Goal: Task Accomplishment & Management: Manage account settings

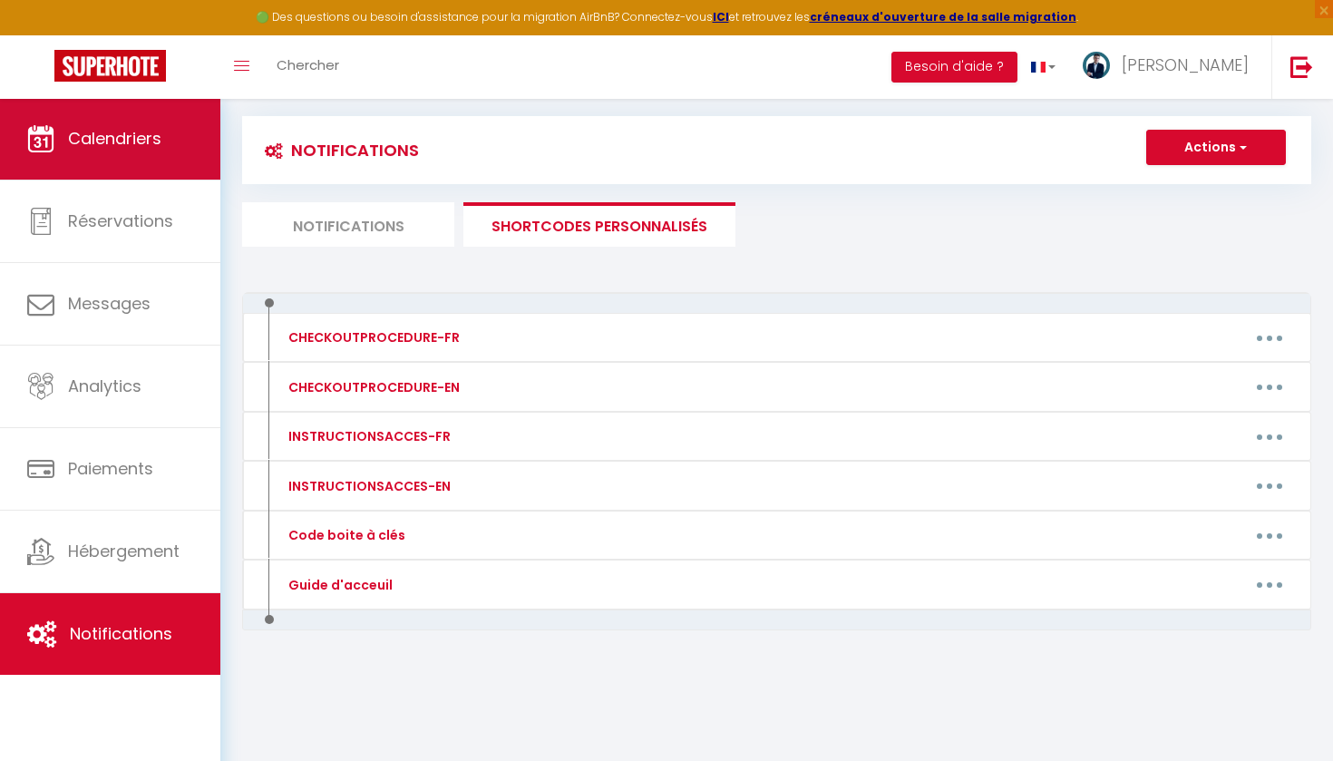
click at [108, 147] on span "Calendriers" at bounding box center [114, 138] width 93 height 23
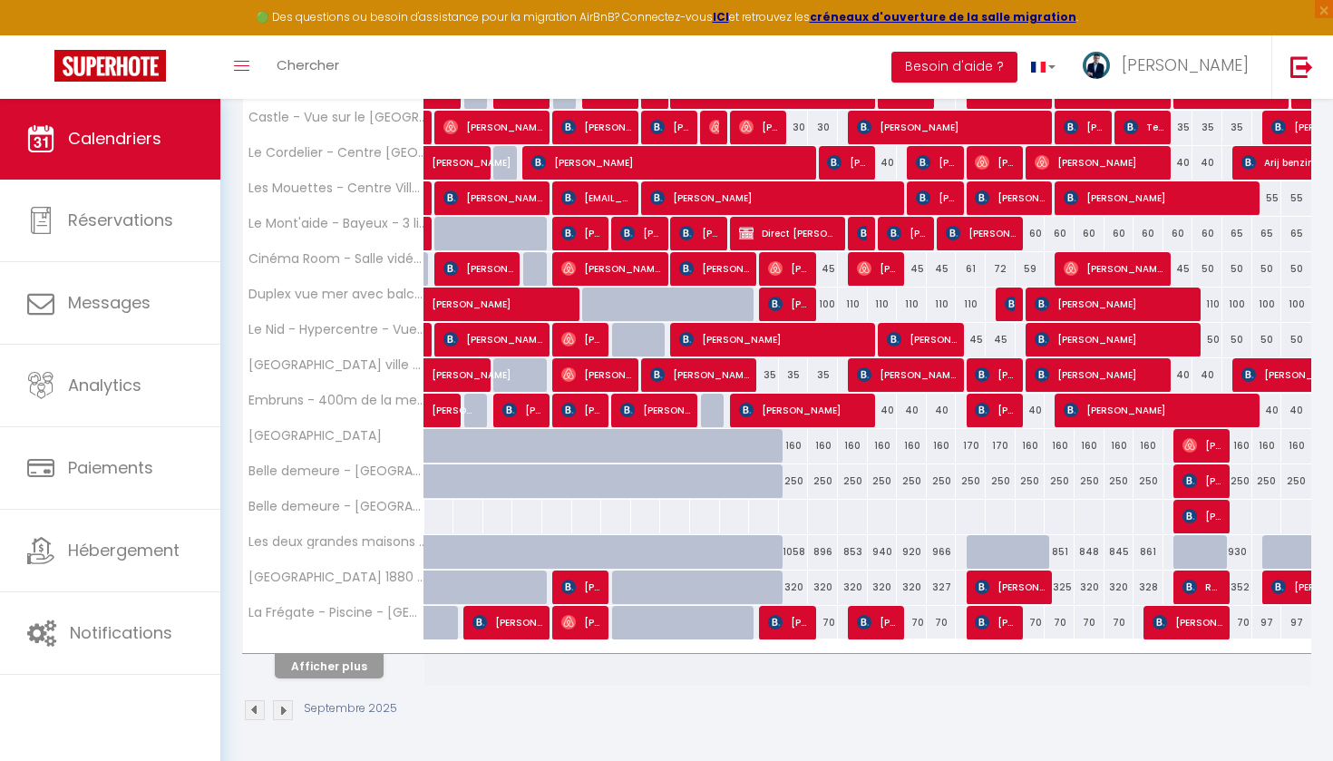
scroll to position [554, 0]
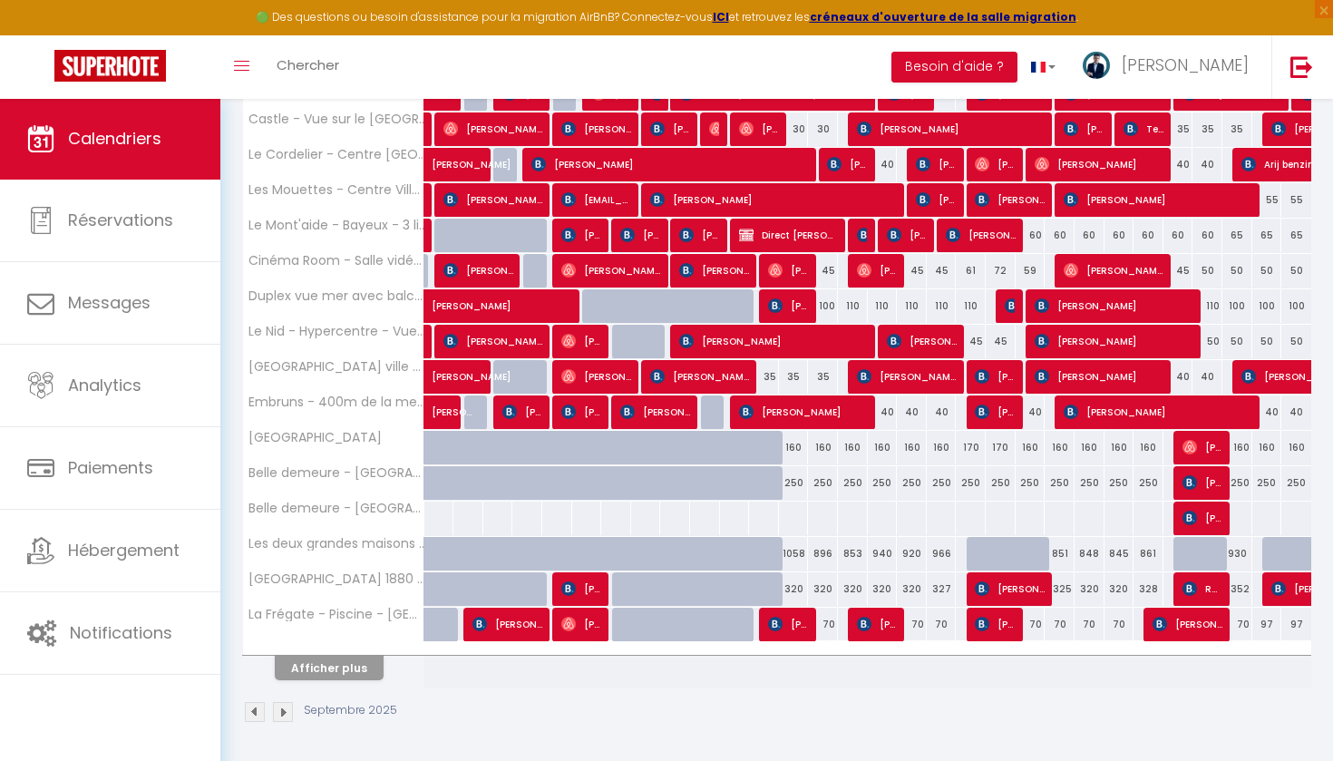
click at [342, 670] on button "Afficher plus" at bounding box center [329, 668] width 109 height 24
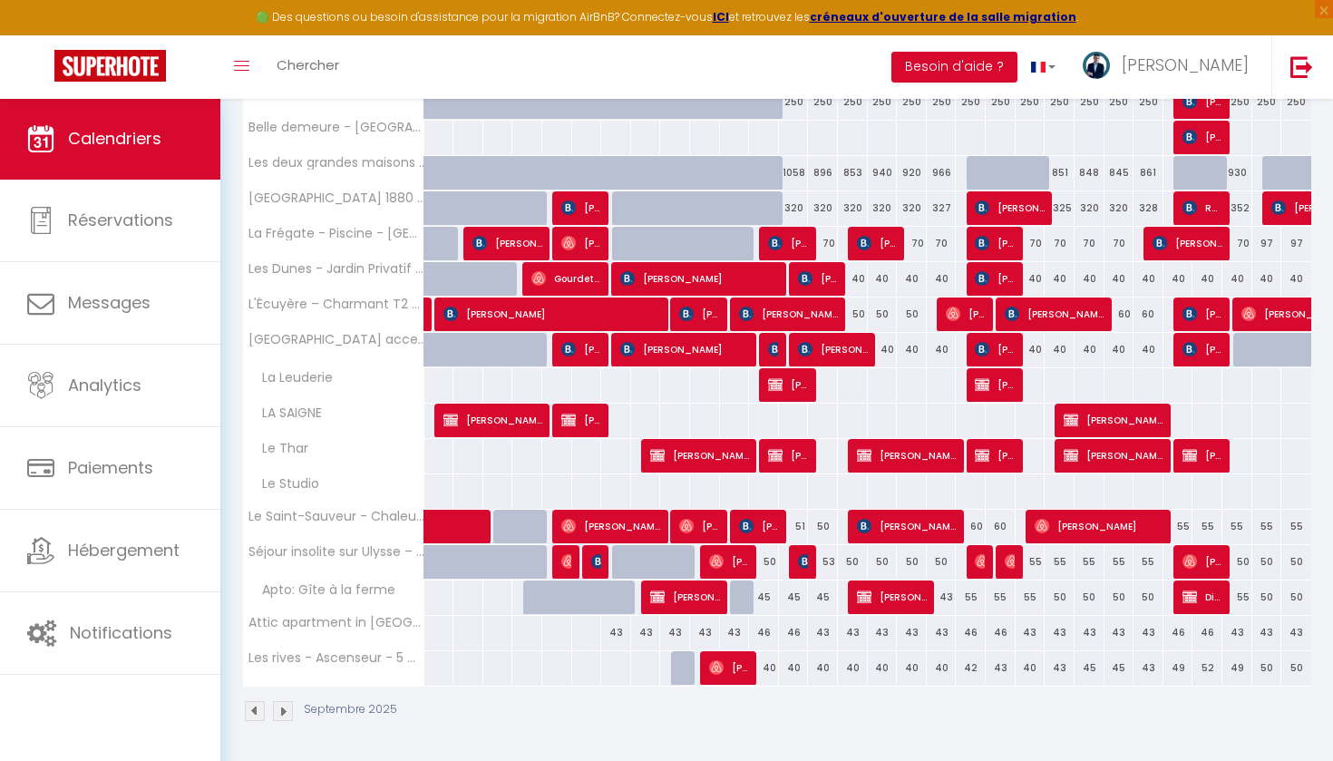
scroll to position [934, 0]
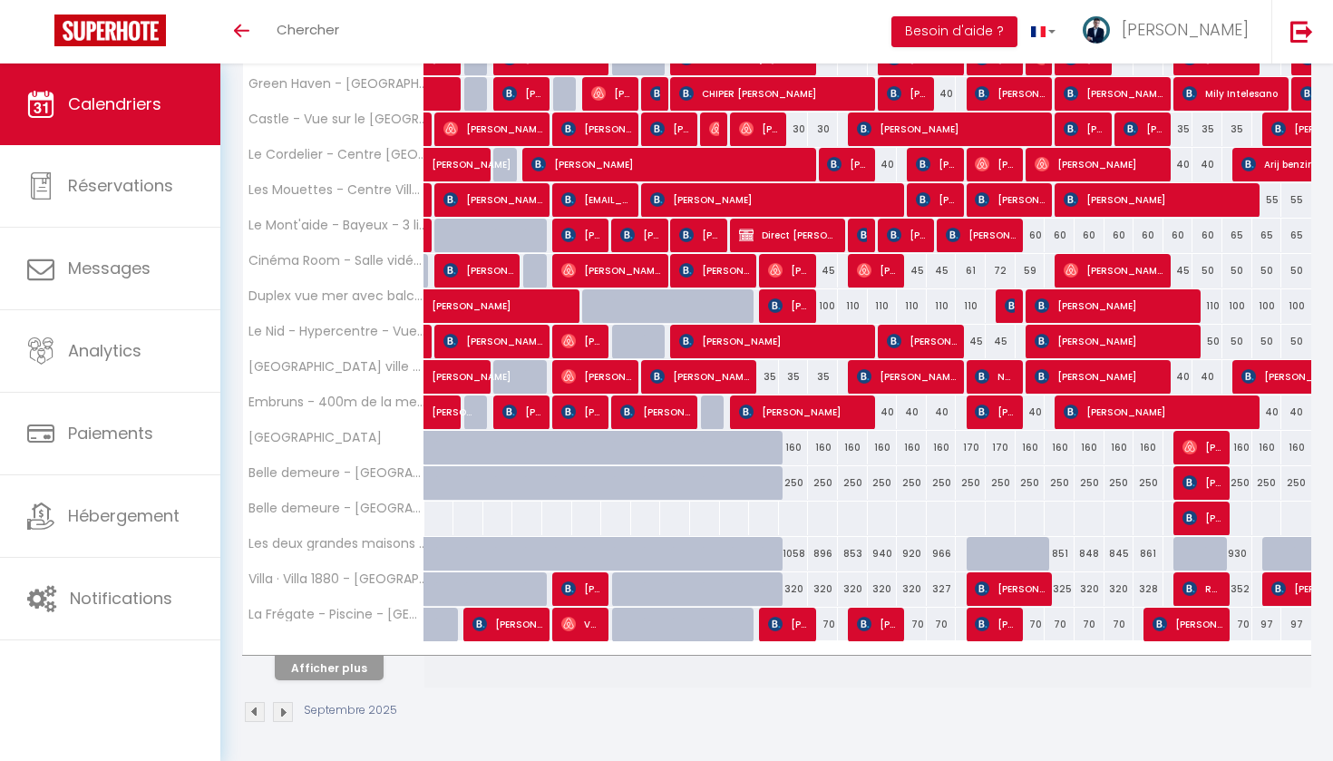
click at [343, 661] on button "Afficher plus" at bounding box center [329, 668] width 109 height 24
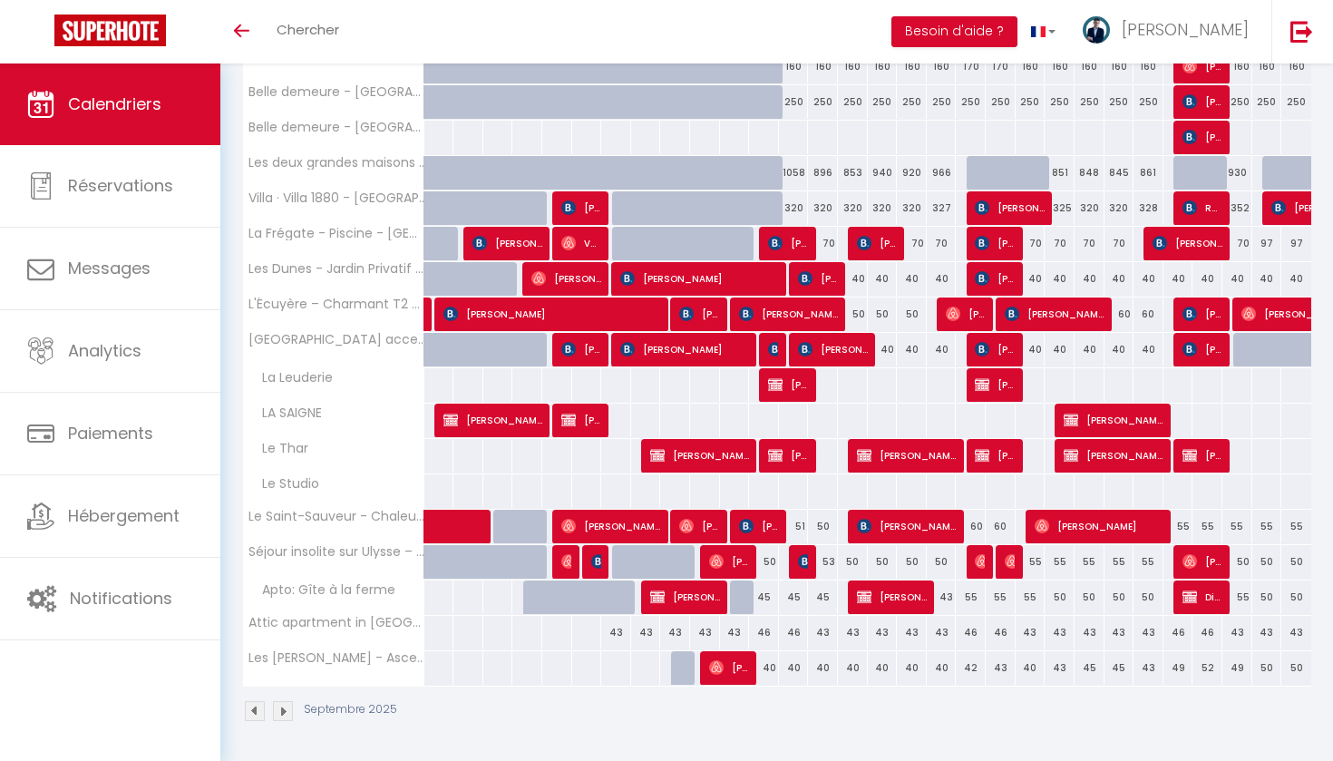
scroll to position [823, 0]
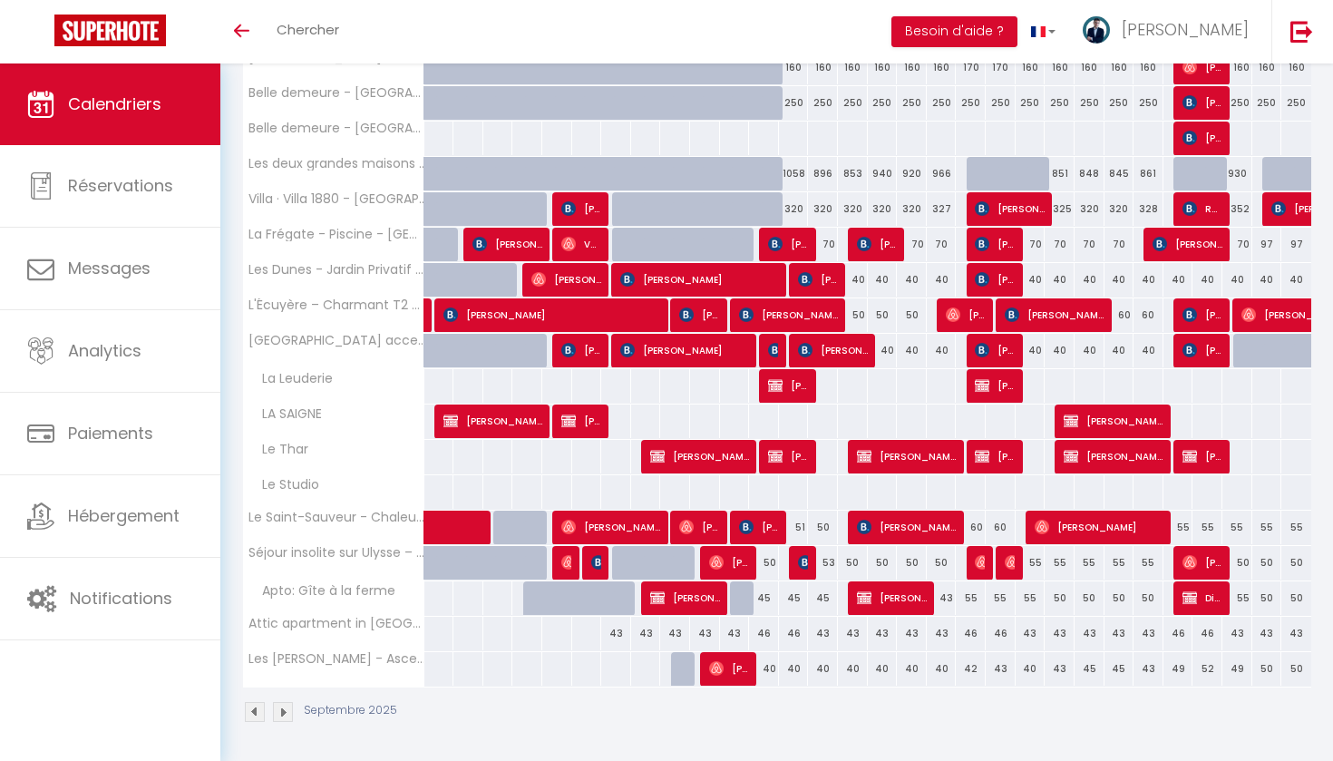
click at [1054, 675] on div "43" at bounding box center [1060, 669] width 30 height 34
type input "43"
type input "Lun 22 Septembre 2025"
type input "[DATE] Septembre 2025"
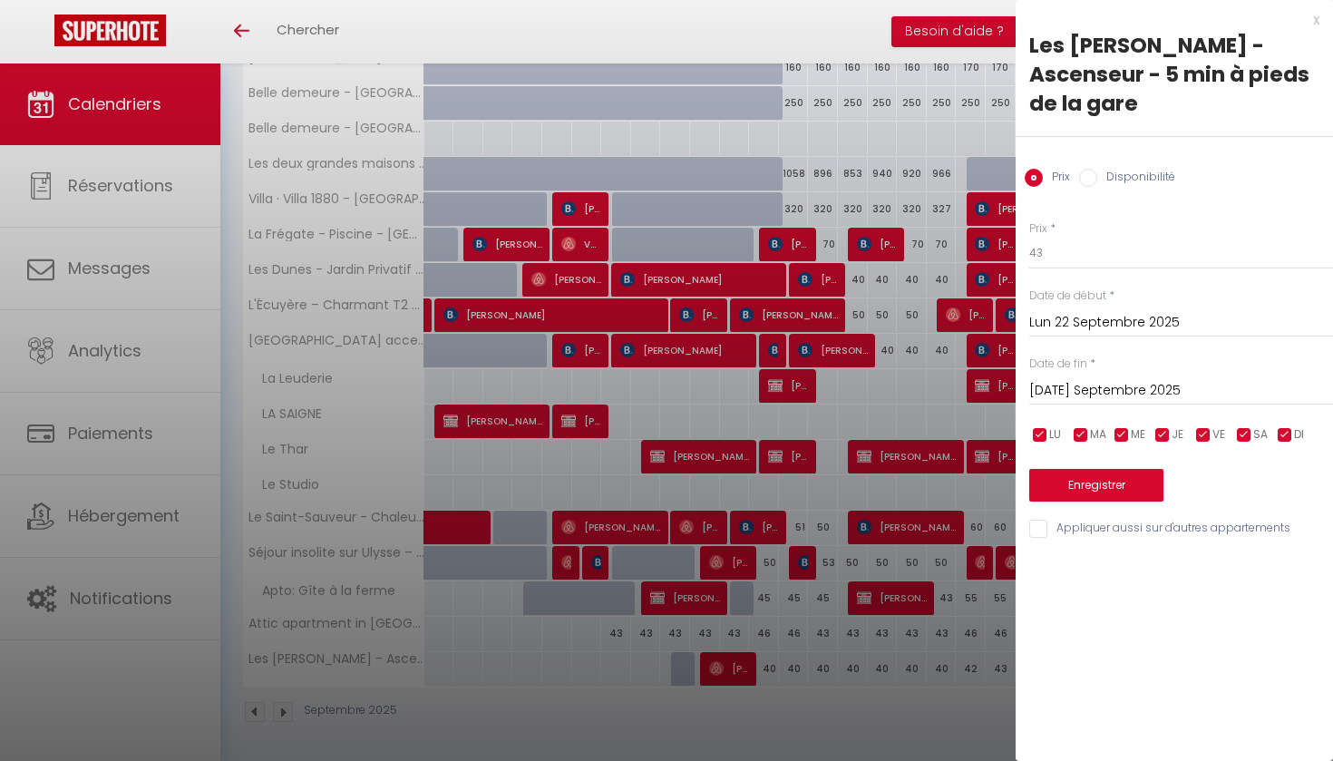
click at [1075, 311] on input "Lun 22 Septembre 2025" at bounding box center [1181, 323] width 304 height 24
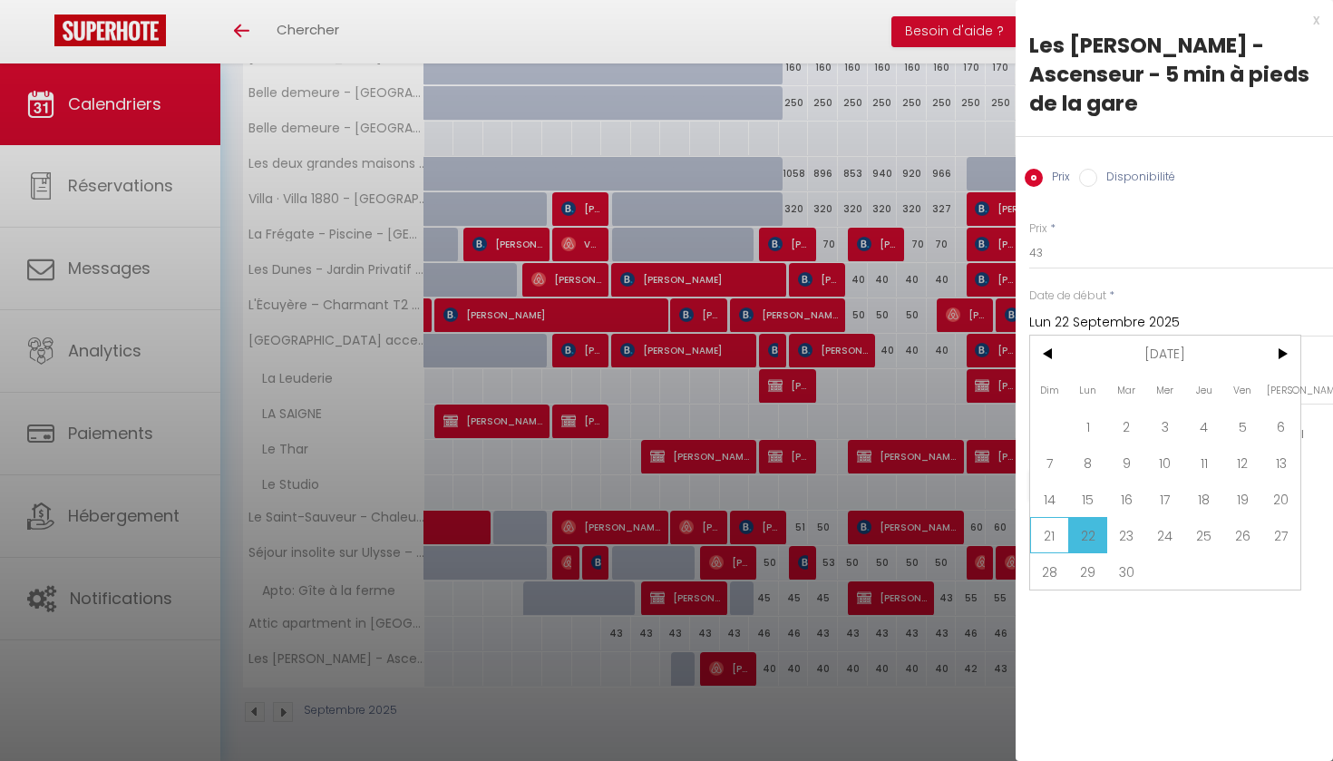
click at [1053, 517] on span "21" at bounding box center [1049, 535] width 39 height 36
type input "Dim 21 Septembre 2025"
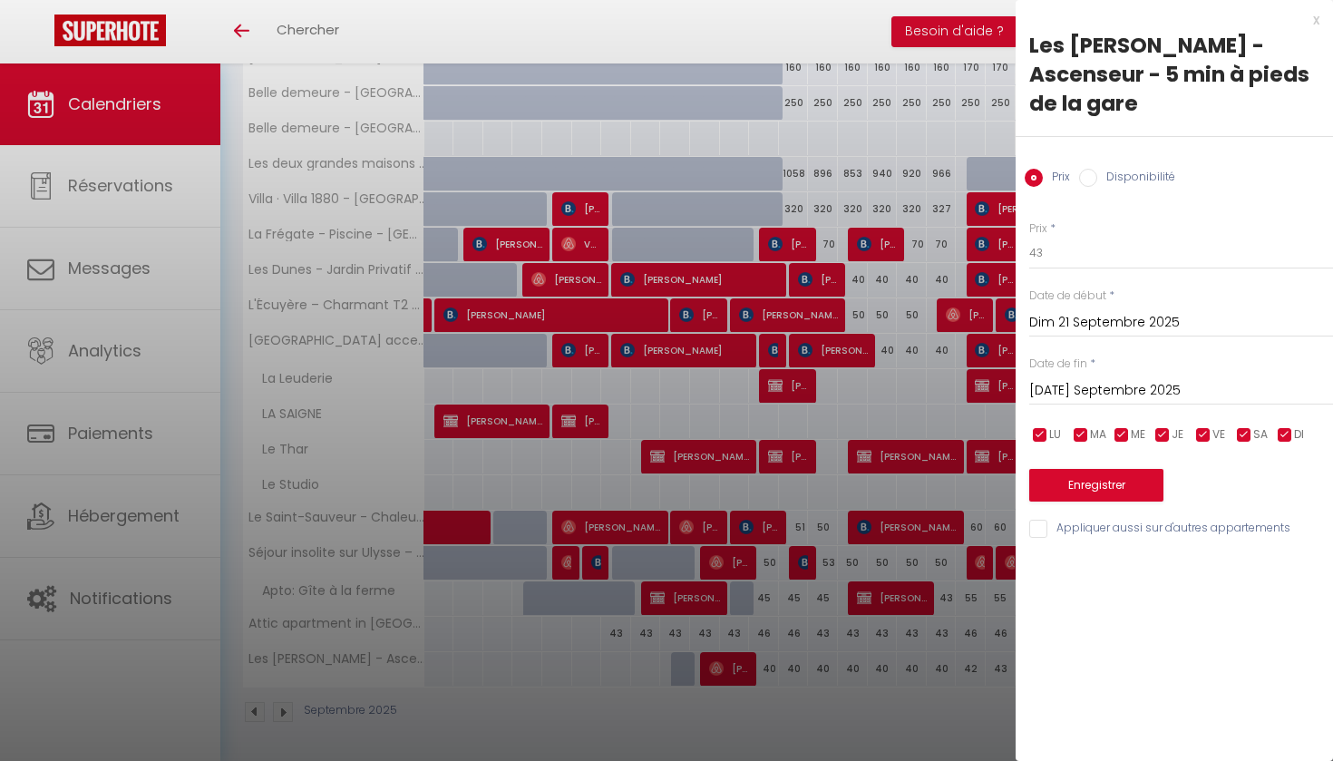
click at [1115, 379] on input "[DATE] Septembre 2025" at bounding box center [1181, 391] width 304 height 24
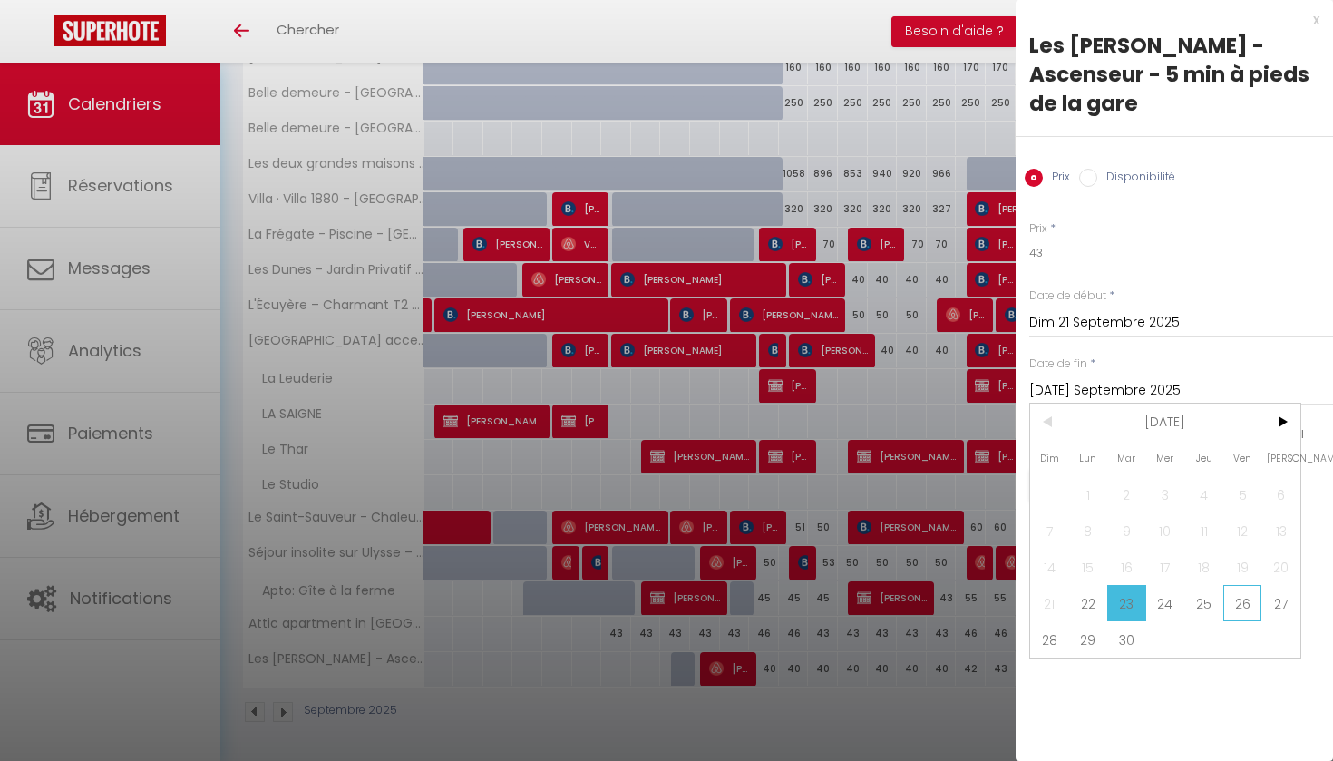
click at [1251, 585] on span "26" at bounding box center [1242, 603] width 39 height 36
type input "Ven 26 Septembre 2025"
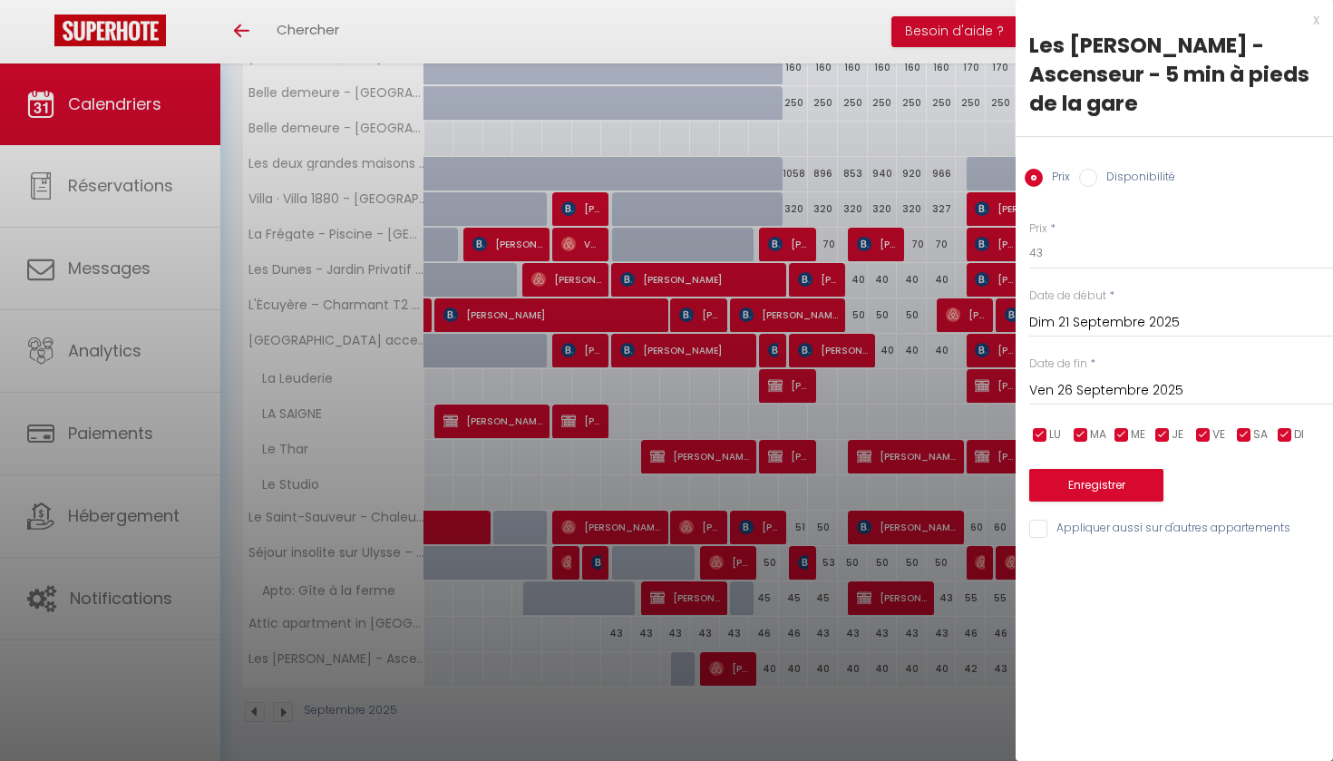
click at [1083, 169] on input "Disponibilité" at bounding box center [1088, 178] width 18 height 18
radio input "true"
radio input "false"
select select "0"
click at [1110, 471] on button "Enregistrer" at bounding box center [1096, 487] width 134 height 33
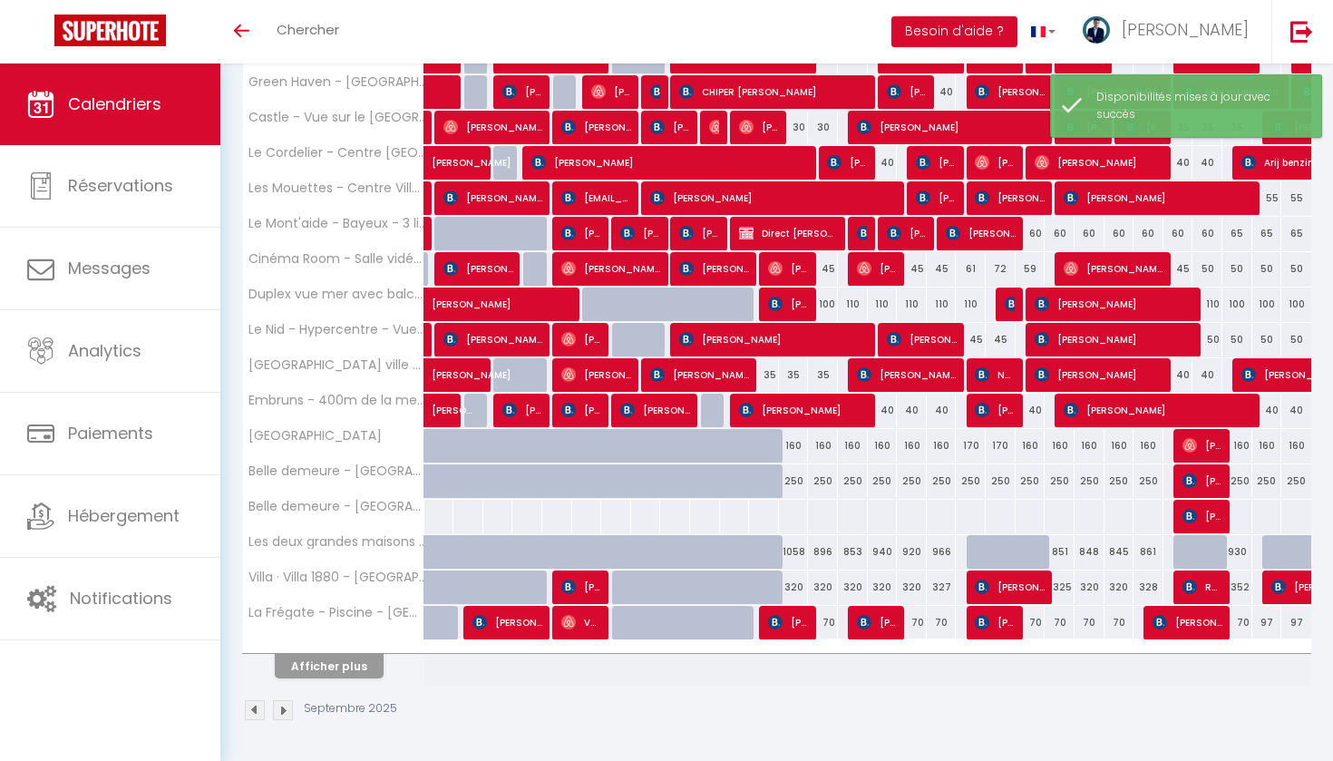
scroll to position [443, 0]
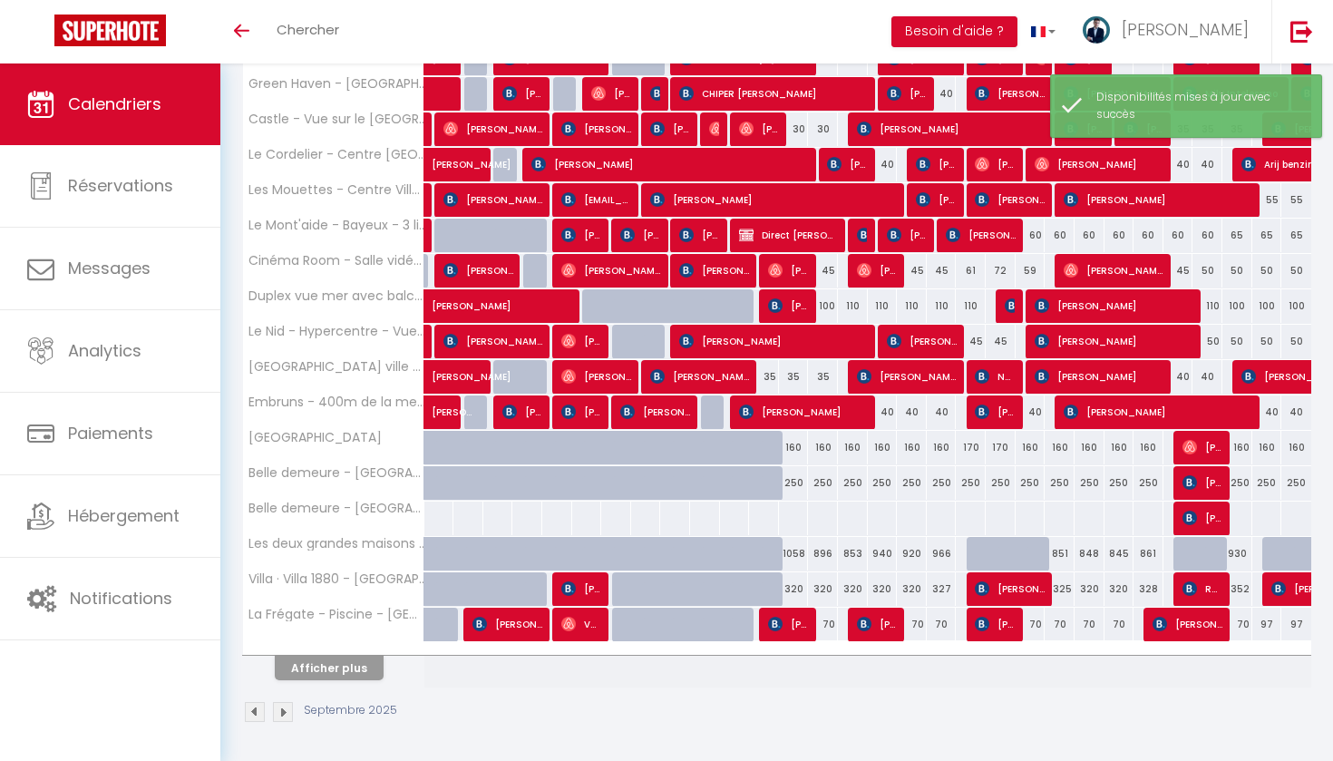
click at [364, 669] on button "Afficher plus" at bounding box center [329, 668] width 109 height 24
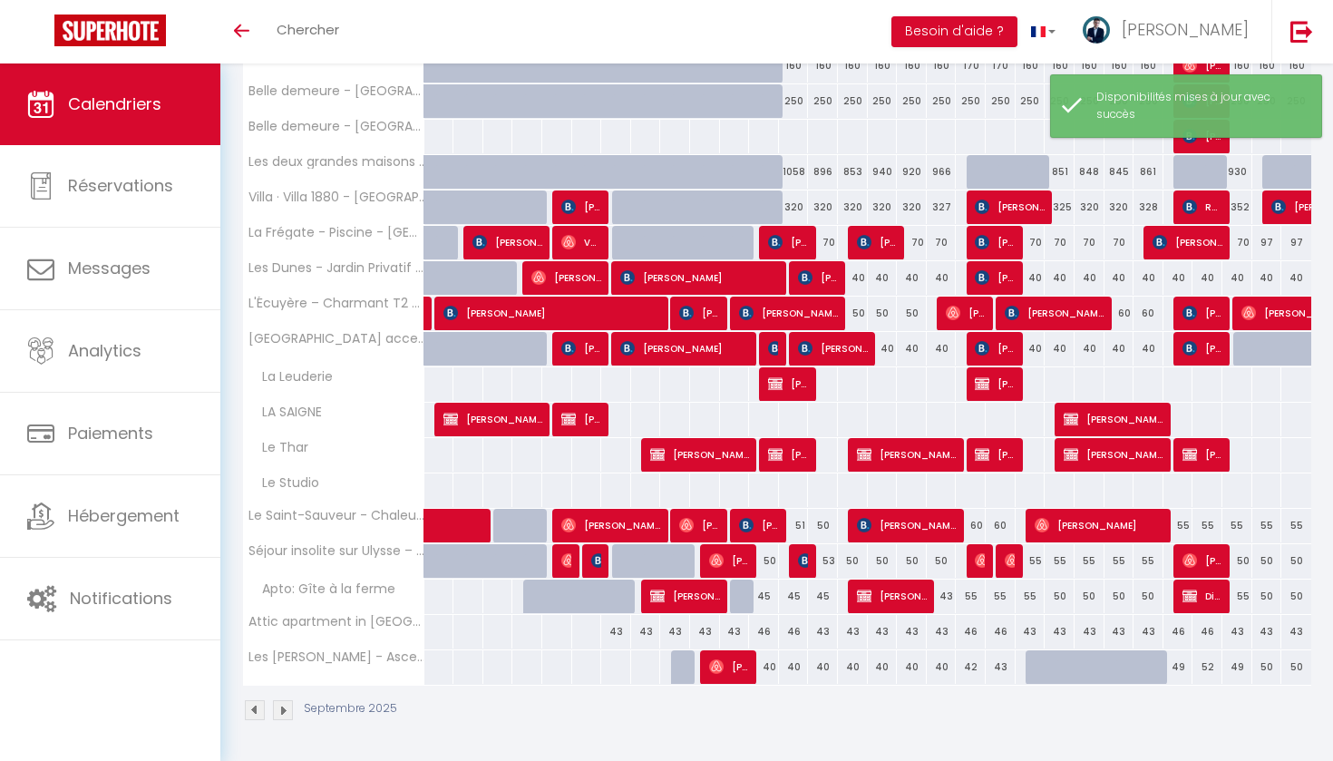
scroll to position [823, 0]
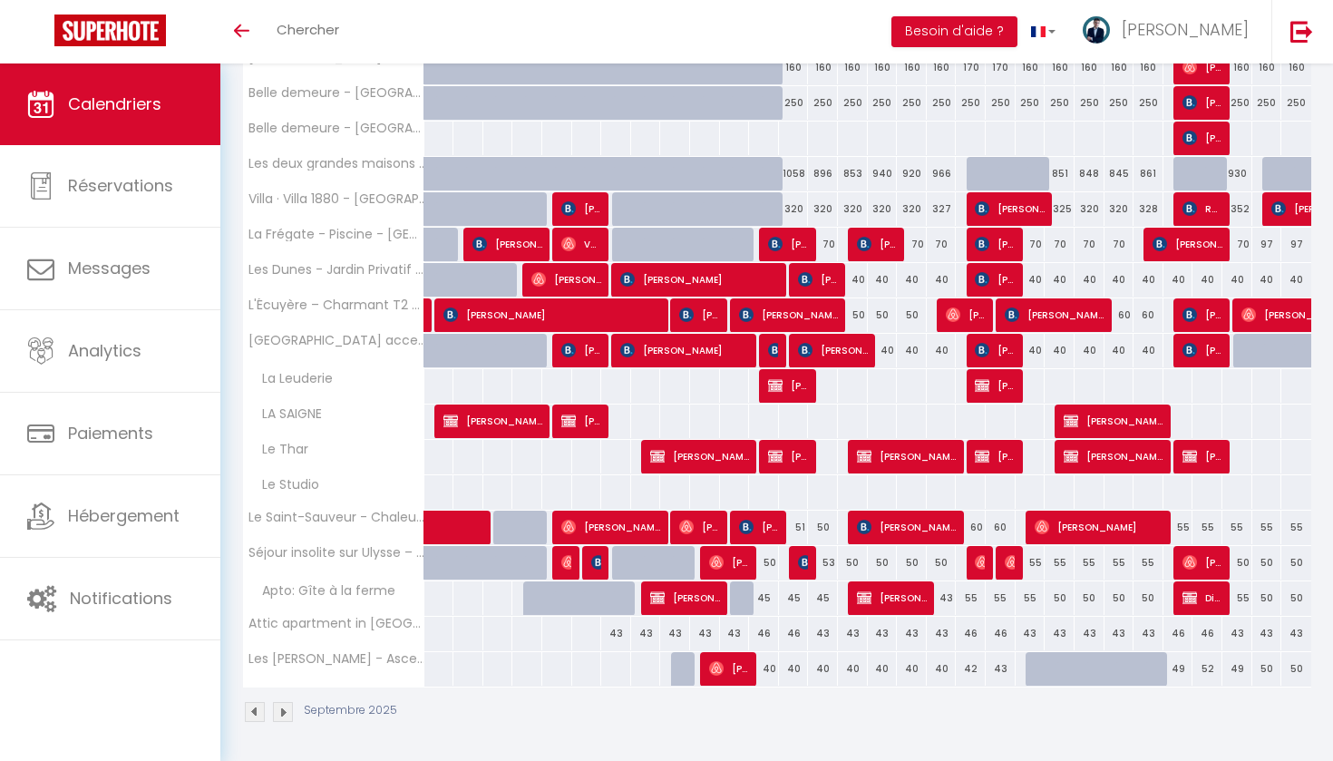
click at [1032, 663] on div at bounding box center [1041, 669] width 30 height 34
select select "1"
type input "Dim 21 Septembre 2025"
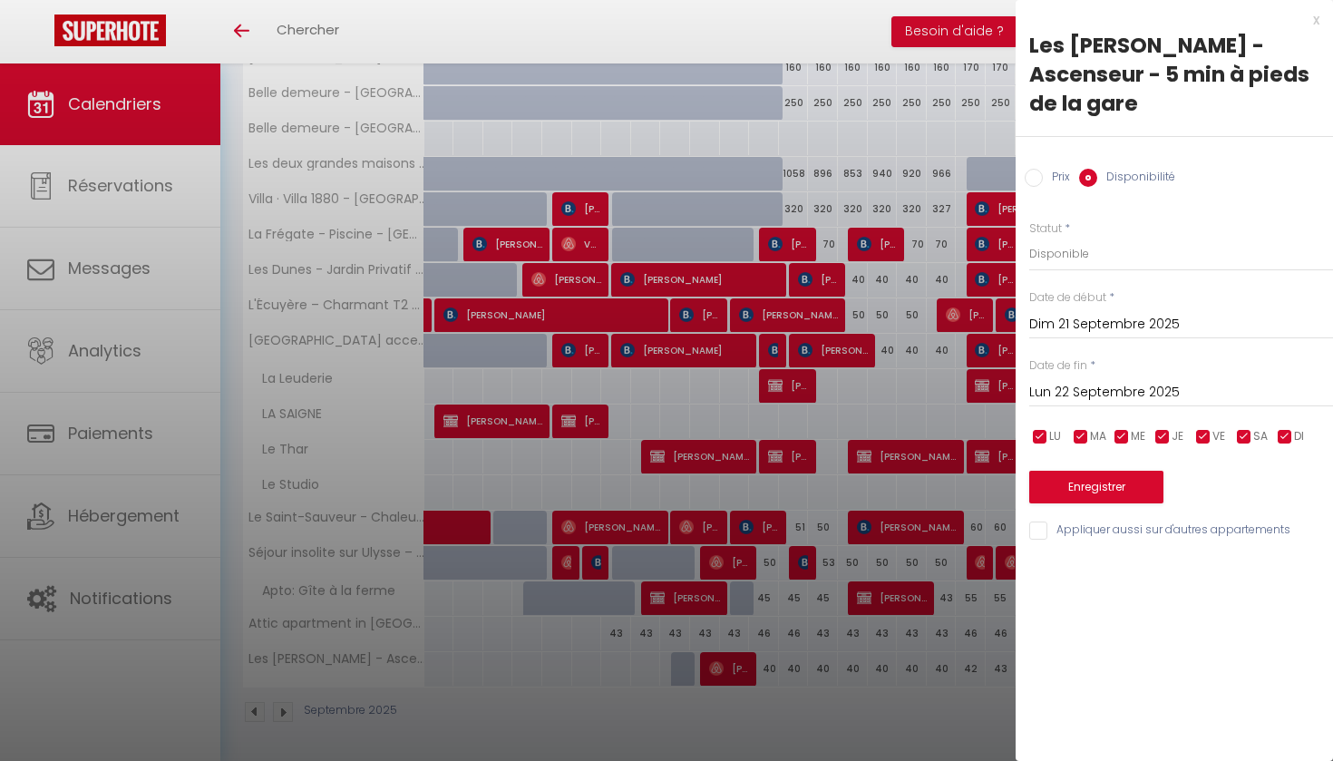
click at [1088, 381] on input "Lun 22 Septembre 2025" at bounding box center [1181, 393] width 304 height 24
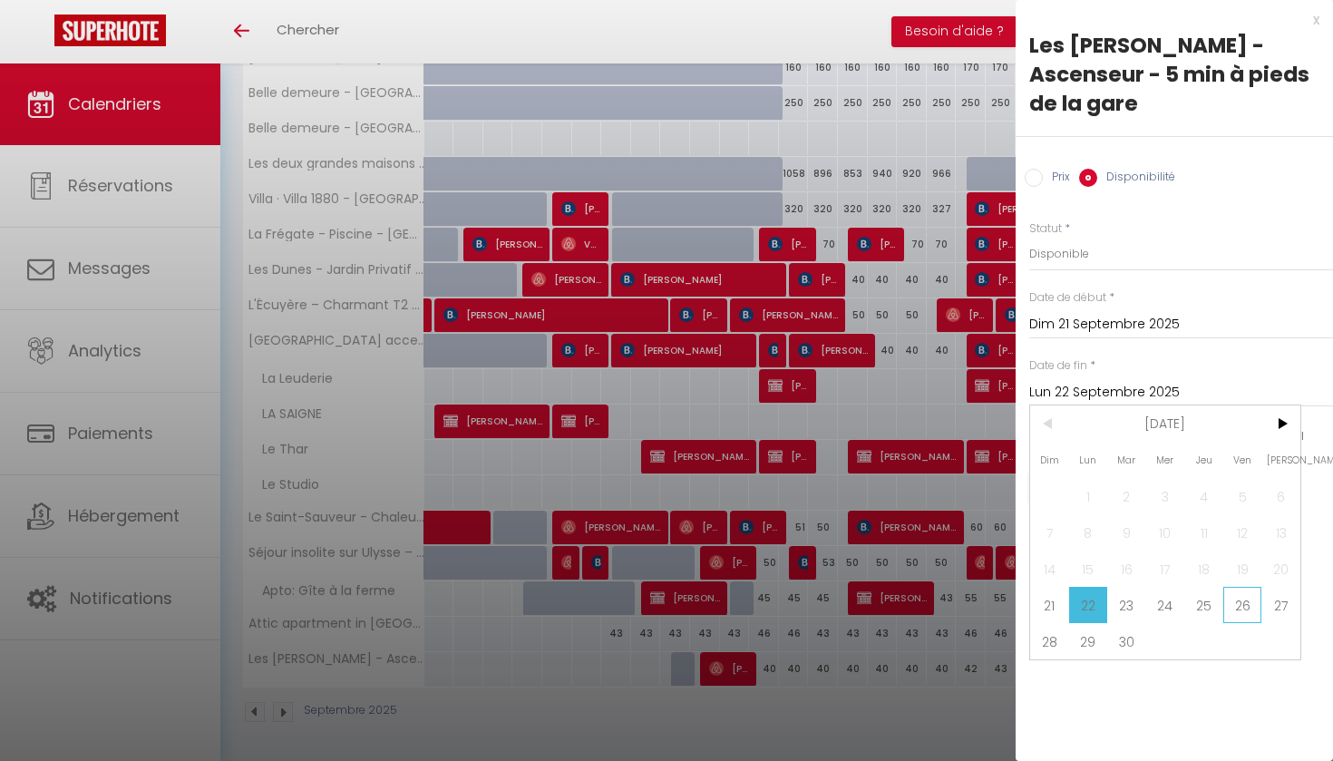
click at [1243, 587] on span "26" at bounding box center [1242, 605] width 39 height 36
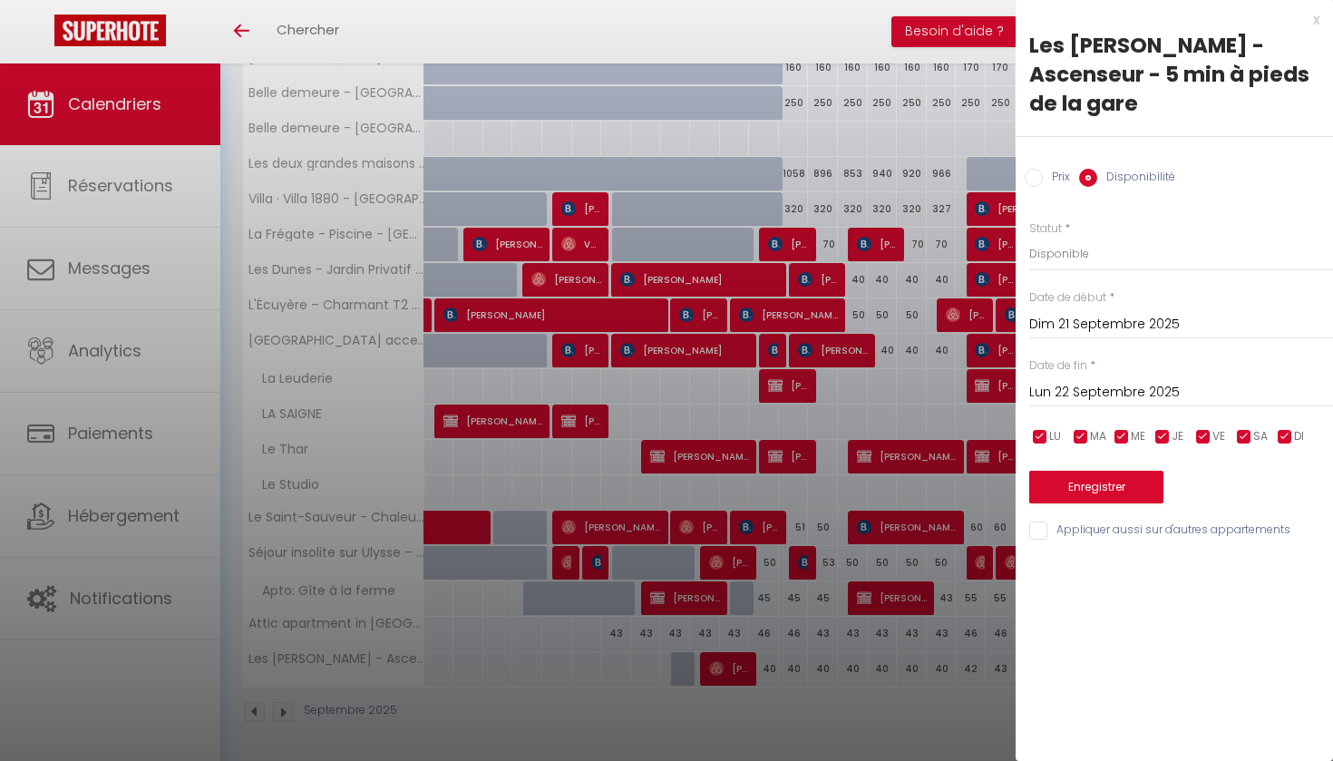
type input "Ven 26 Septembre 2025"
click at [1062, 471] on button "Enregistrer" at bounding box center [1096, 487] width 134 height 33
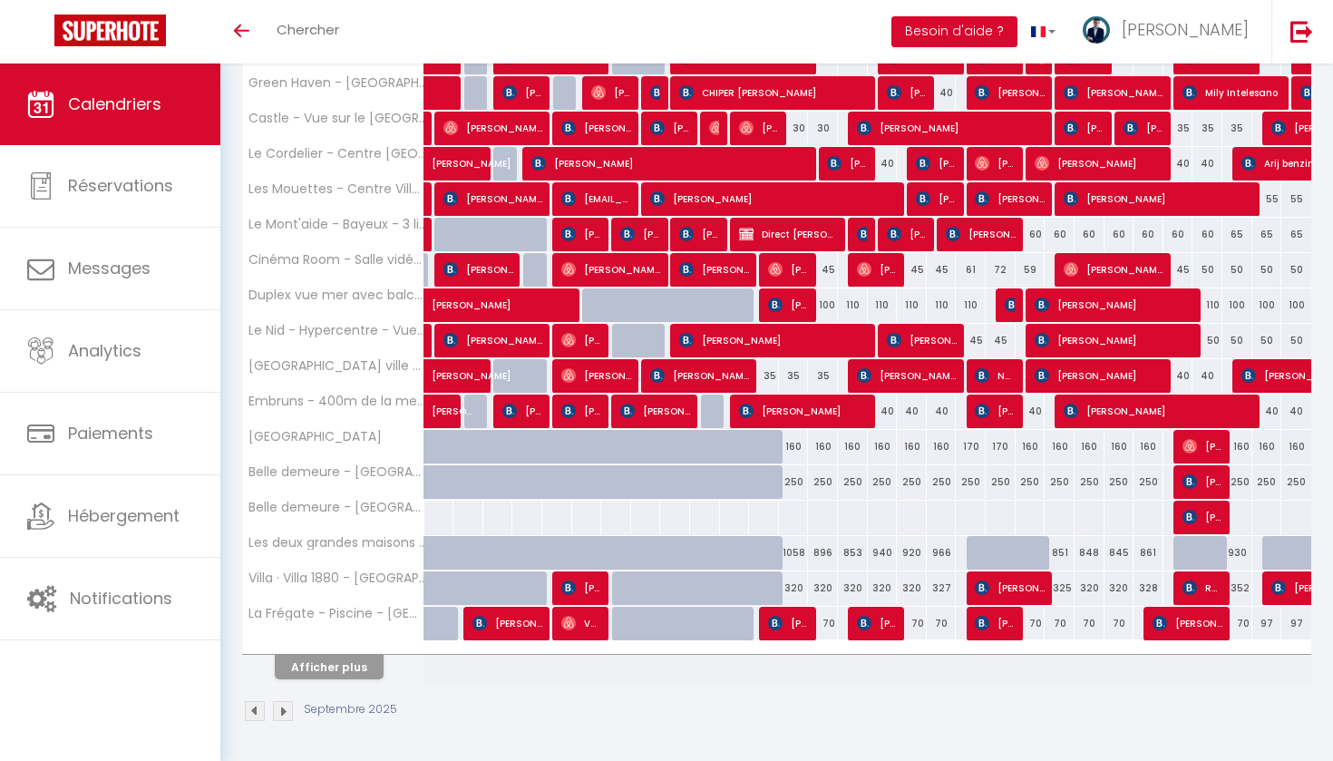
scroll to position [443, 0]
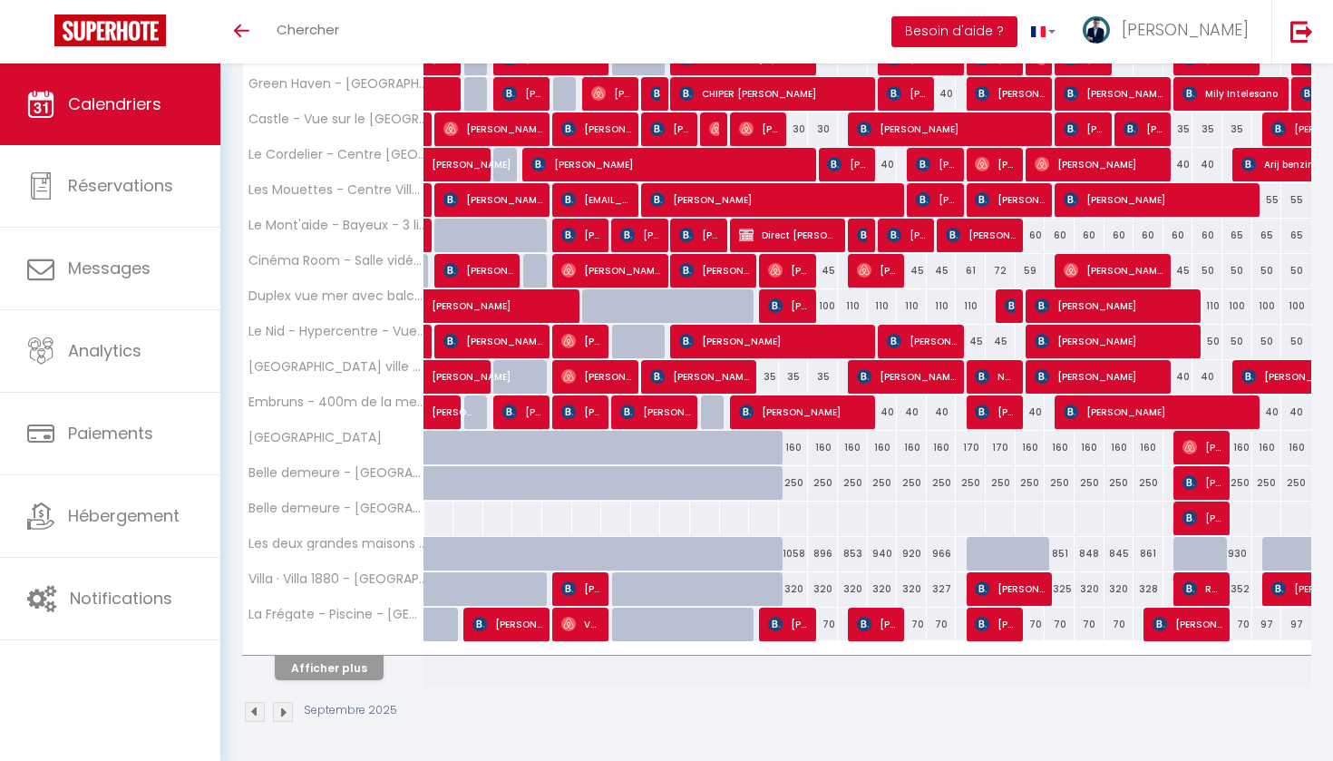
click at [354, 660] on button "Afficher plus" at bounding box center [329, 668] width 109 height 24
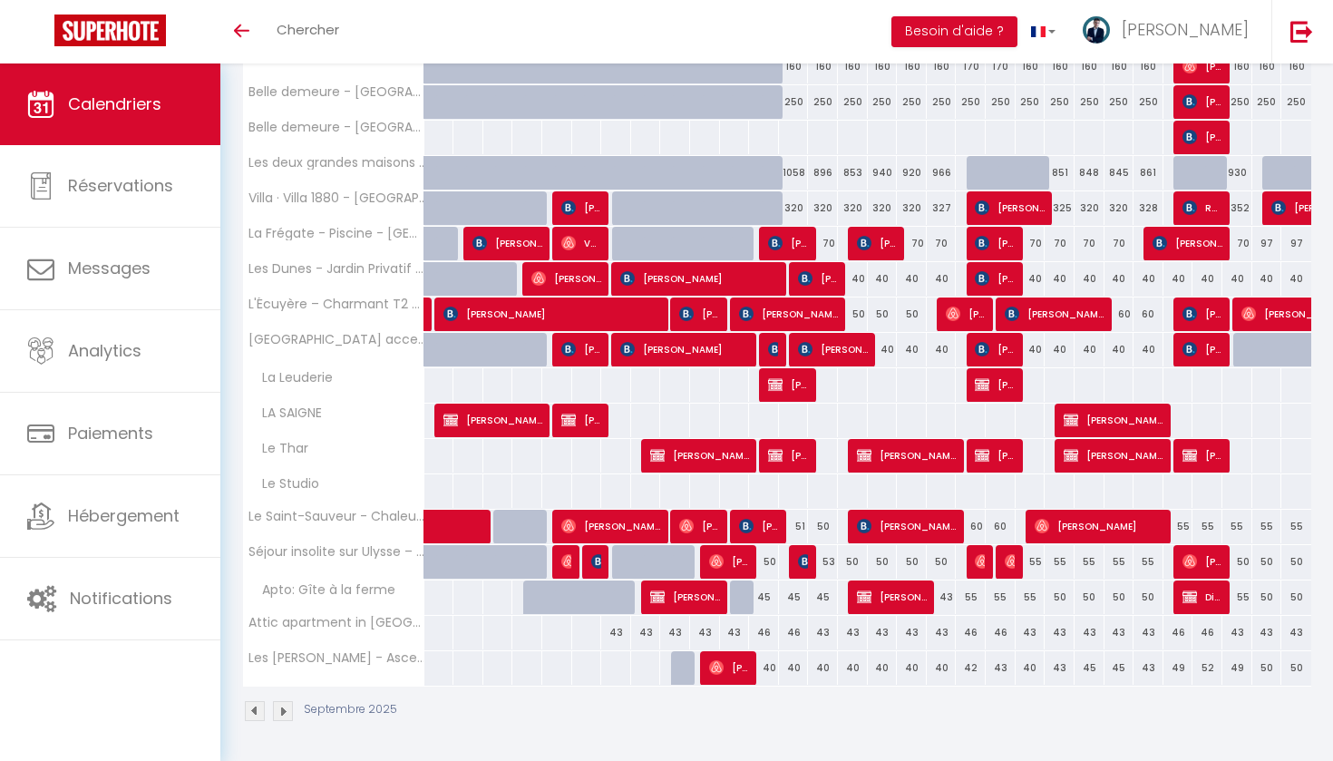
scroll to position [823, 0]
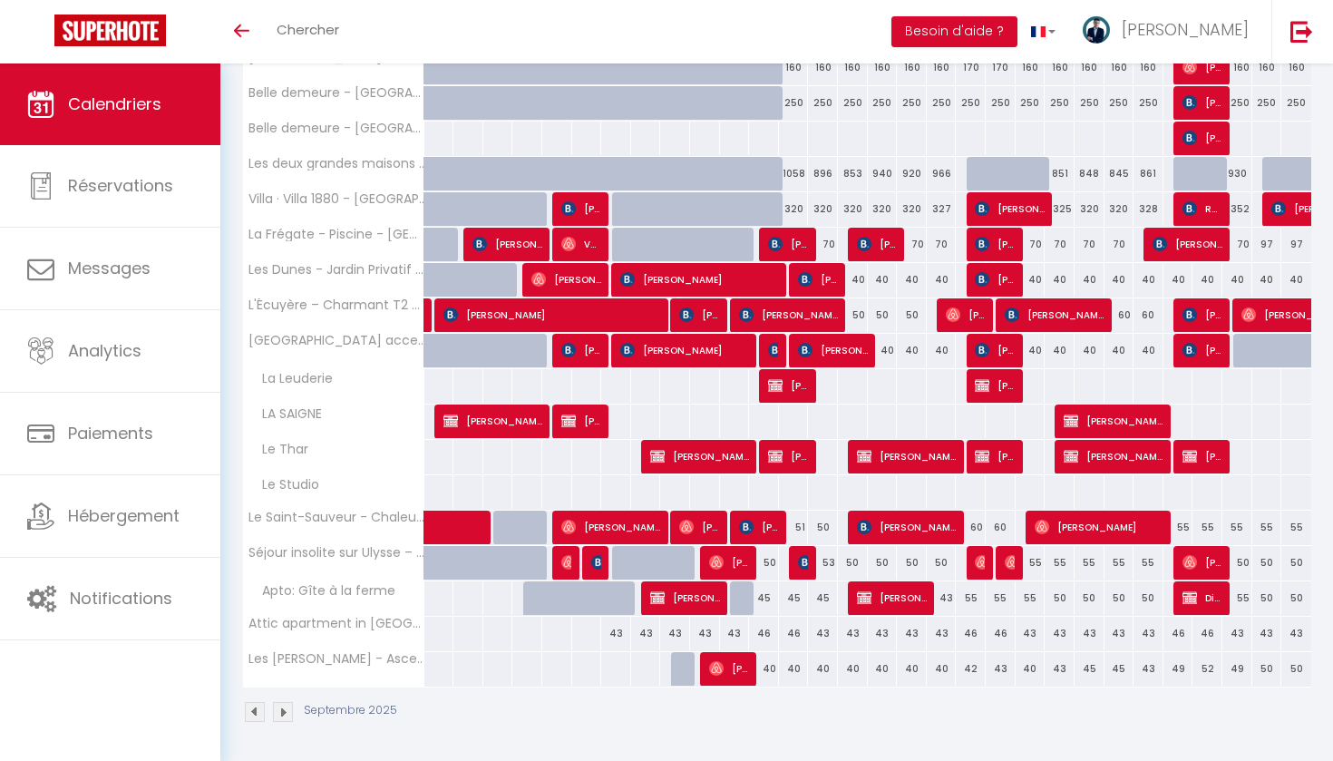
click at [1027, 672] on div "40" at bounding box center [1031, 669] width 30 height 34
select select "1"
type input "Dim 21 Septembre 2025"
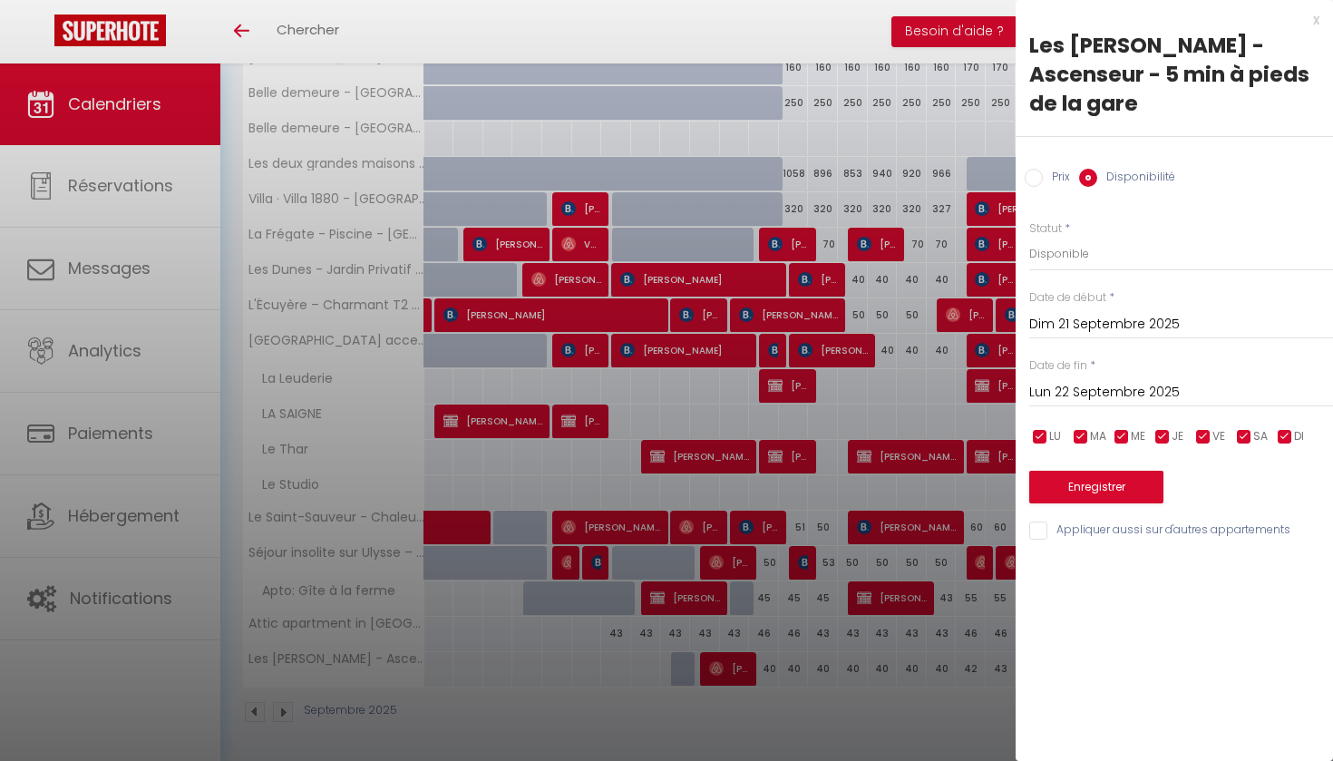
click at [1103, 381] on input "Lun 22 Septembre 2025" at bounding box center [1181, 393] width 304 height 24
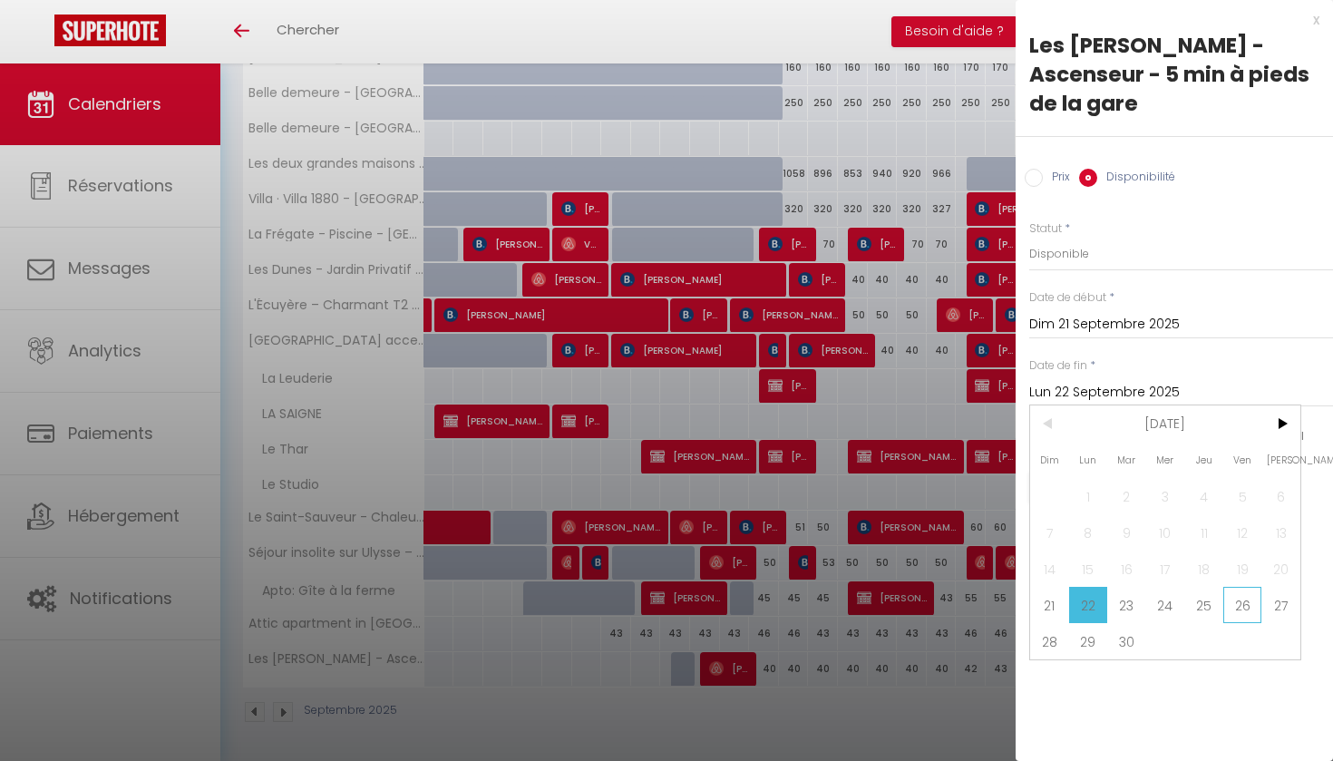
click at [1225, 587] on span "26" at bounding box center [1242, 605] width 39 height 36
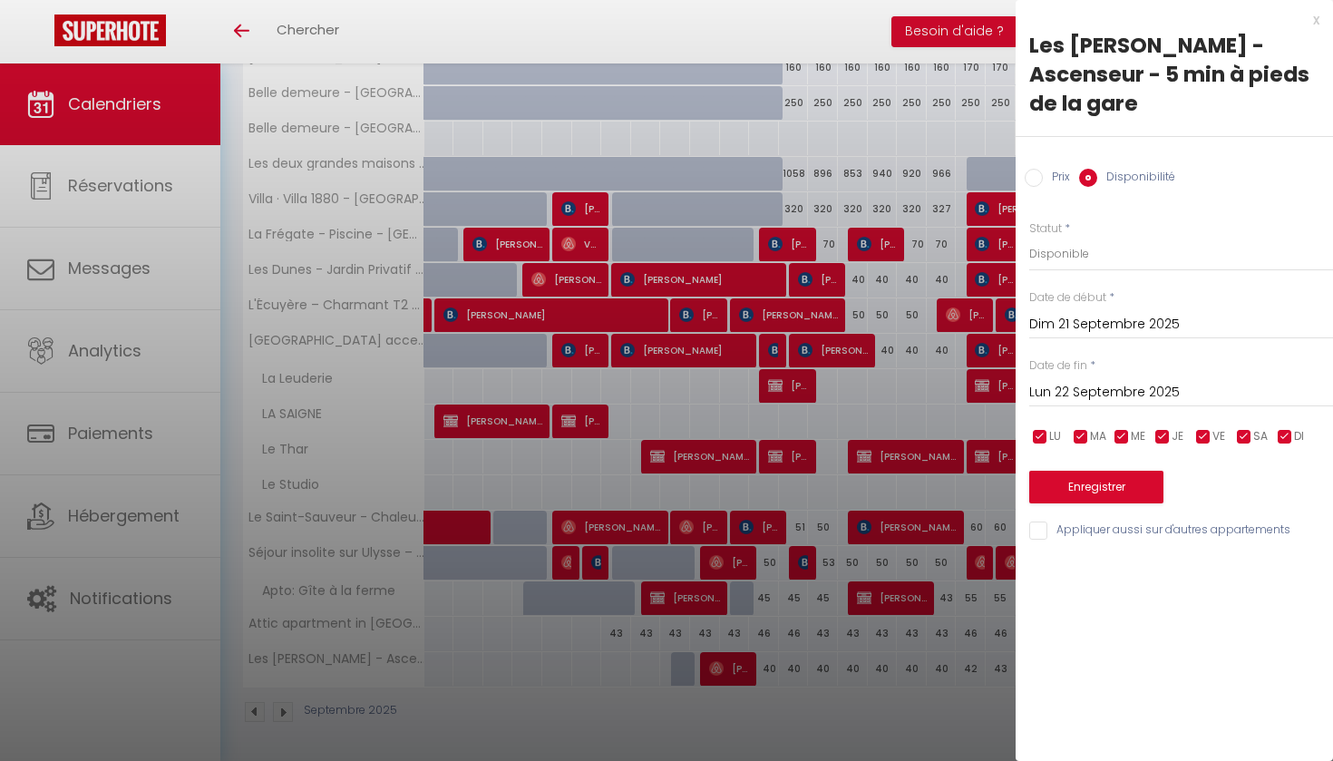
type input "Ven 26 Septembre 2025"
select select "0"
click at [1096, 471] on button "Enregistrer" at bounding box center [1096, 487] width 134 height 33
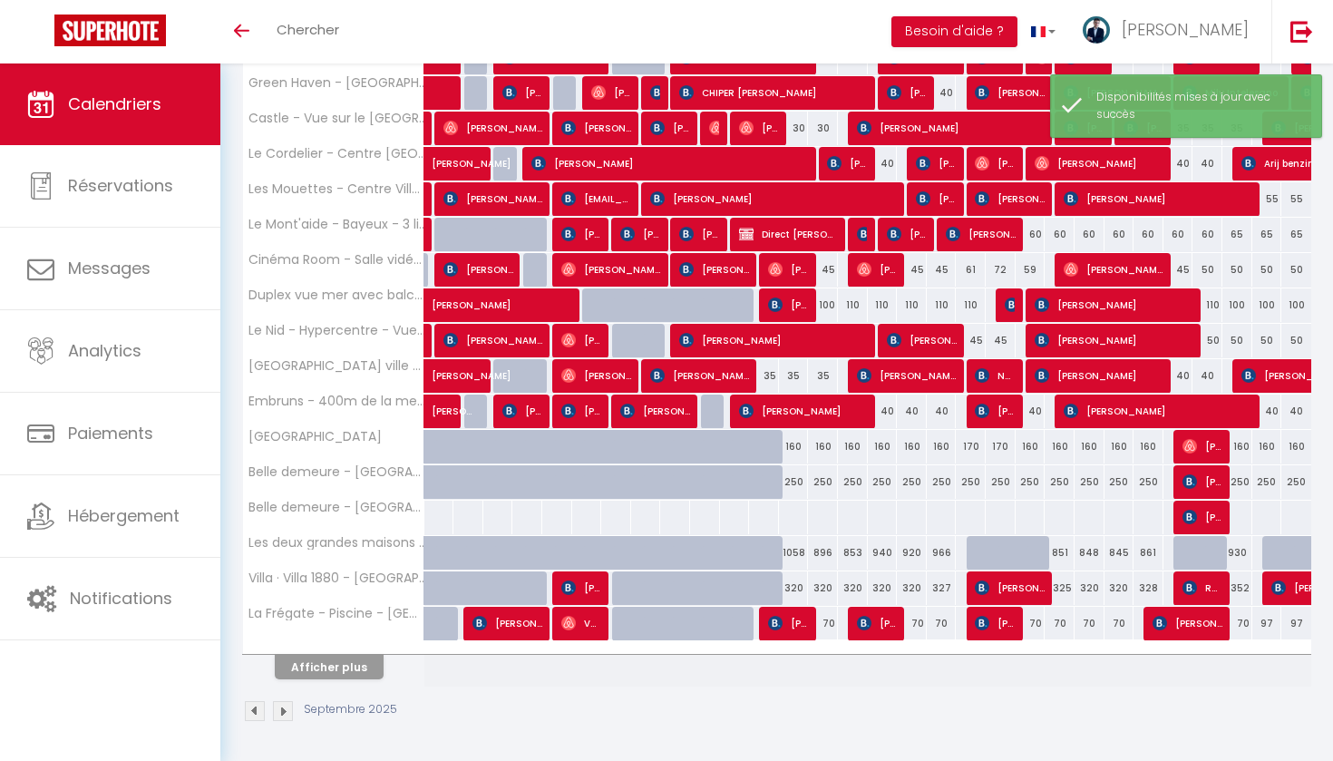
scroll to position [443, 0]
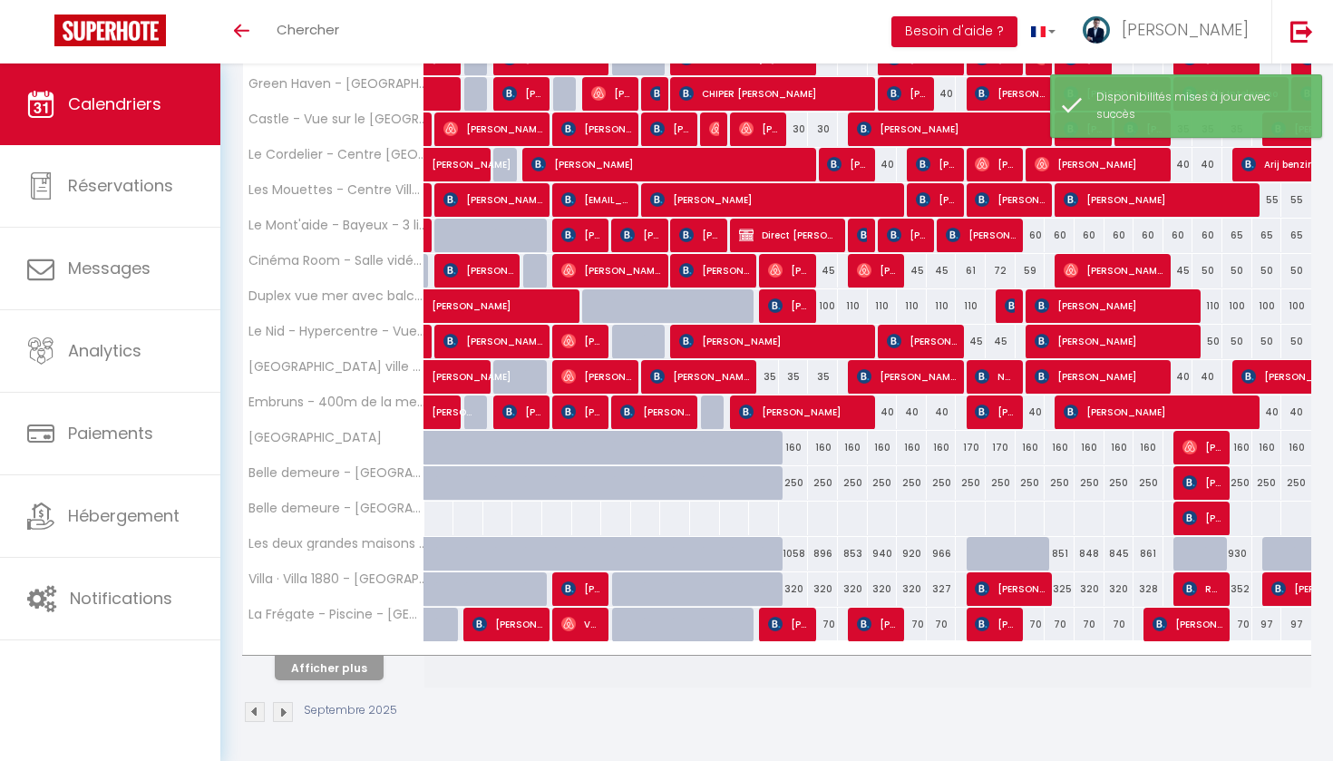
click at [330, 667] on button "Afficher plus" at bounding box center [329, 668] width 109 height 24
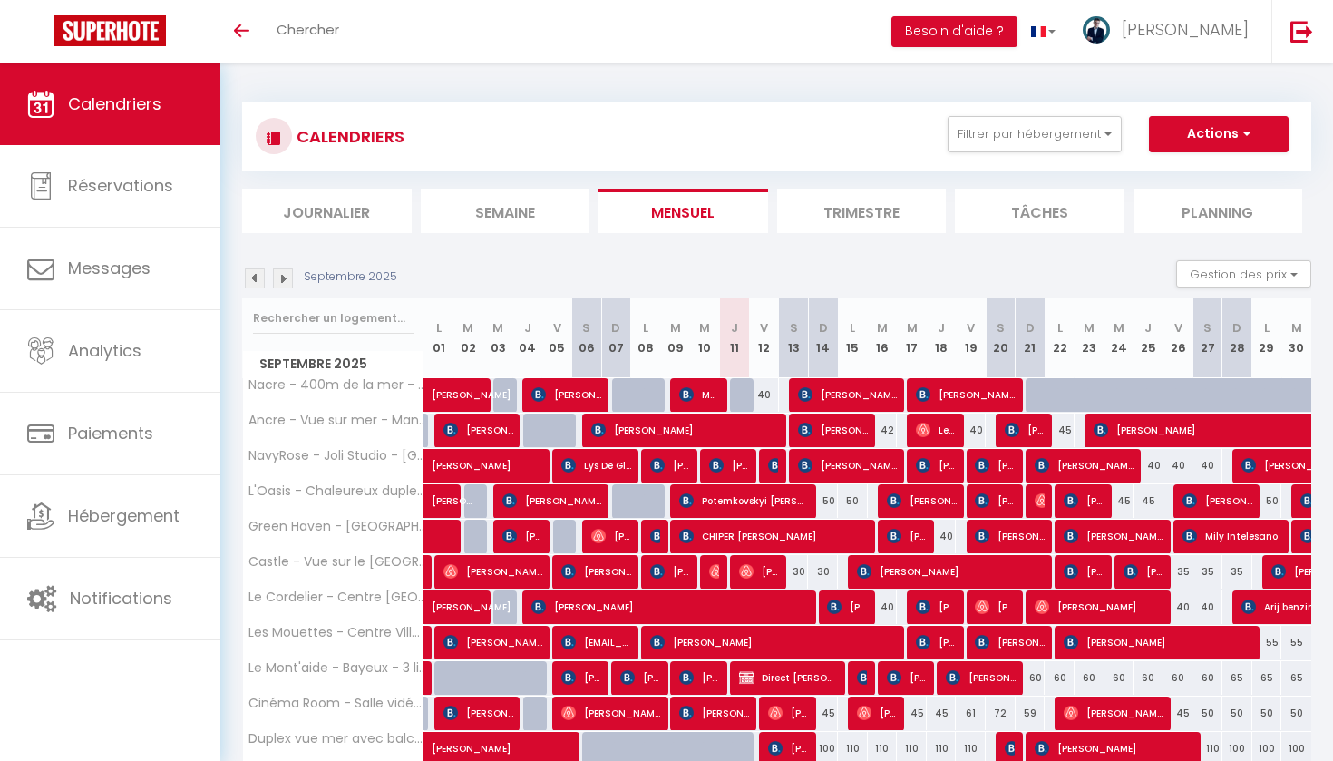
scroll to position [0, 0]
click at [525, 219] on li "Semaine" at bounding box center [506, 211] width 170 height 44
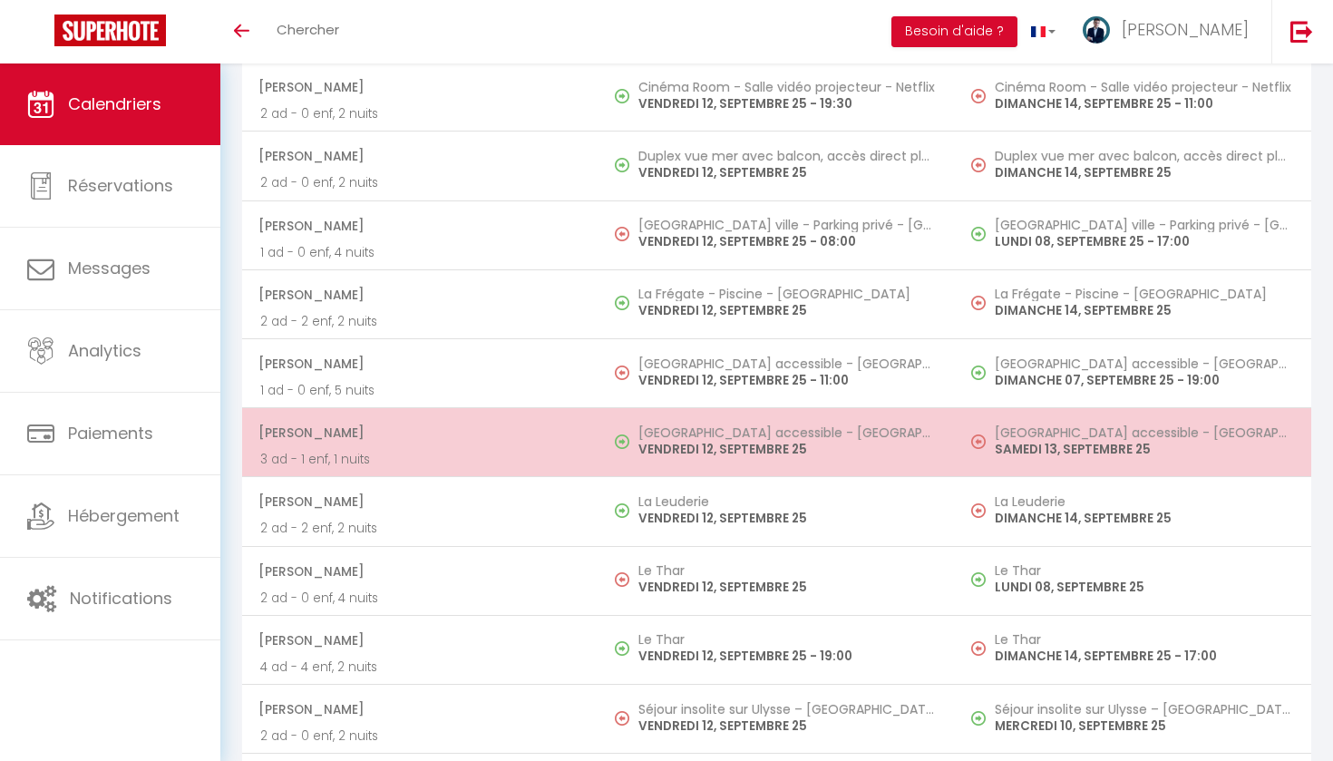
scroll to position [3601, 0]
click at [586, 422] on td "[PERSON_NAME] 3 ad - 1 enf, 1 nuits" at bounding box center [420, 443] width 356 height 69
select select "OK"
select select "KO"
select select "0"
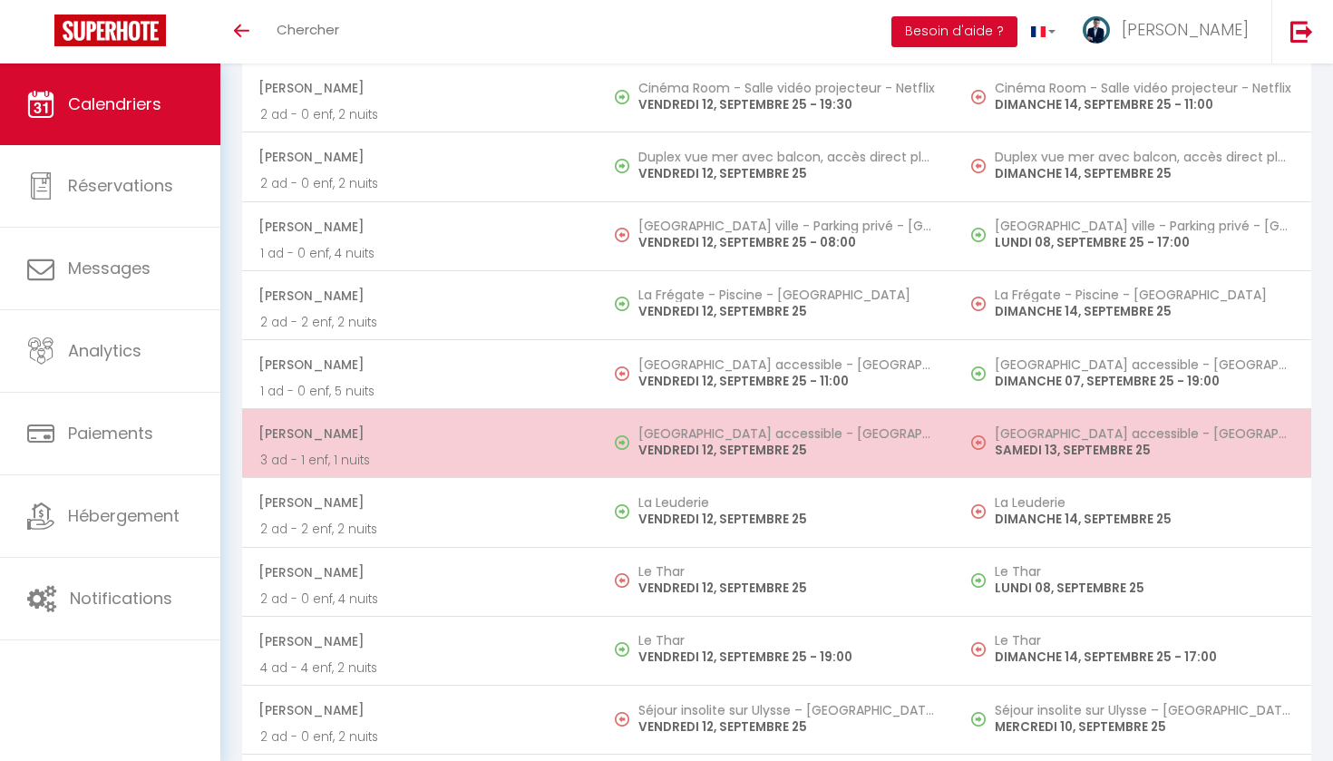
select select "0"
select select "1"
select select
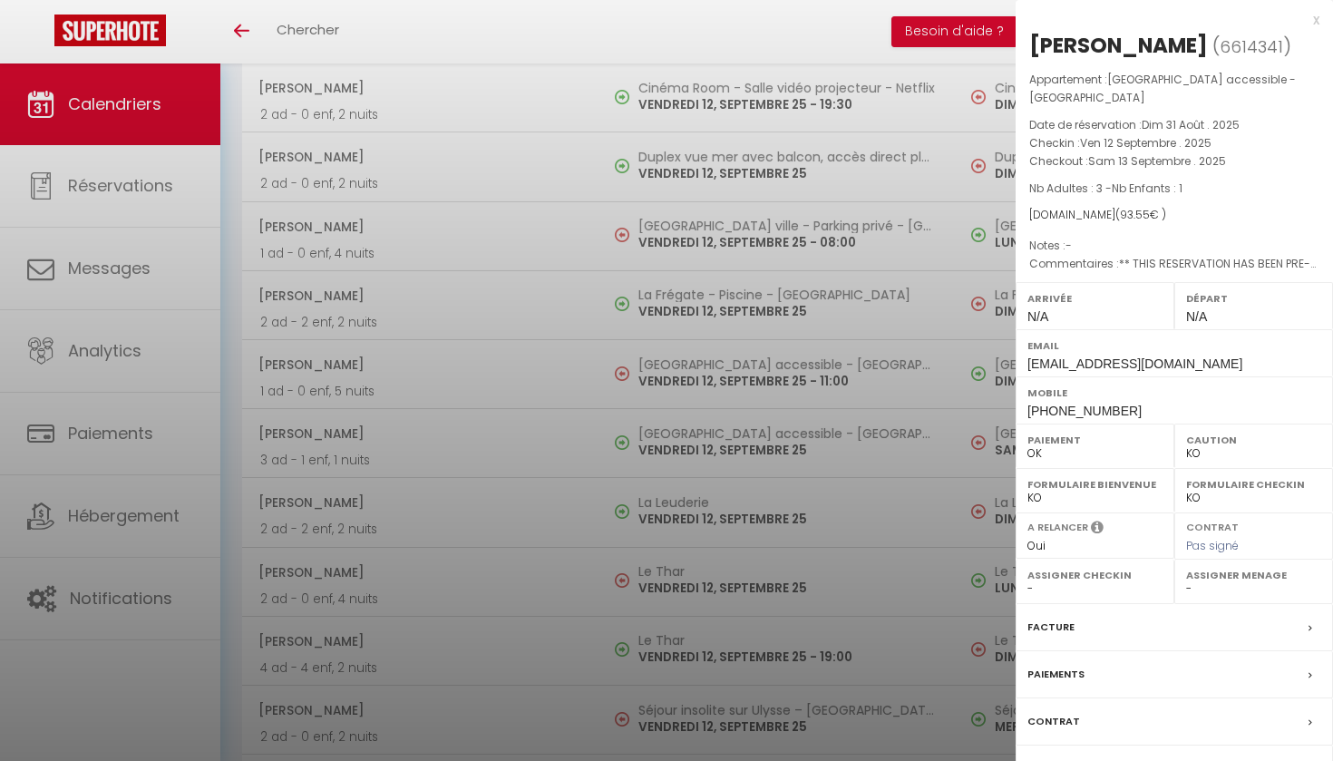
select select "44515"
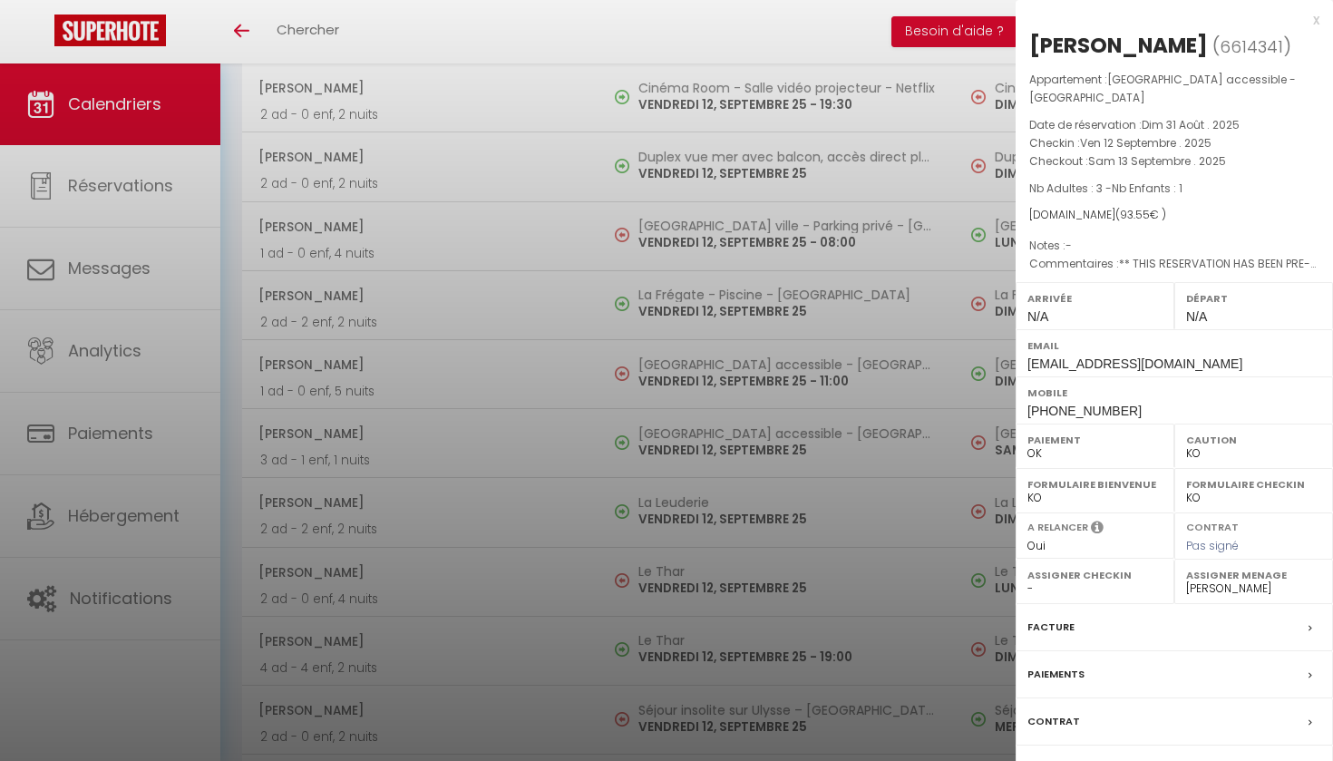
click at [620, 399] on div at bounding box center [666, 380] width 1333 height 761
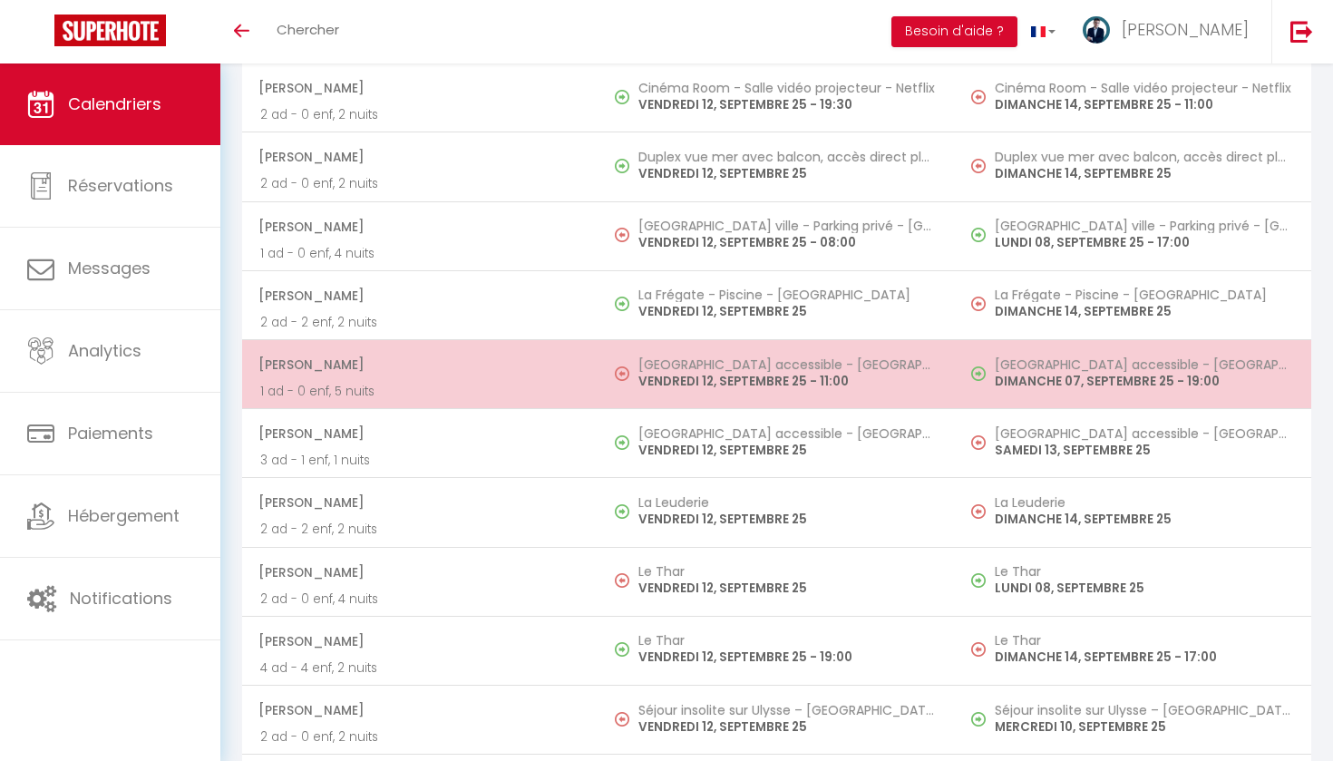
click at [548, 382] on p "1 ad - 0 enf, 5 nuits" at bounding box center [420, 391] width 320 height 19
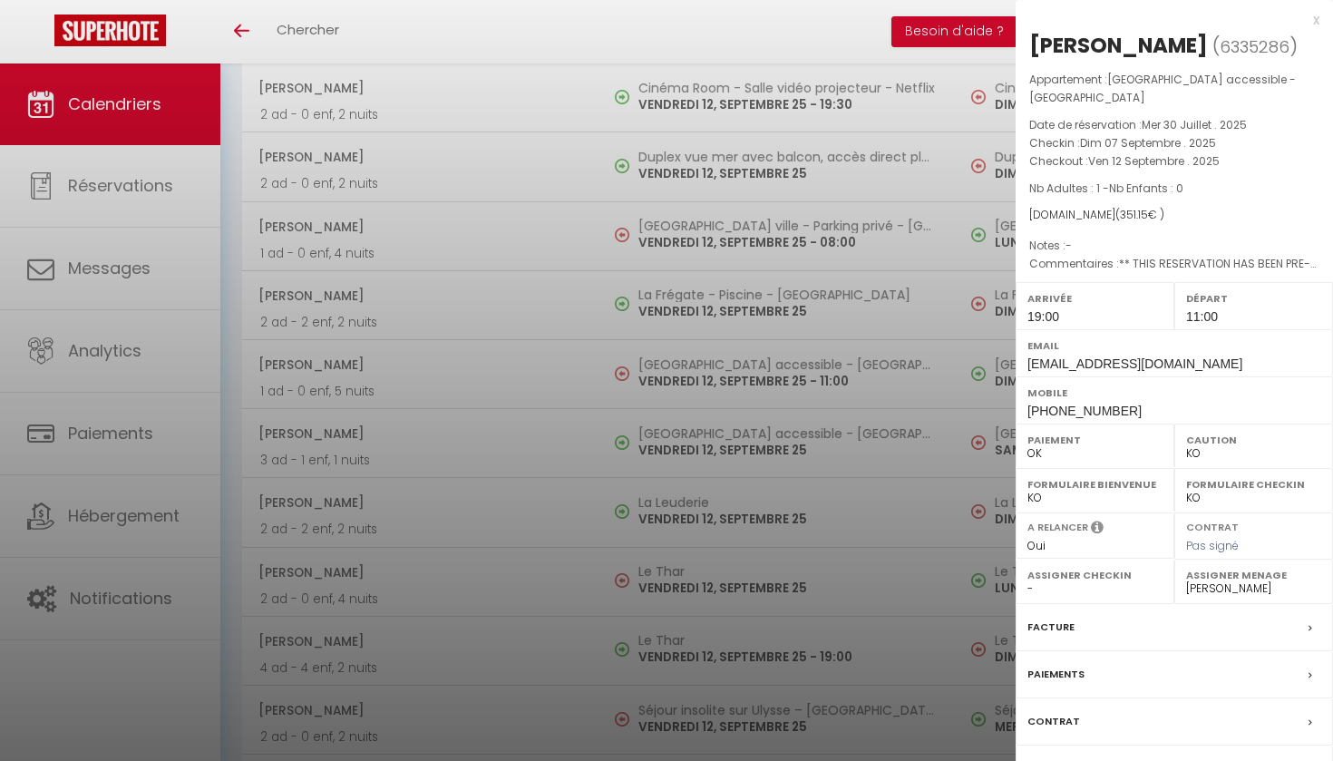
click at [1211, 309] on span "11:00" at bounding box center [1202, 316] width 32 height 15
click at [1088, 698] on div "Contrat" at bounding box center [1174, 721] width 317 height 47
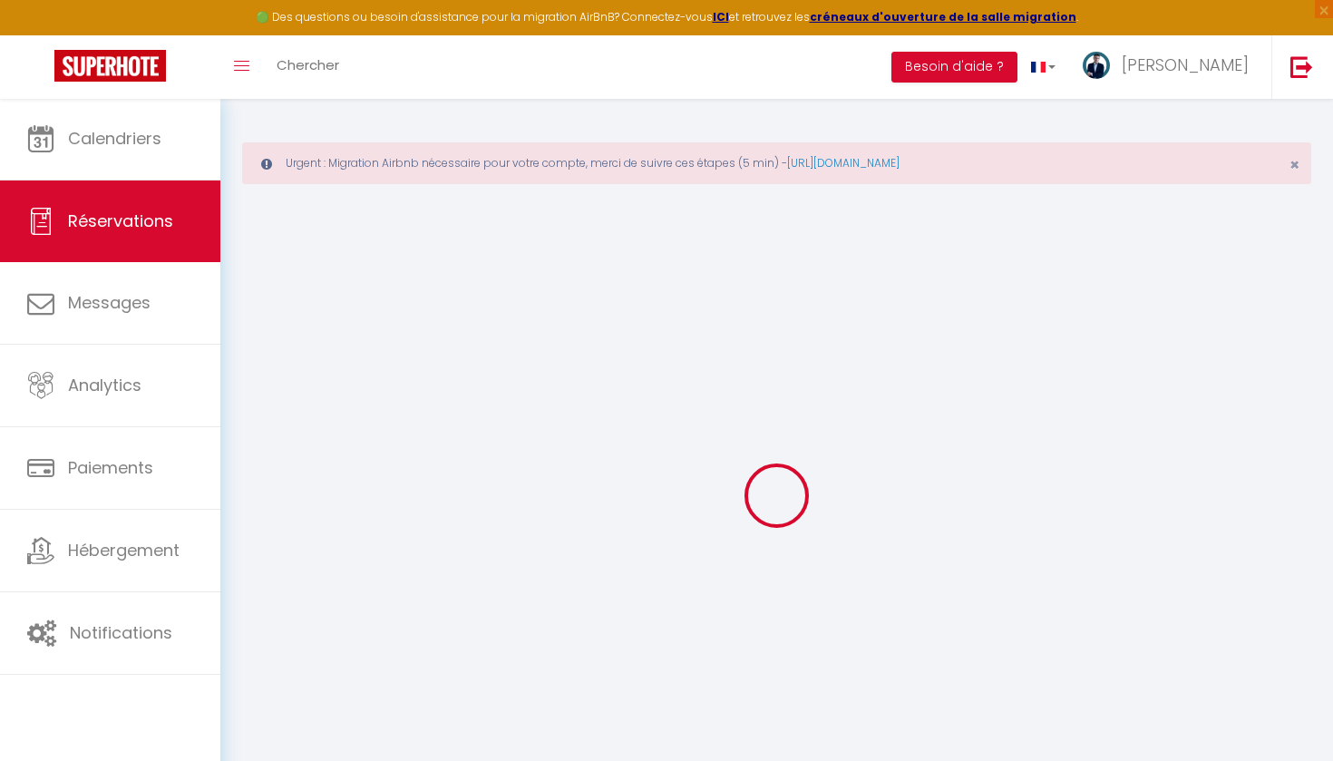
select select
checkbox input "false"
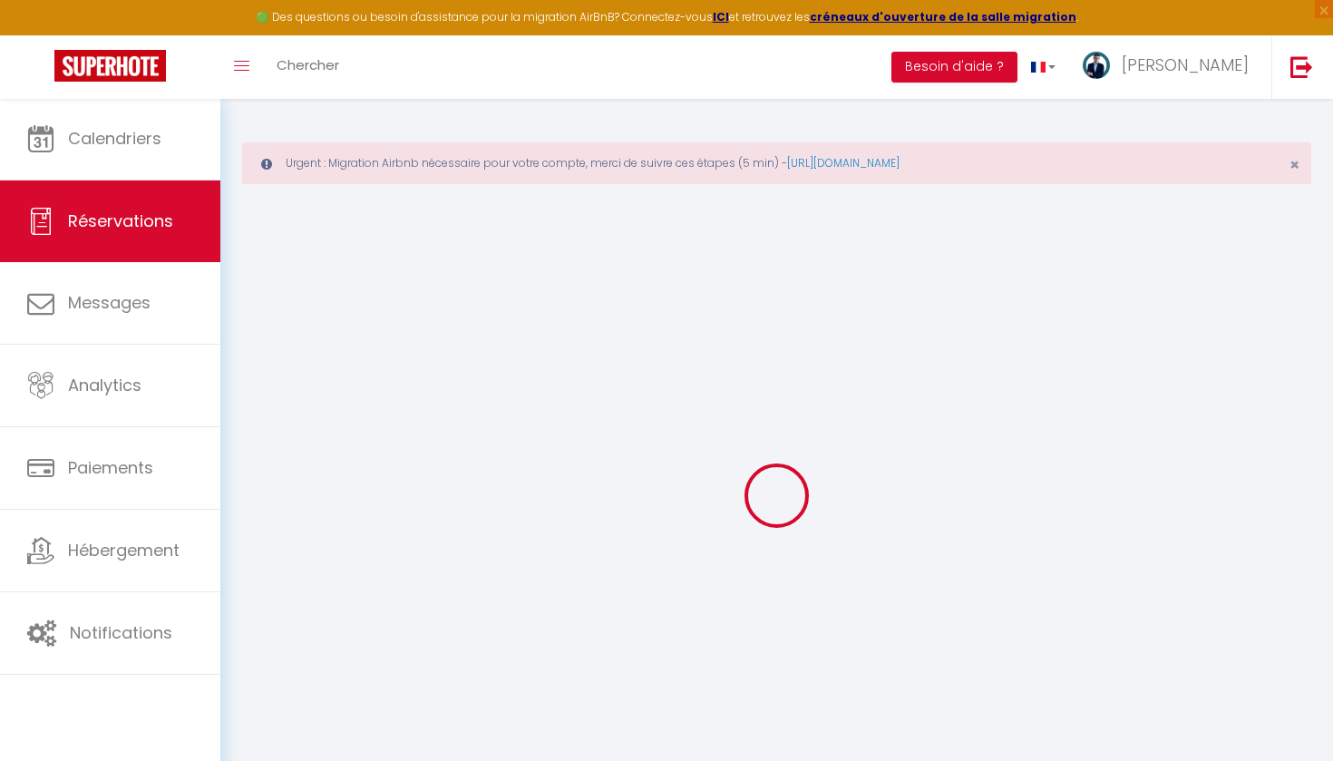
type textarea "** THIS RESERVATION HAS BEEN PRE-PAID ** Reservation has a cancellation grace p…"
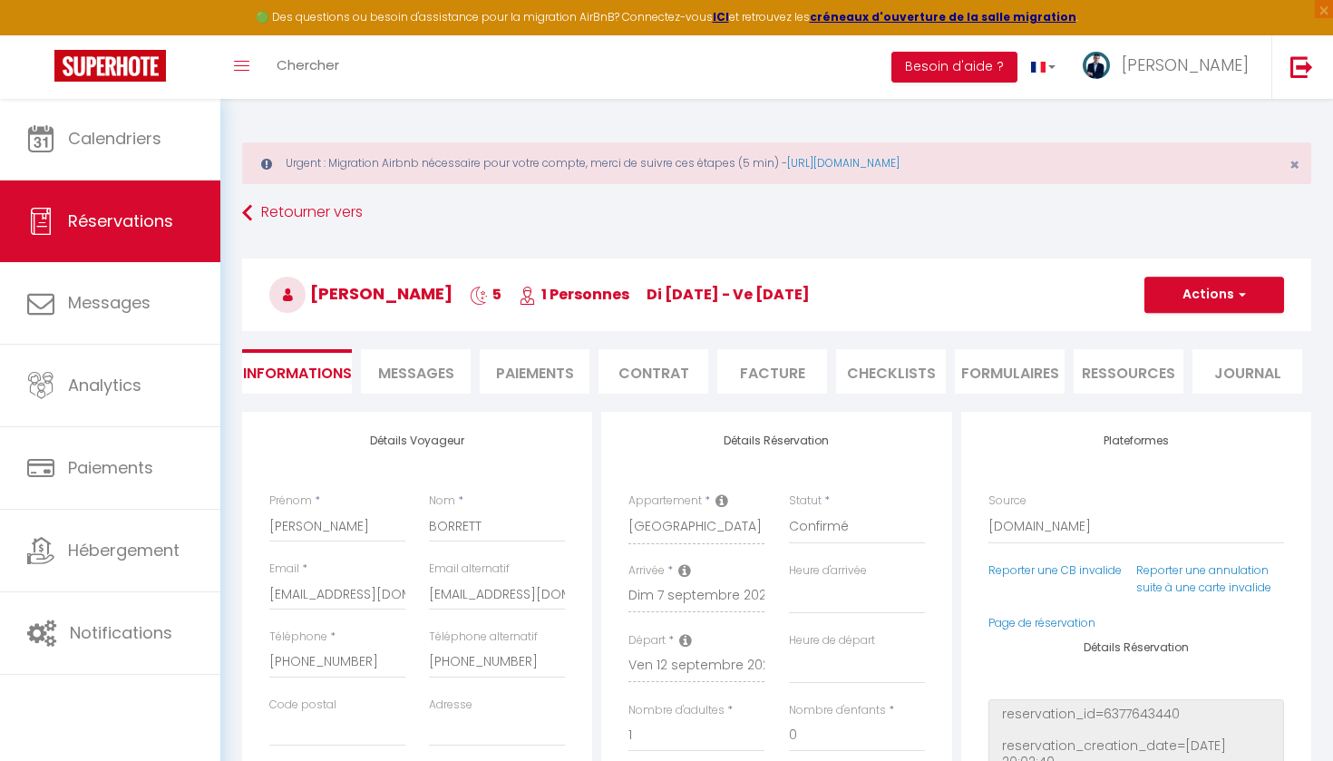
type input "35"
type input "13.75"
select select
select select "19:00"
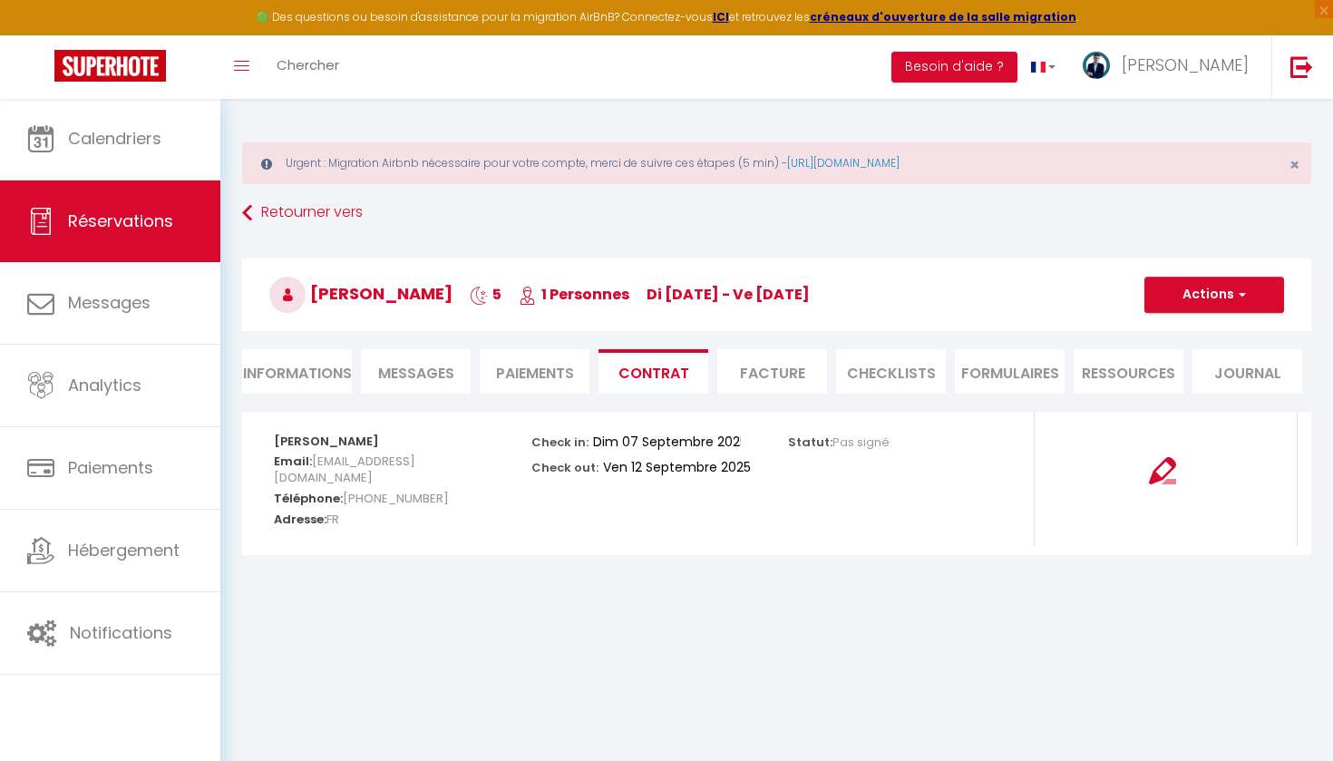
click at [325, 389] on li "Informations" at bounding box center [297, 371] width 110 height 44
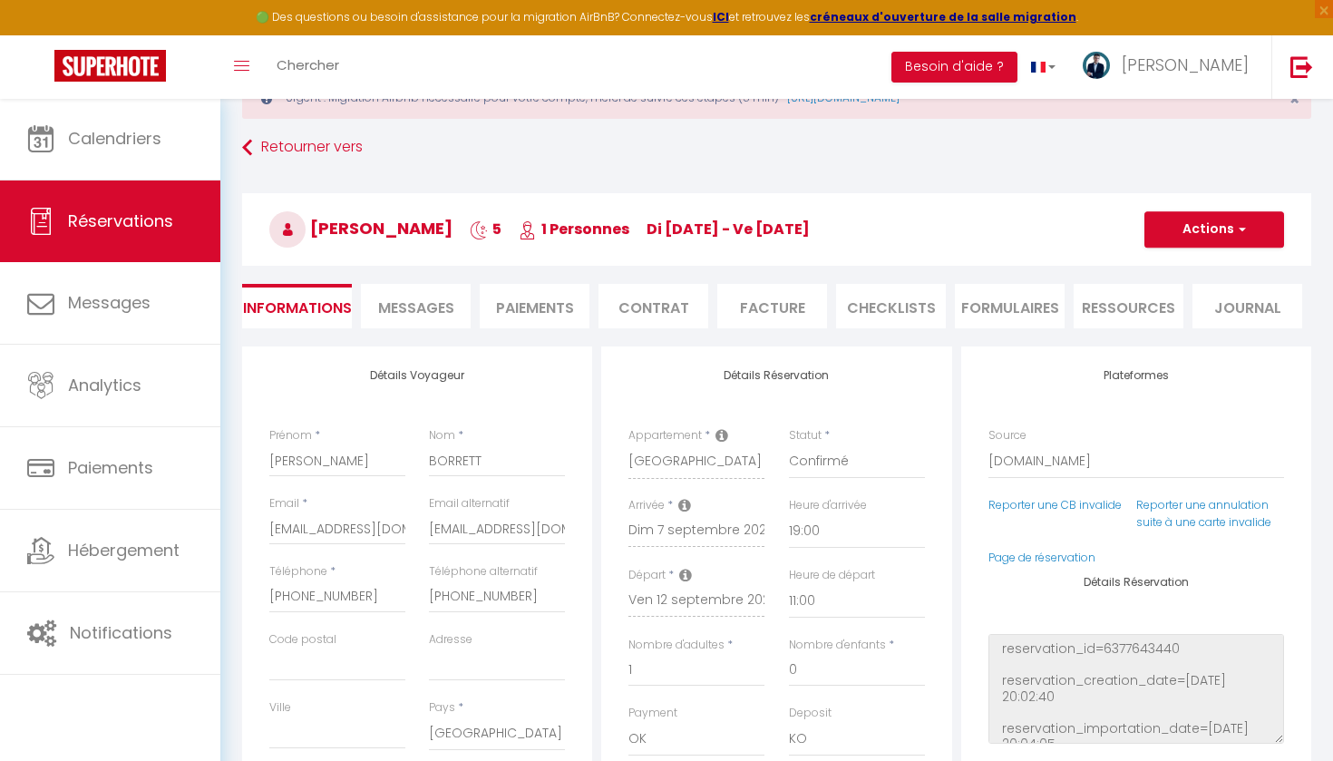
scroll to position [111, 0]
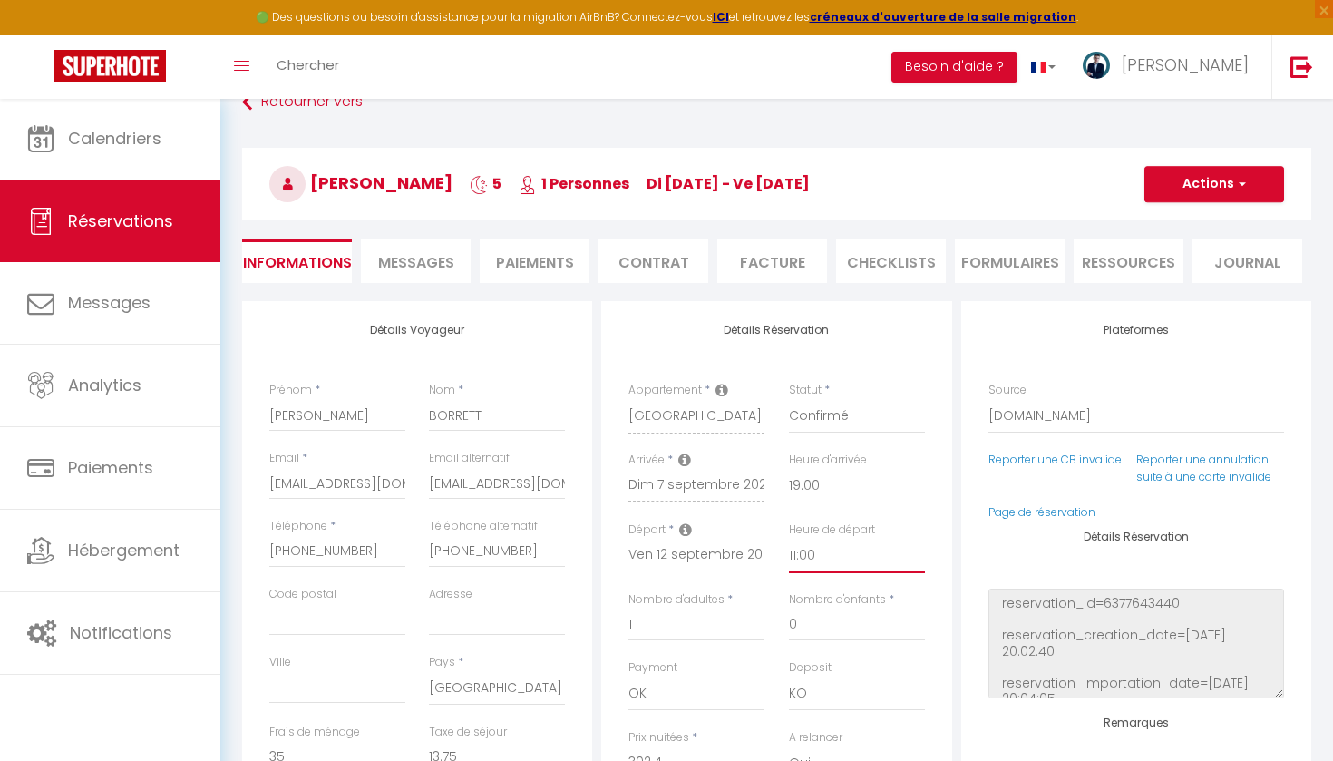
select select "11:30"
checkbox input "false"
click at [1229, 196] on button "Actions" at bounding box center [1214, 184] width 140 height 36
click at [1132, 232] on link "Enregistrer" at bounding box center [1195, 224] width 143 height 24
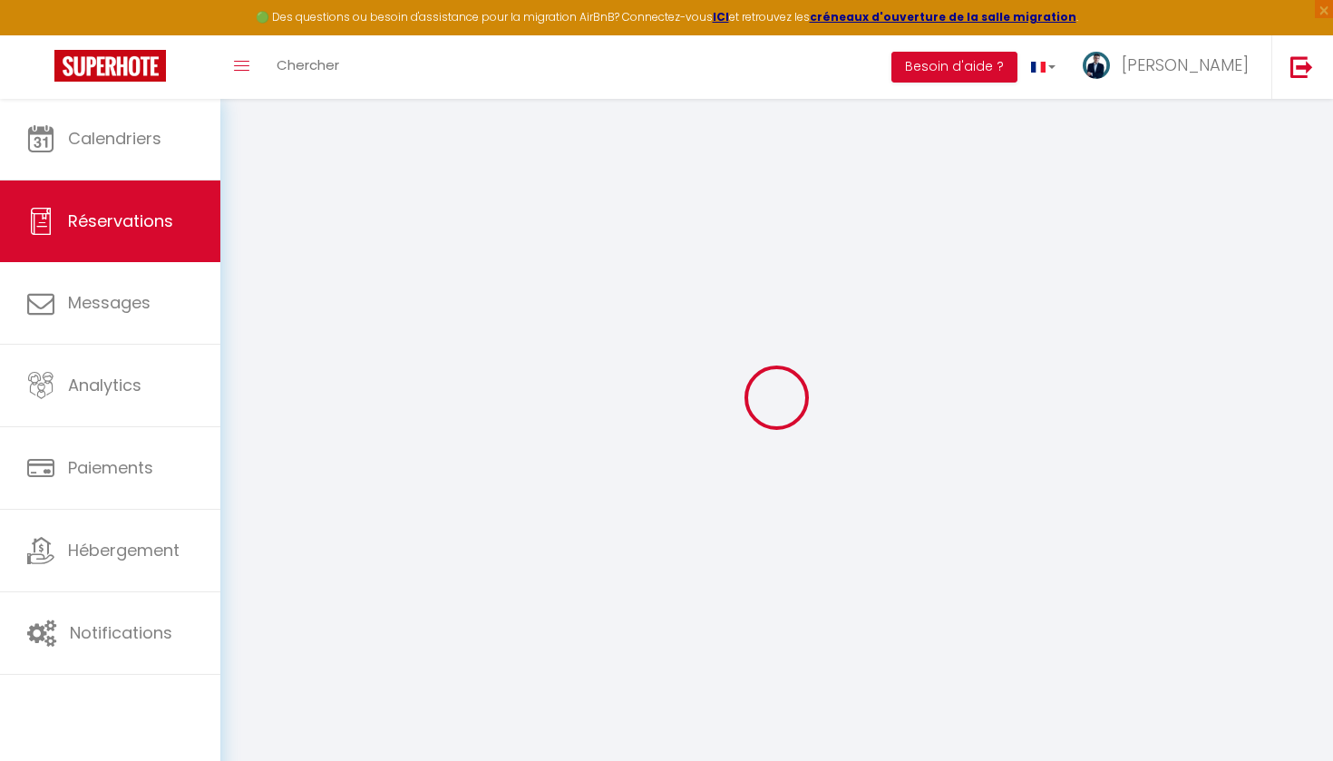
select select "not_cancelled"
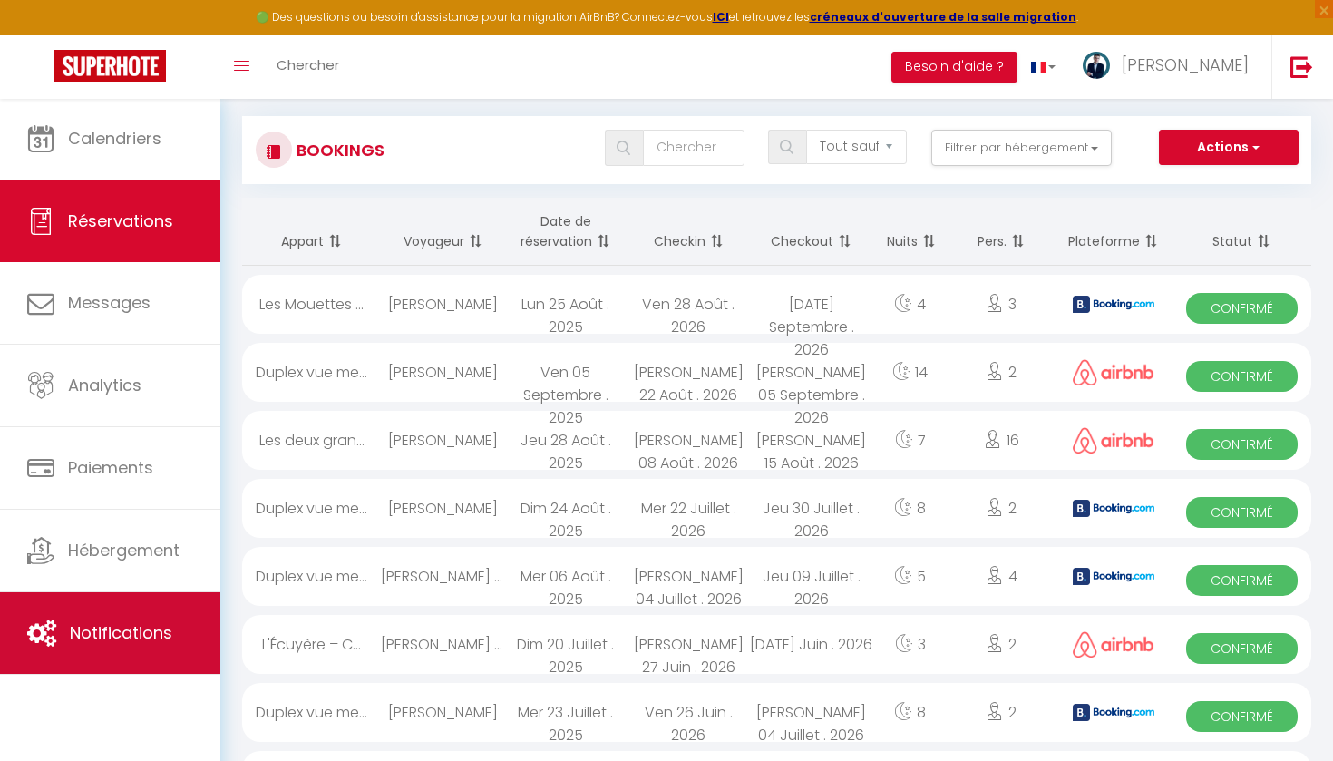
click at [126, 622] on span "Notifications" at bounding box center [121, 632] width 102 height 23
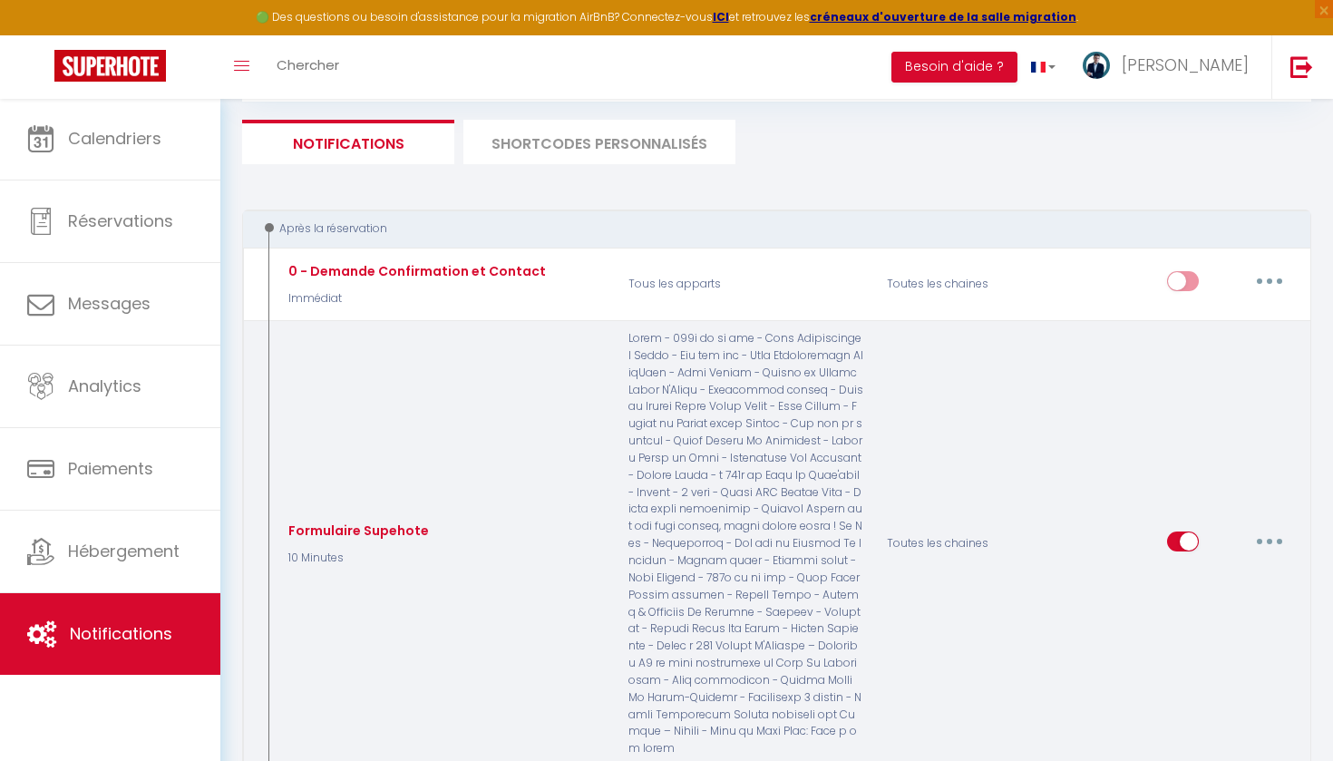
scroll to position [184, 0]
click at [1281, 523] on button "button" at bounding box center [1269, 537] width 51 height 29
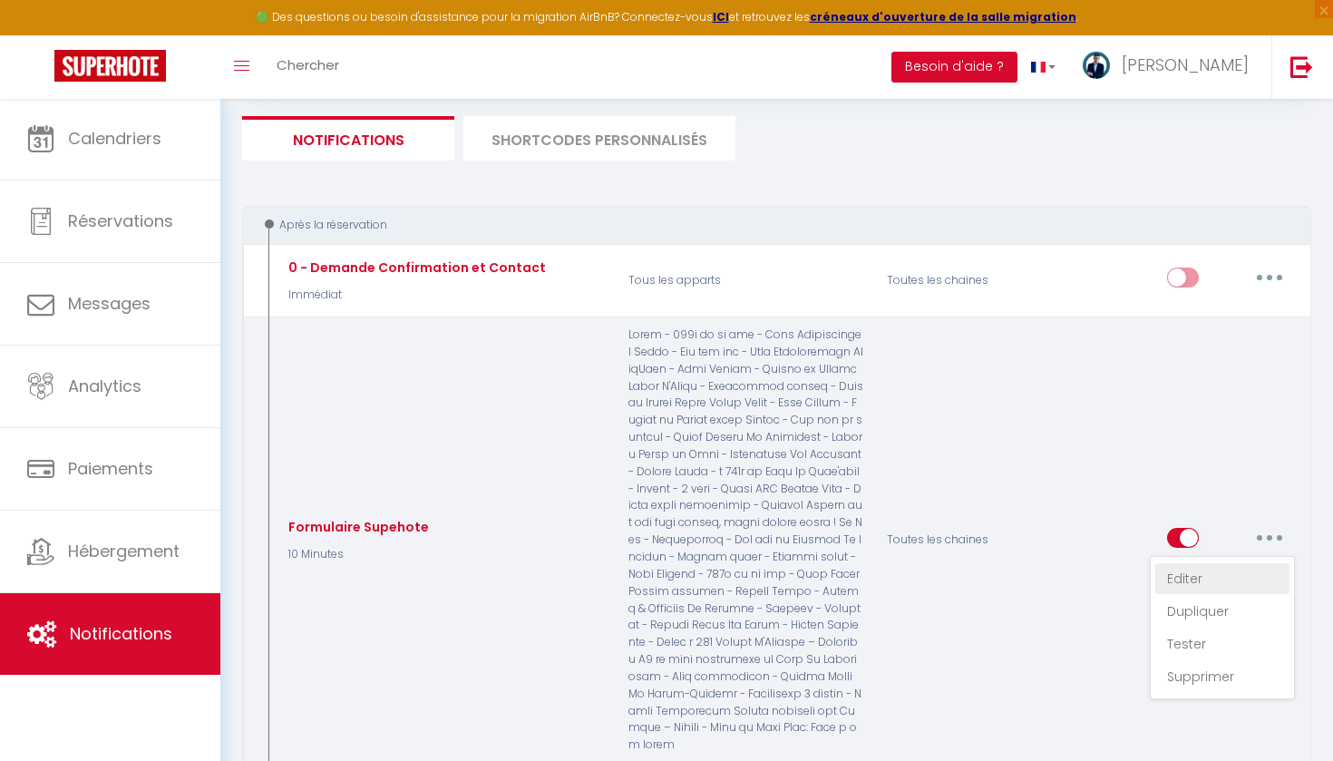
click at [1210, 563] on link "Editer" at bounding box center [1222, 578] width 134 height 31
type input "Formulaire Supehote"
select select "10 Minutes"
select select "if_booking_is_paid"
checkbox input "true"
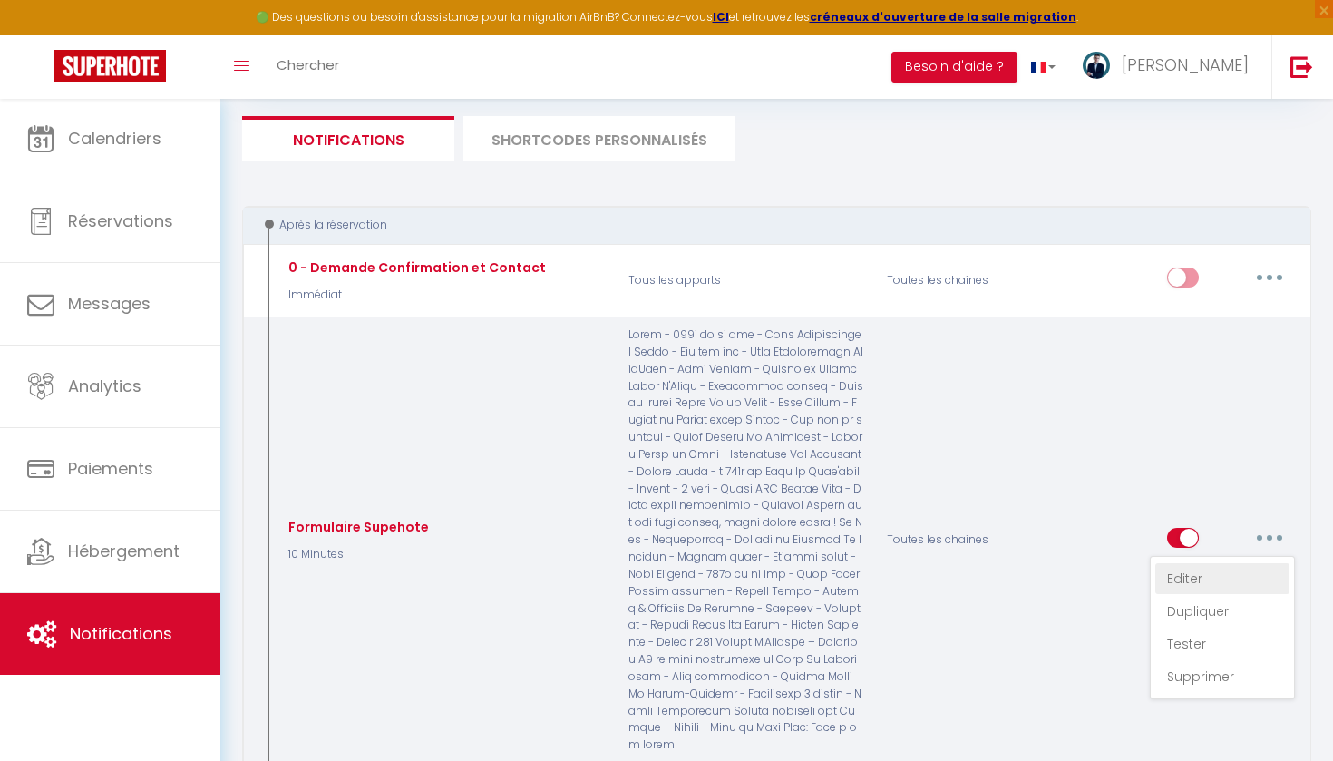
checkbox input "false"
radio input "true"
type input "Merci pour votre réservation !"
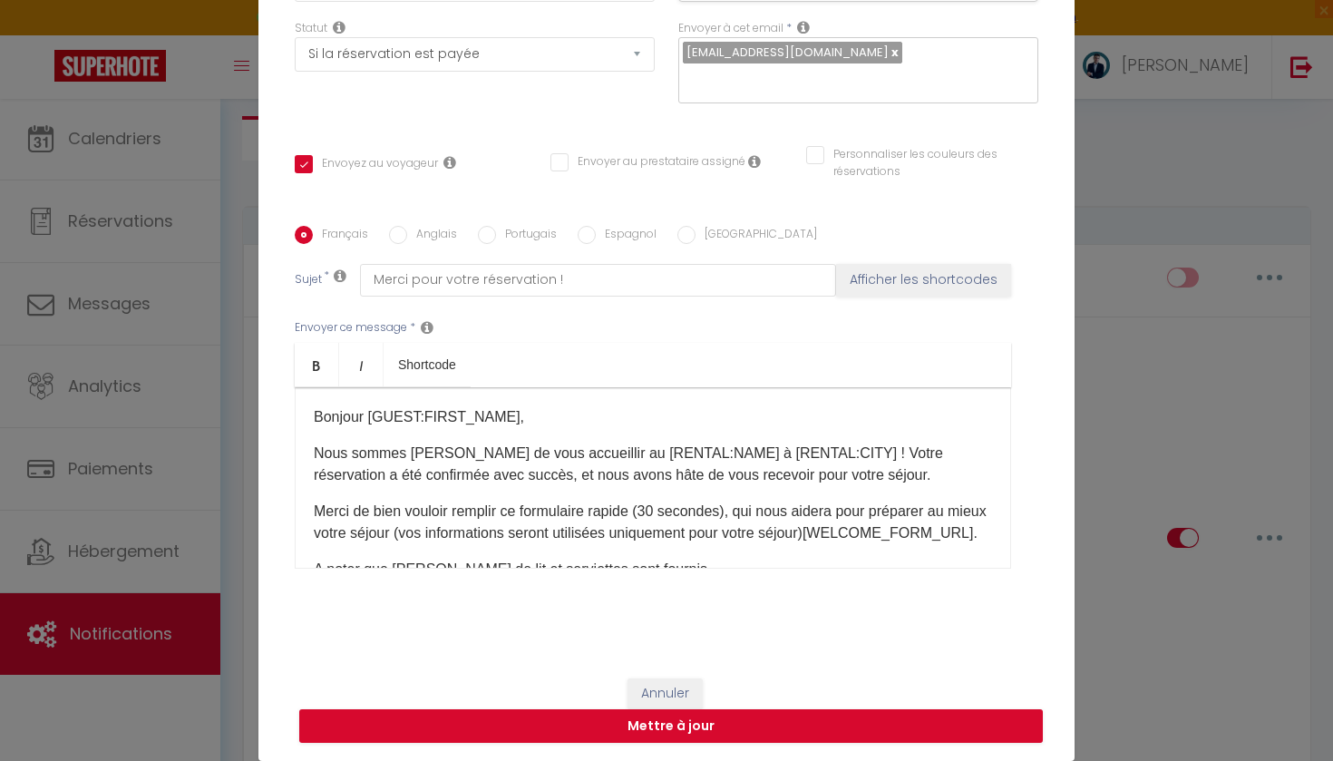
scroll to position [0, 0]
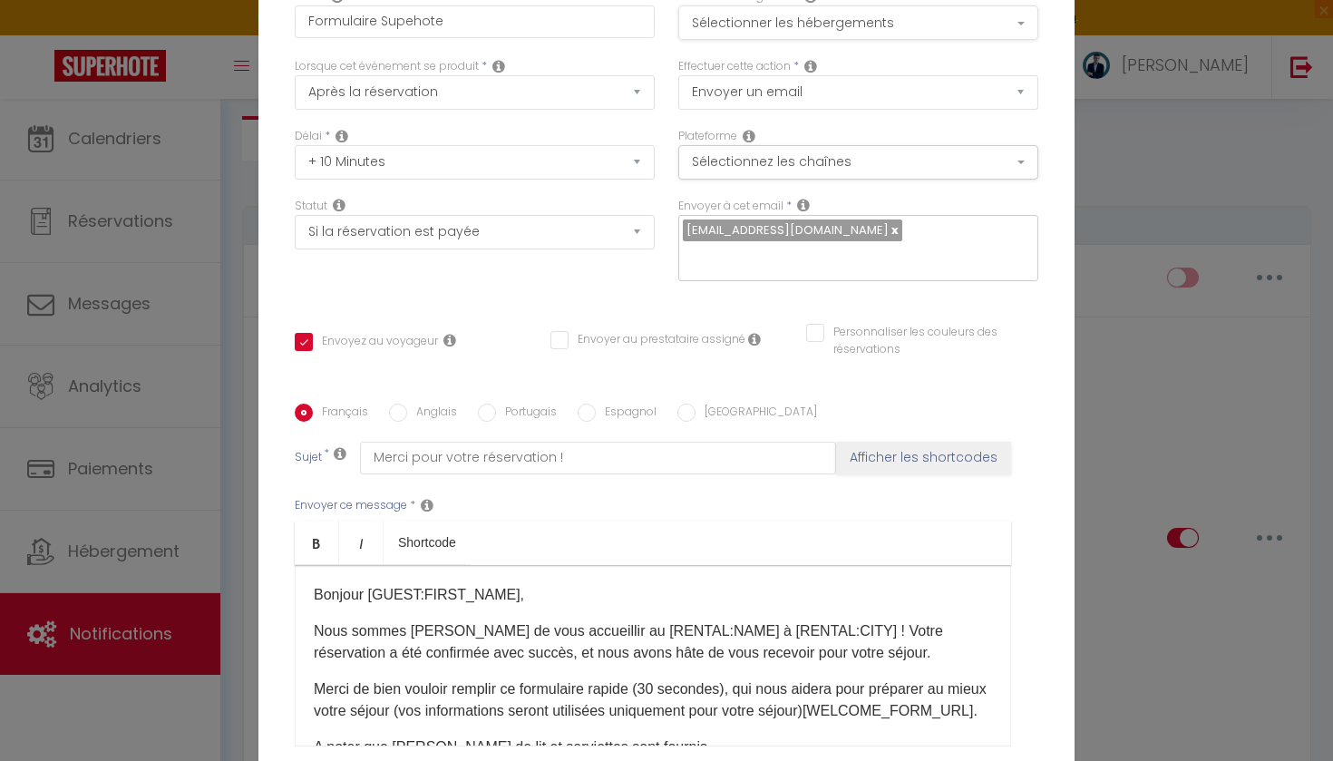
click at [810, 26] on button "Sélectionner les hébergements" at bounding box center [858, 22] width 360 height 34
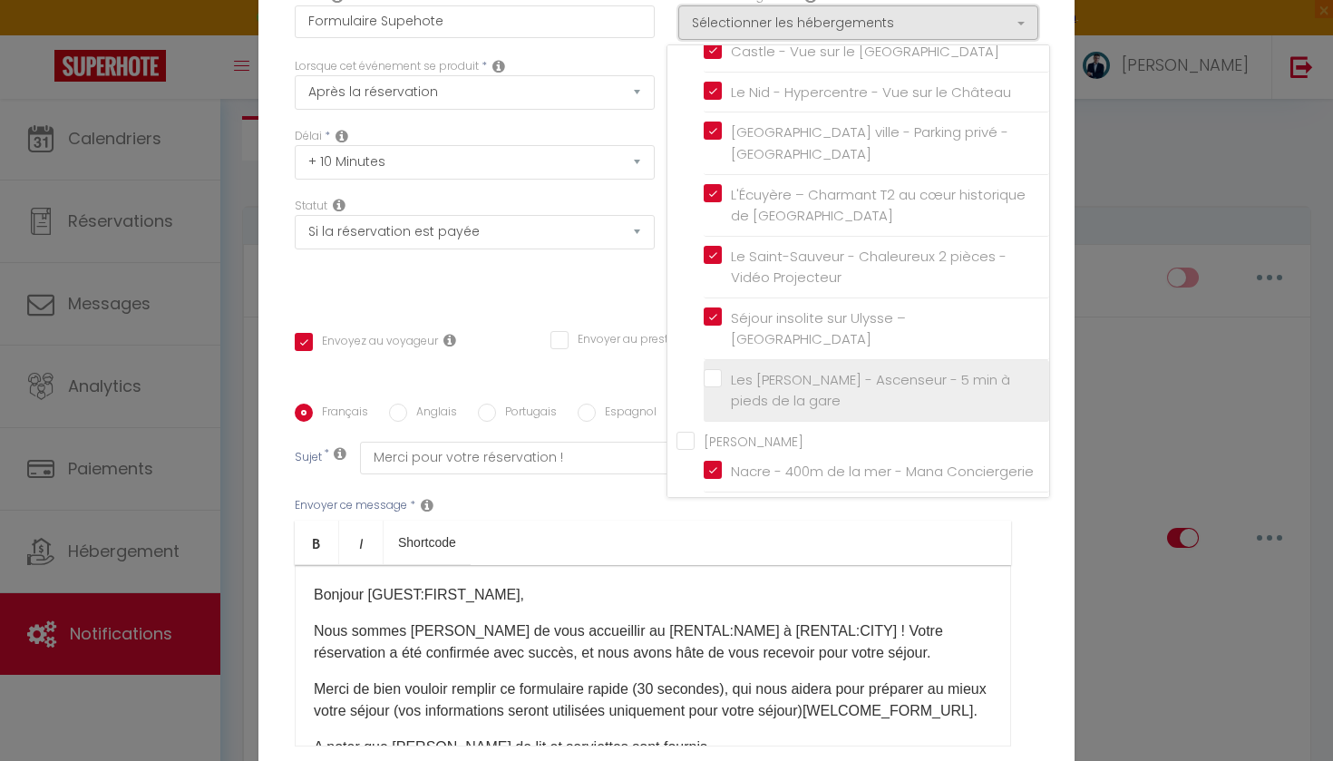
scroll to position [307, 0]
click at [722, 367] on label "Les [PERSON_NAME] - Ascenseur - 5 min à pieds de la gare" at bounding box center [880, 387] width 316 height 43
click at [714, 378] on input "Les [PERSON_NAME] - Ascenseur - 5 min à pieds de la gare" at bounding box center [877, 387] width 346 height 18
checkbox input "true"
checkbox input "false"
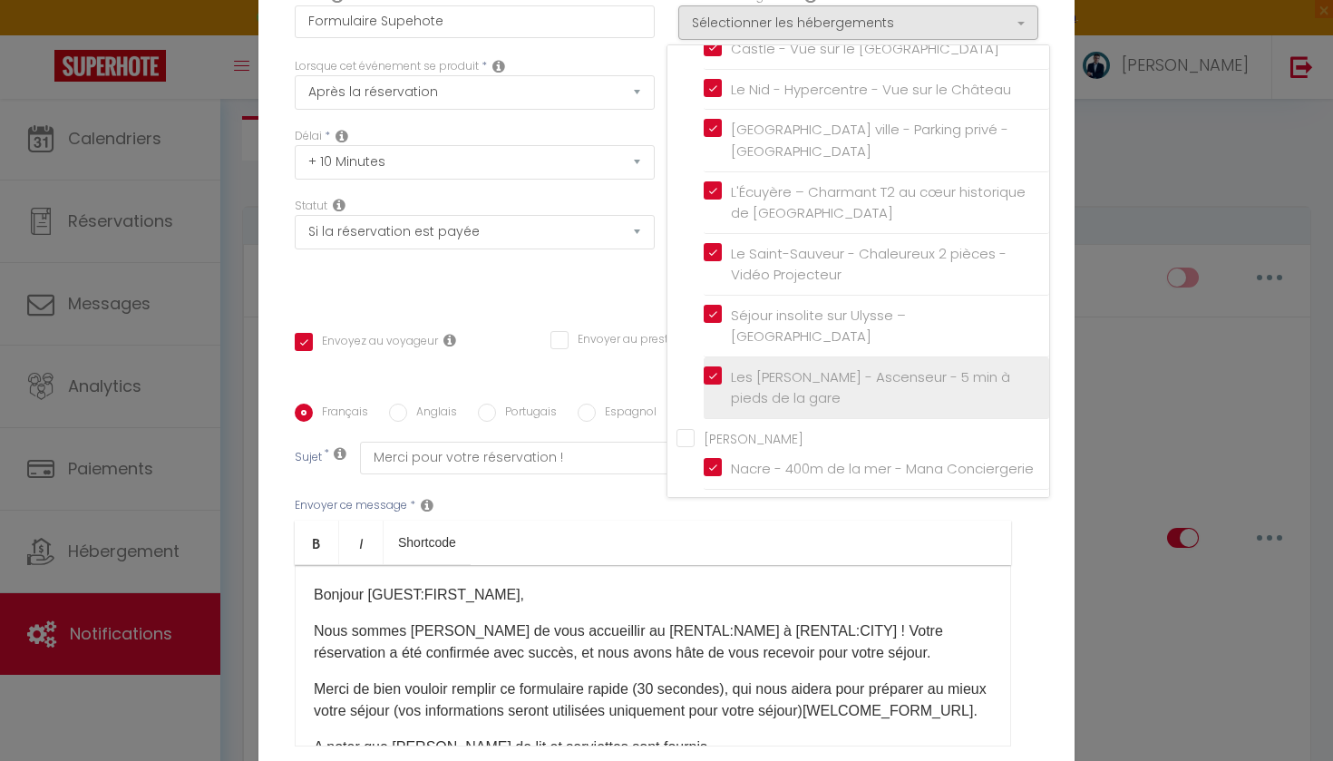
checkbox input "false"
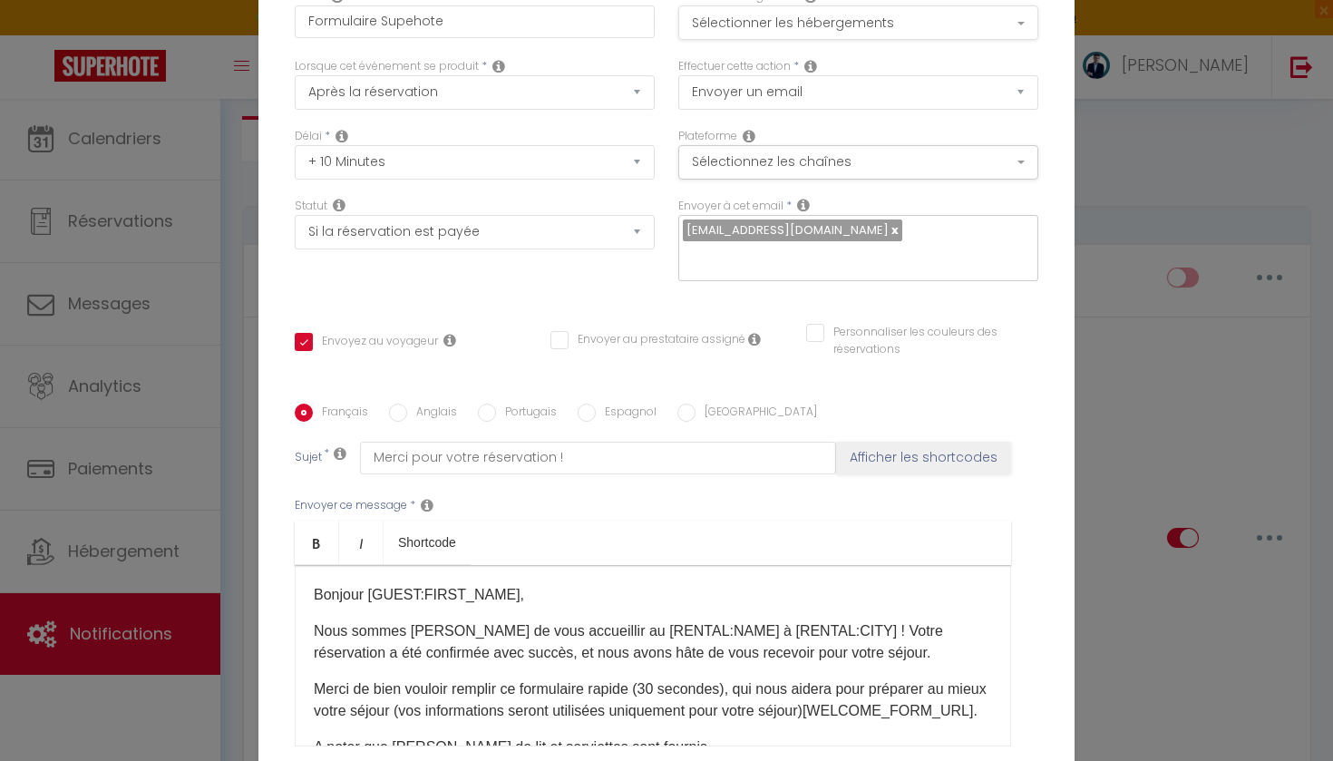
click at [800, 14] on button "Sélectionner les hébergements" at bounding box center [858, 22] width 360 height 34
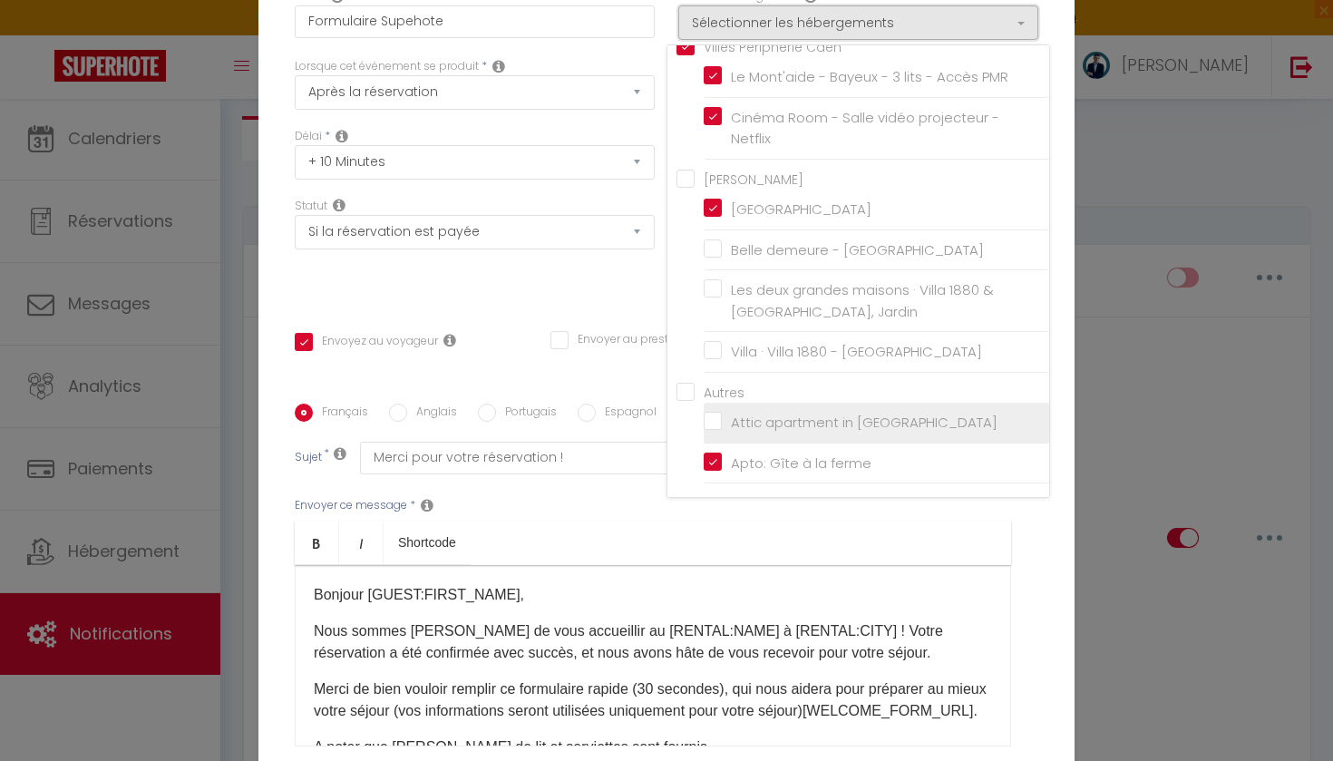
scroll to position [0, 0]
click at [609, 279] on div "Statut Aucun Si la réservation est payée Si réservation non payée Si la caution…" at bounding box center [475, 249] width 384 height 102
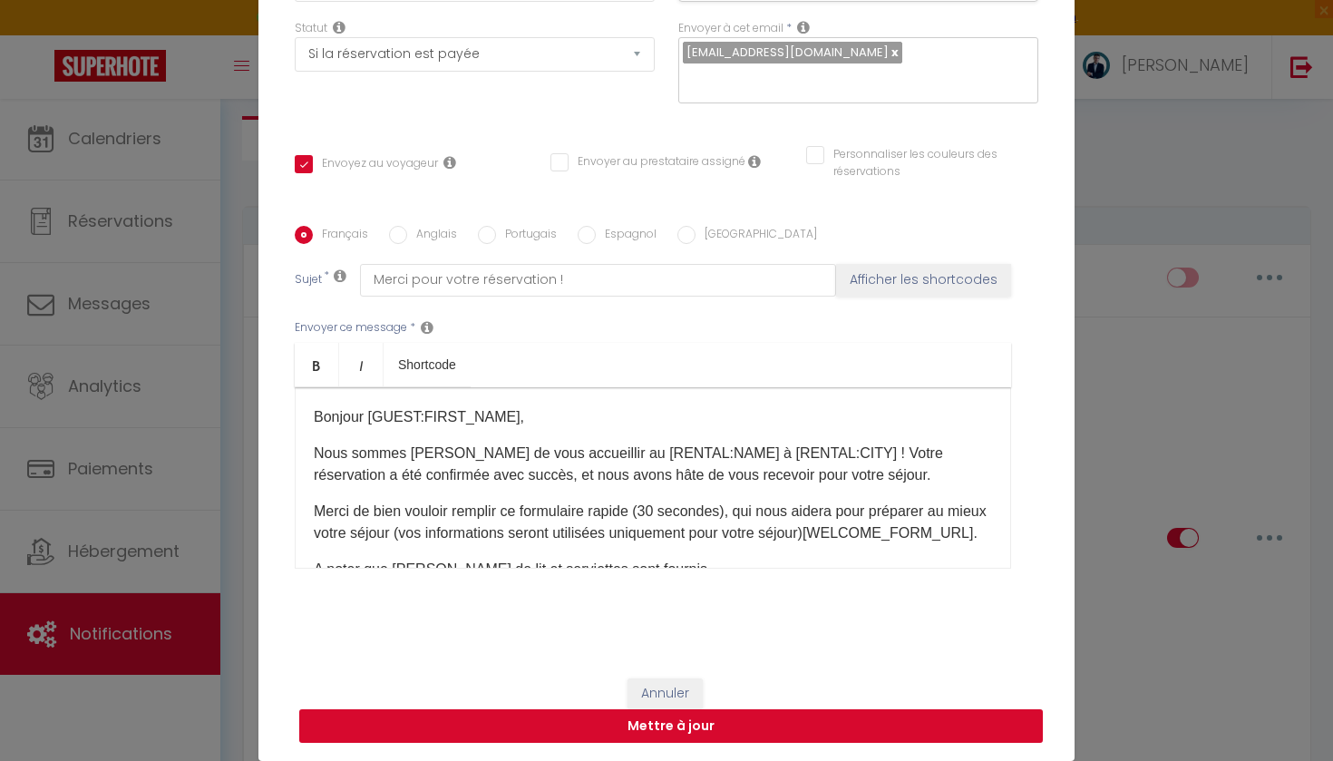
scroll to position [178, 0]
click at [675, 727] on button "Mettre à jour" at bounding box center [671, 726] width 744 height 34
checkbox input "true"
checkbox input "false"
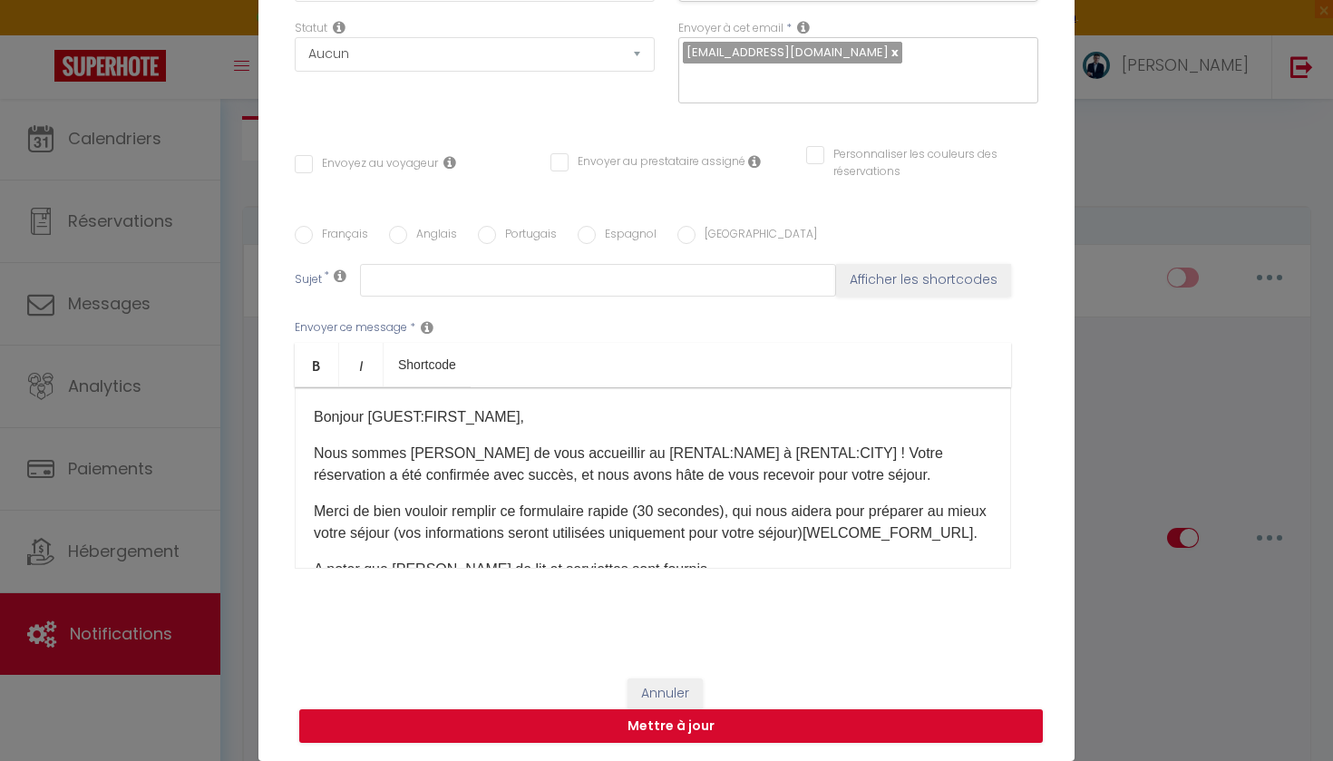
scroll to position [0, 0]
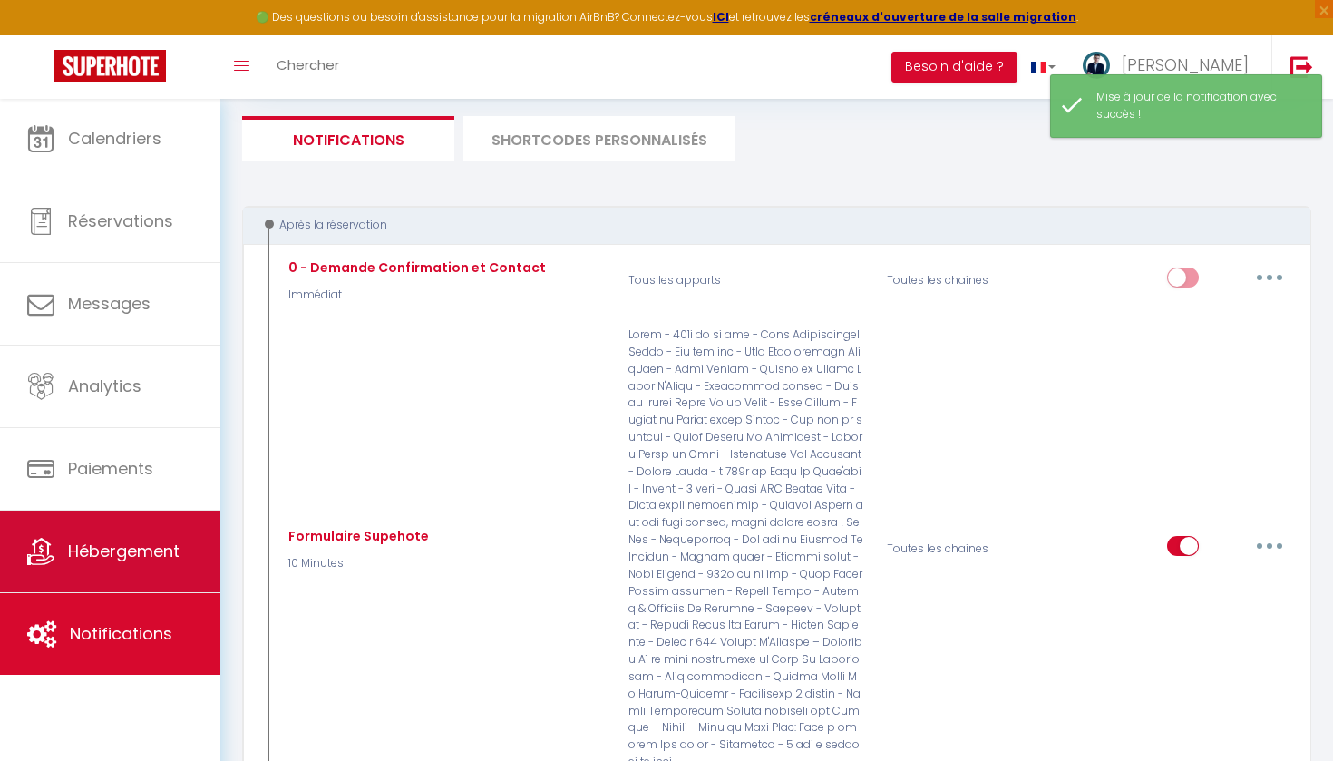
click at [133, 532] on link "Hébergement" at bounding box center [110, 552] width 220 height 82
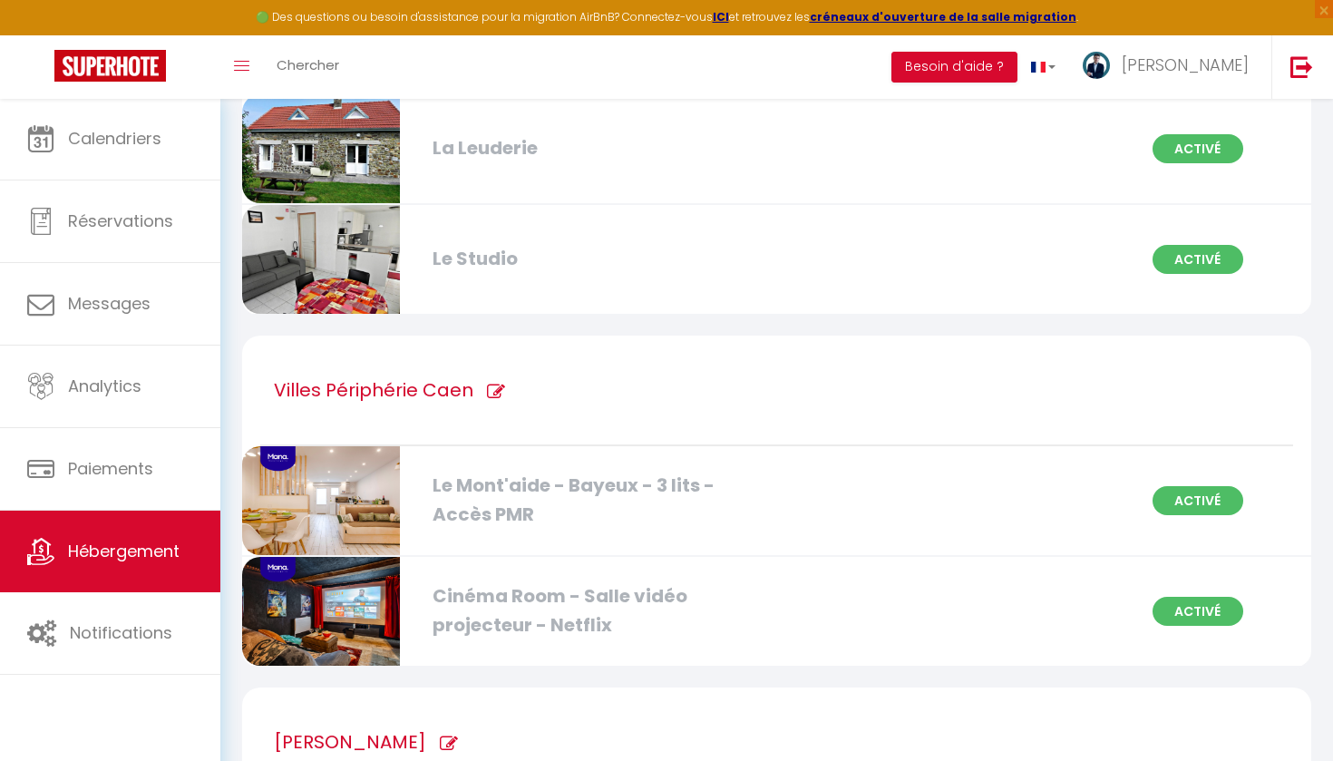
scroll to position [3511, 0]
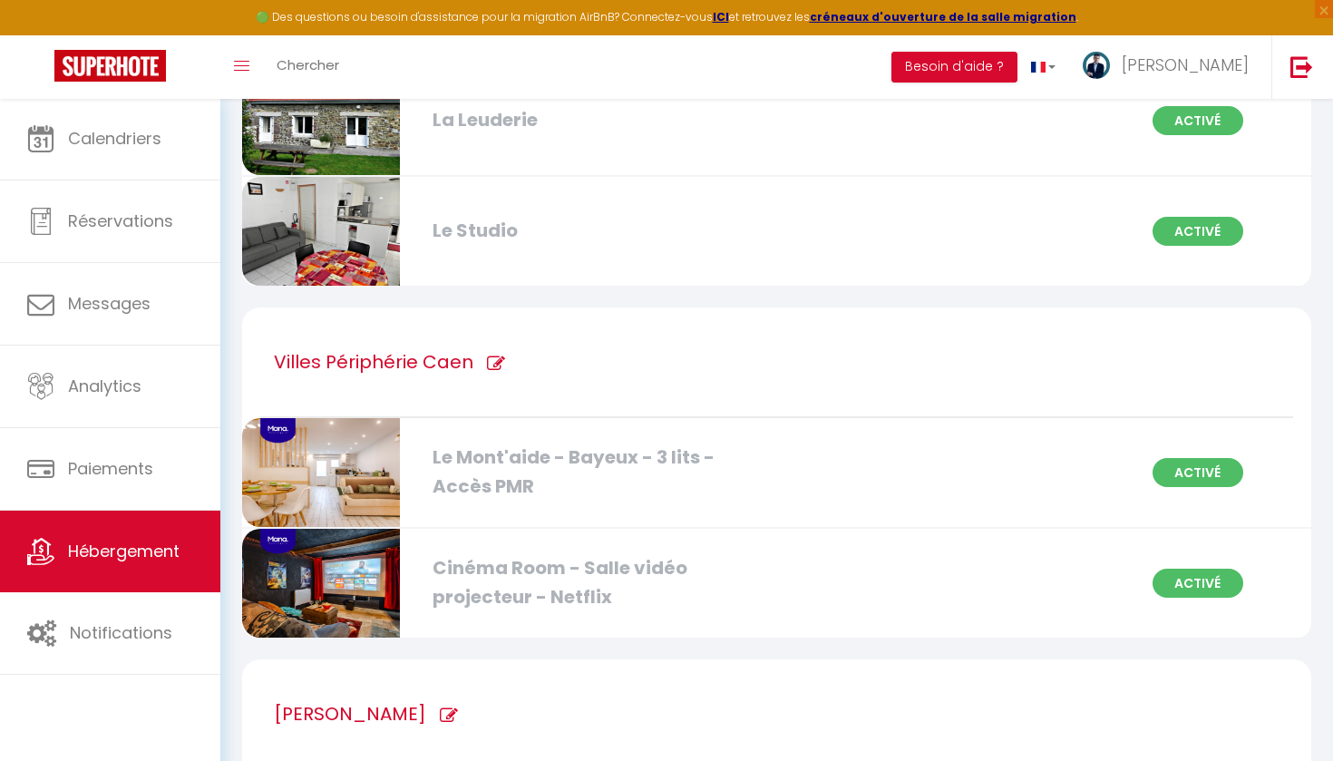
click at [491, 356] on icon at bounding box center [496, 364] width 18 height 18
type input "Villes Périphérie Caen"
checkbox PMR "true"
checkbox Netflix "true"
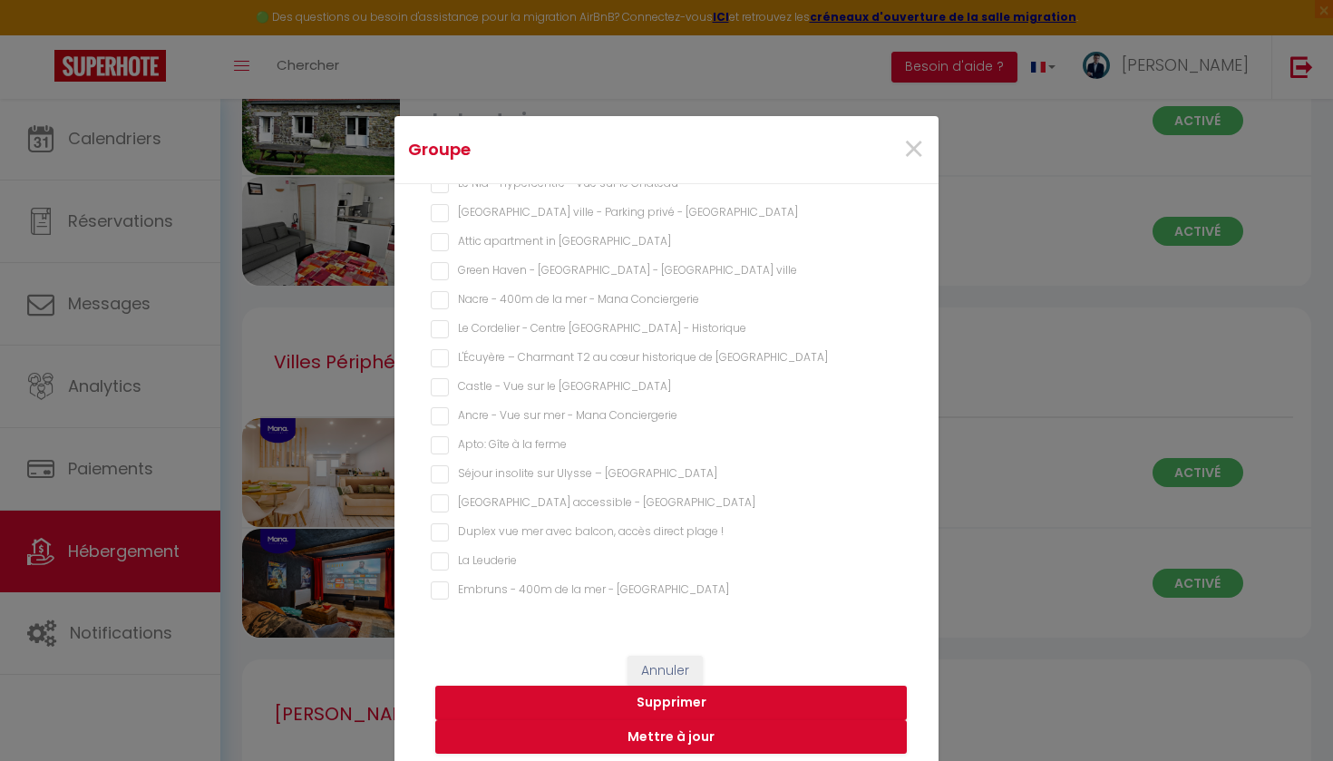
scroll to position [584, 0]
click at [443, 448] on ferme "Apto: Gîte à la ferme" at bounding box center [667, 446] width 472 height 18
checkbox ferme "true"
click at [682, 741] on button "Mettre à jour" at bounding box center [671, 737] width 472 height 34
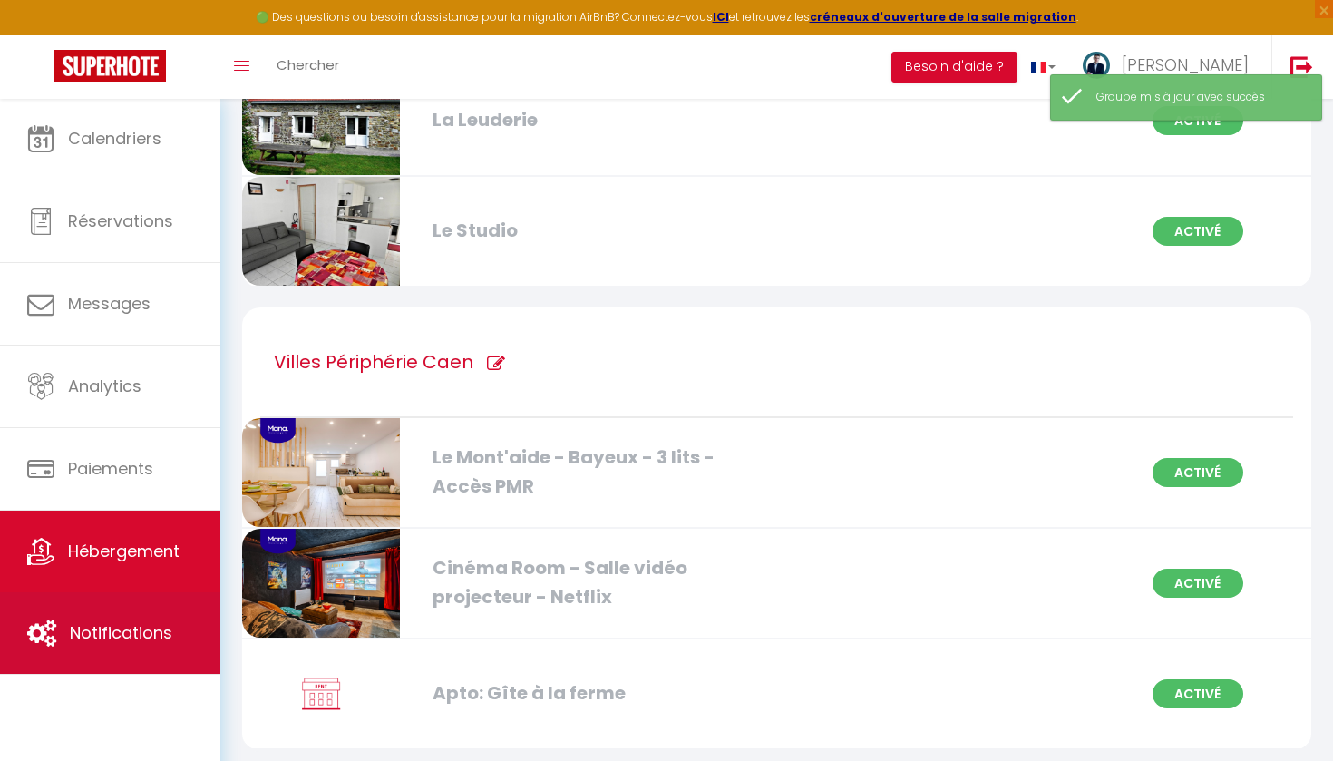
click at [102, 617] on link "Notifications" at bounding box center [110, 633] width 220 height 82
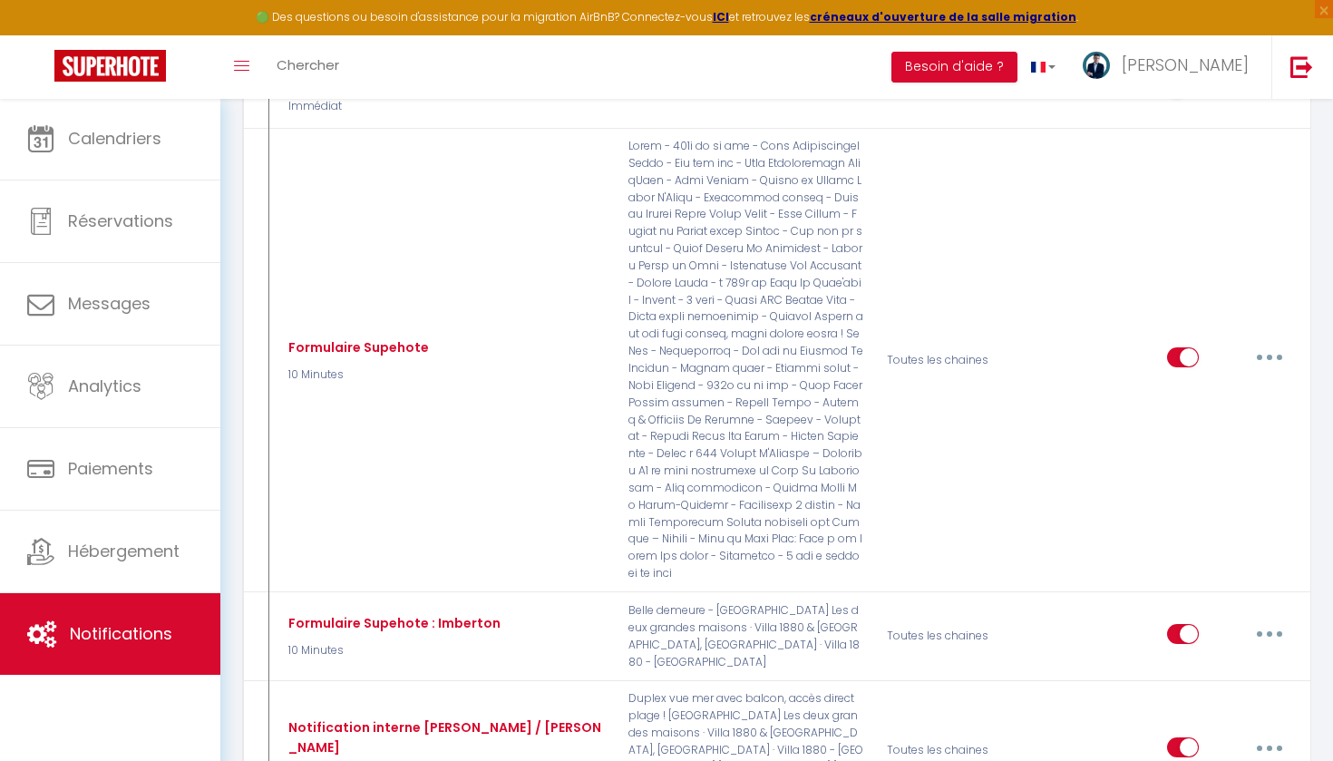
scroll to position [378, 0]
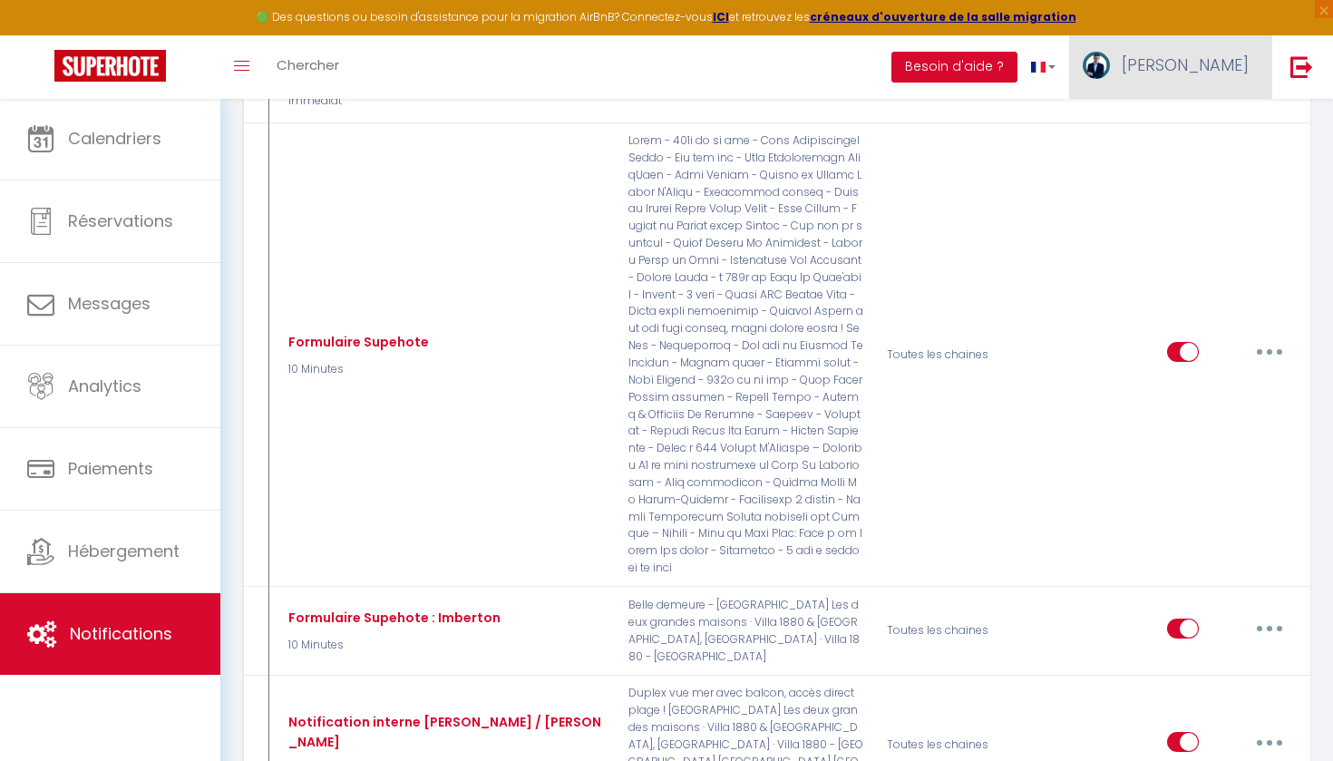
click at [1208, 72] on link "[PERSON_NAME]" at bounding box center [1170, 66] width 202 height 63
click at [1173, 133] on link "Paramètres" at bounding box center [1199, 126] width 134 height 31
select select "28"
select select "fr"
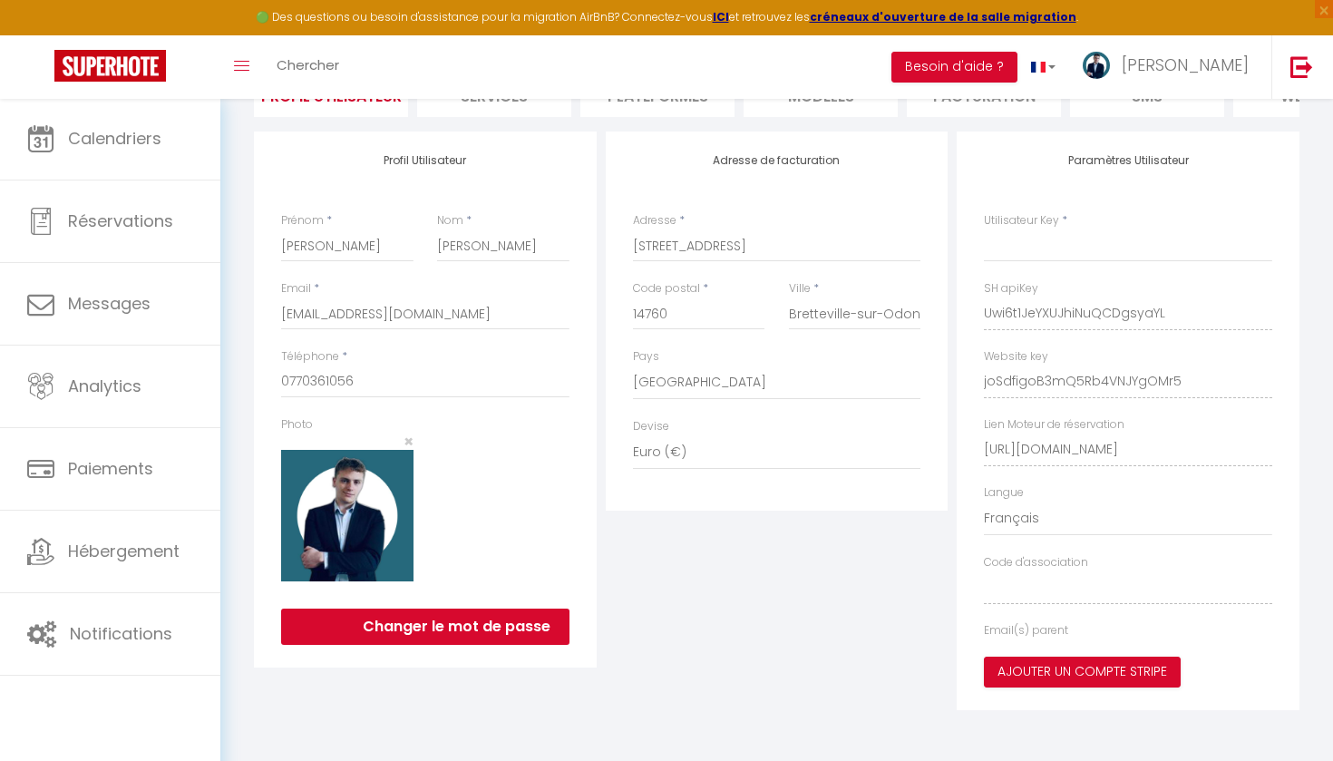
scroll to position [59, 0]
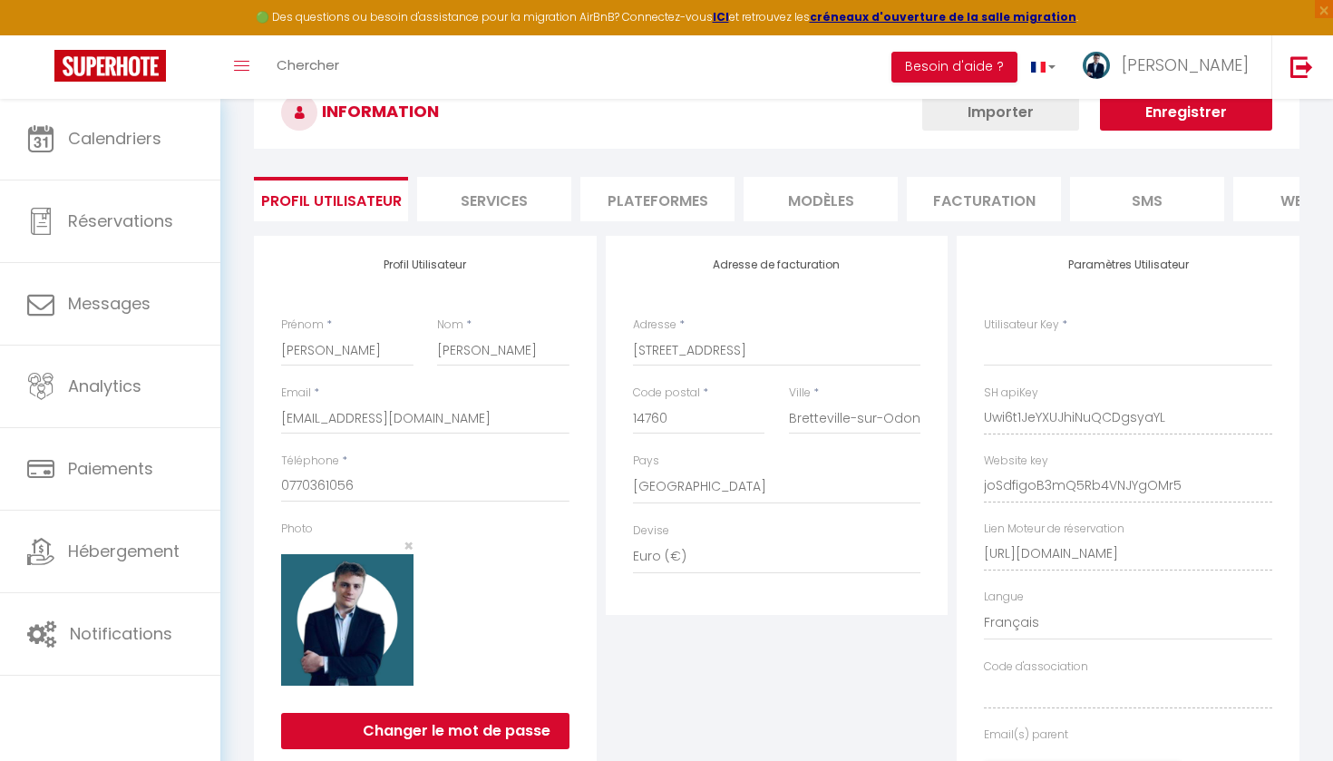
type input "Uwi6t1JeYXUJhiNuQCDgsyaYL"
type input "joSdfigoB3mQ5Rb4VNJYgOMr5"
type input "[URL][DOMAIN_NAME]"
select select "fr"
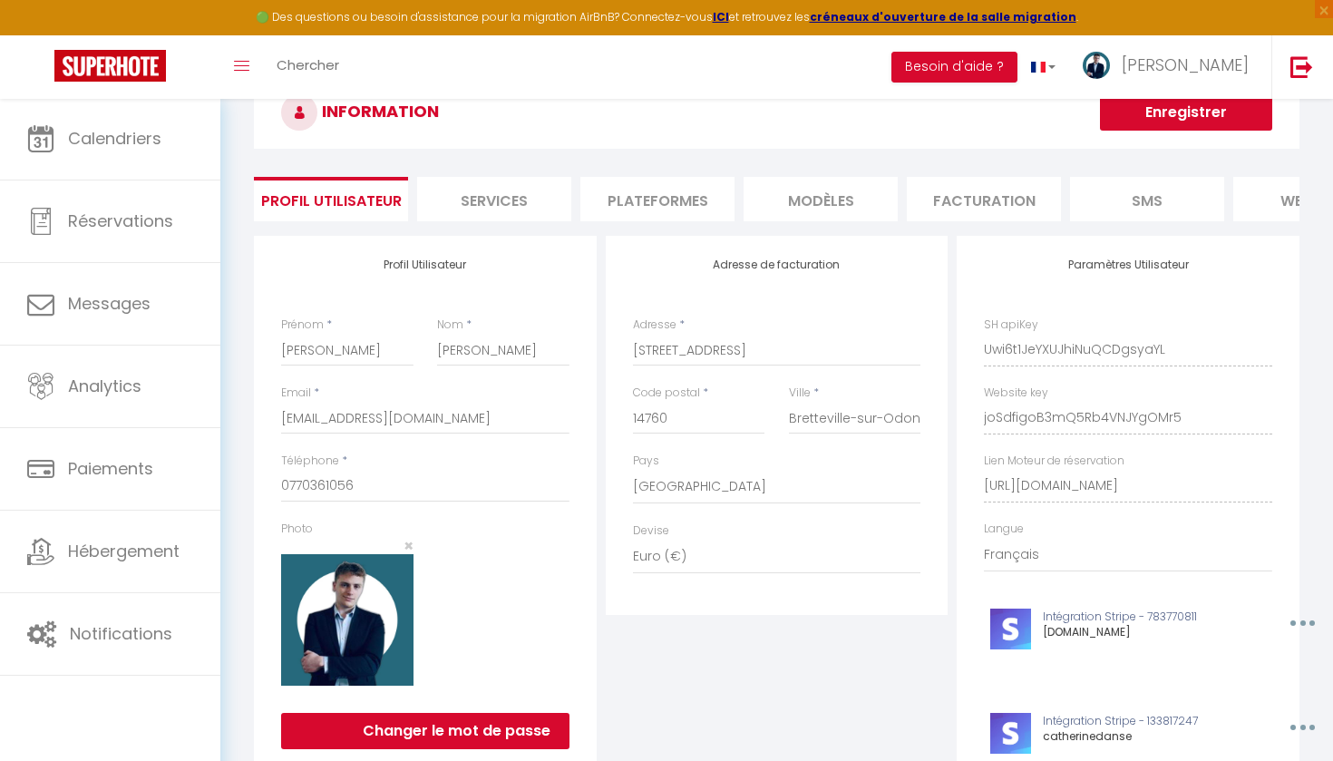
click at [684, 191] on li "Plateformes" at bounding box center [657, 199] width 154 height 44
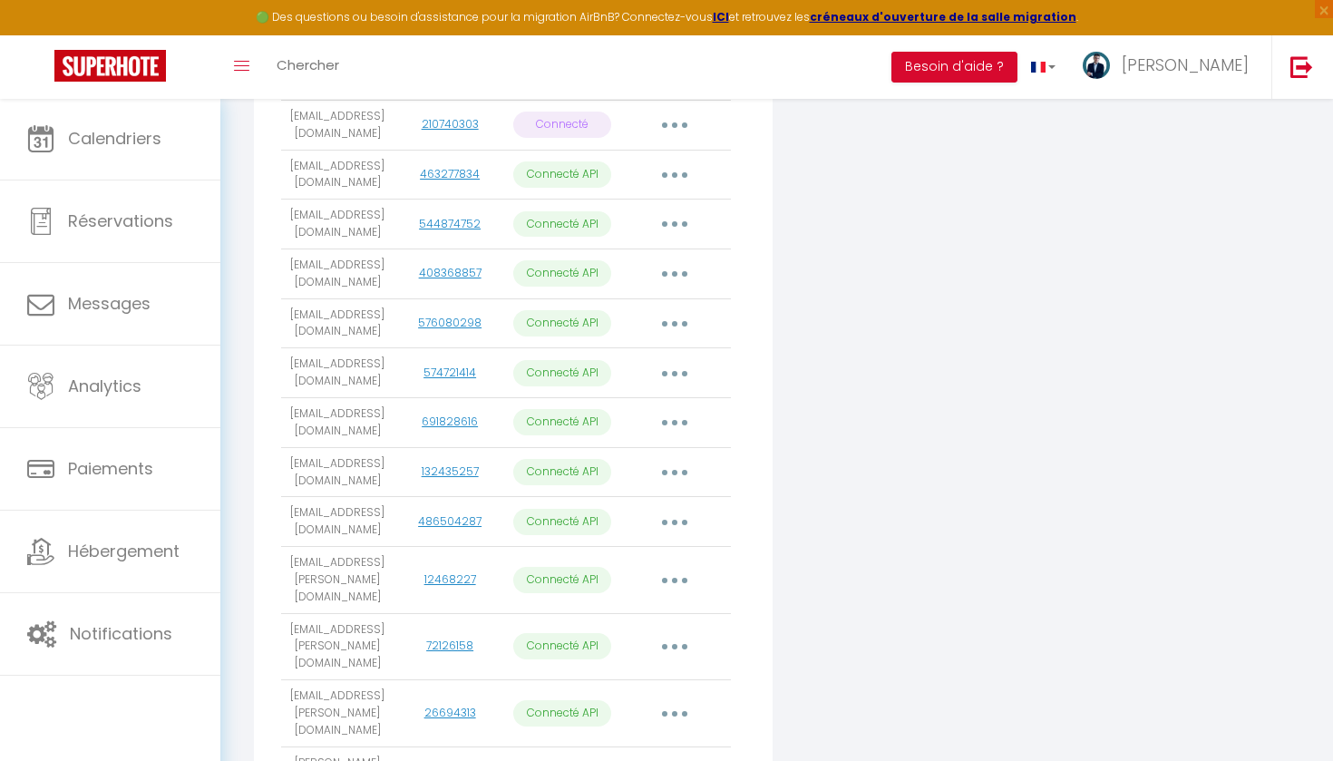
scroll to position [480, 0]
click at [685, 258] on button "button" at bounding box center [674, 272] width 51 height 29
click at [610, 313] on link "Importer les appartements" at bounding box center [594, 313] width 200 height 31
select select "76499"
select select "60775"
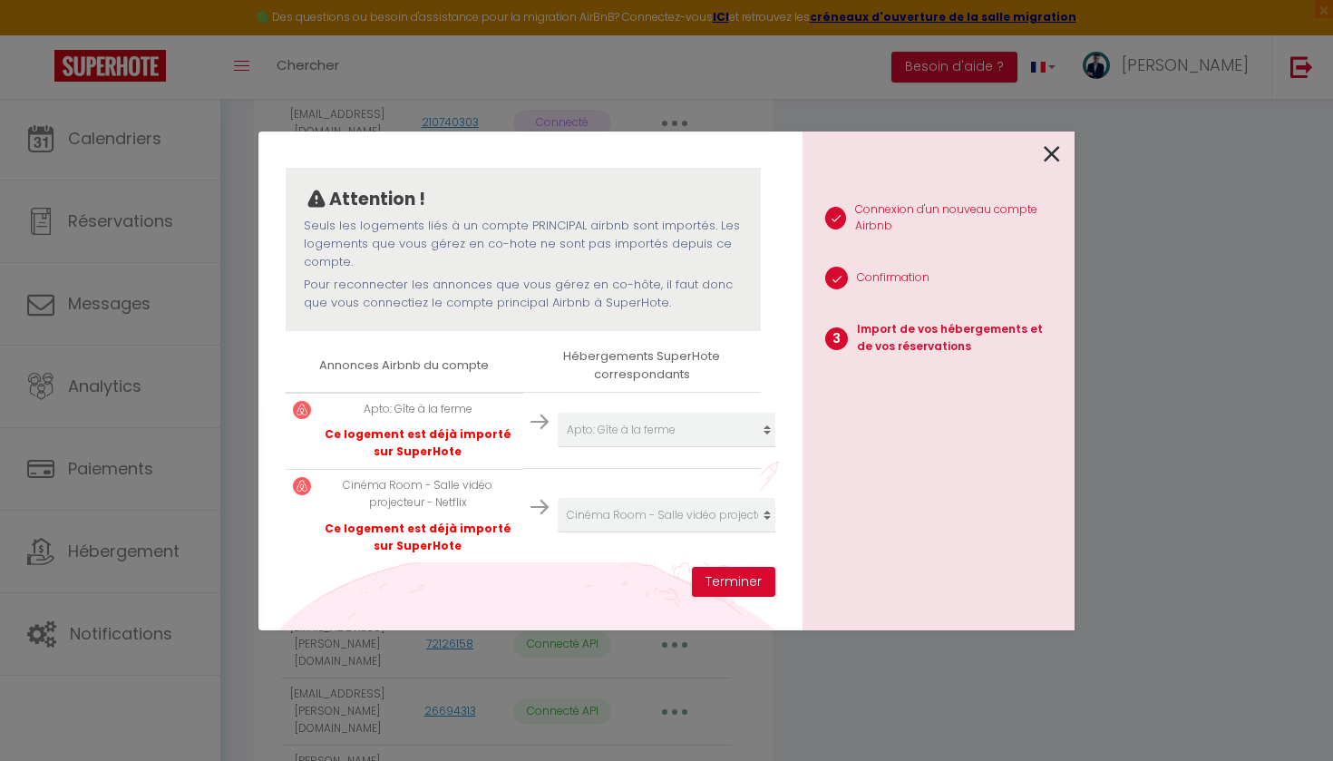
scroll to position [138, 0]
click at [718, 578] on button "Terminer" at bounding box center [733, 582] width 83 height 31
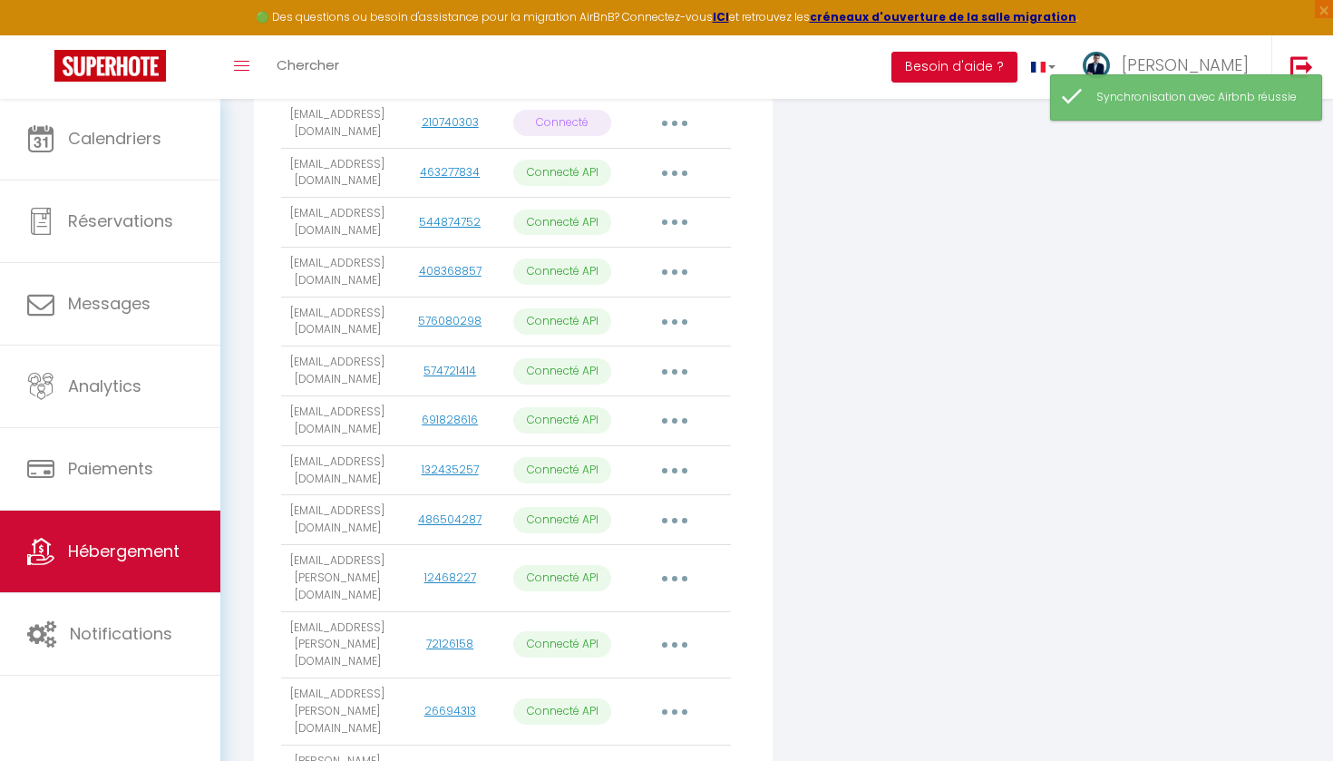
click at [102, 574] on link "Hébergement" at bounding box center [110, 552] width 220 height 82
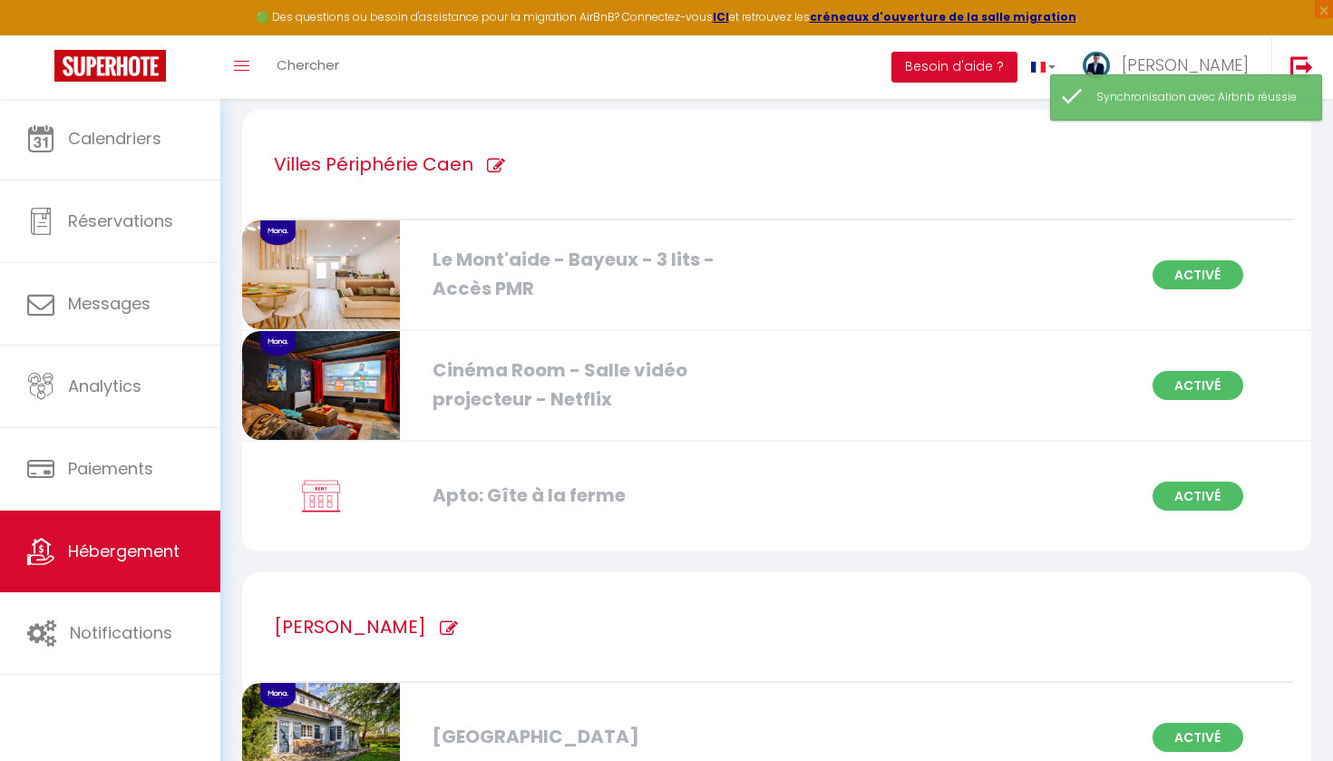
scroll to position [3708, 0]
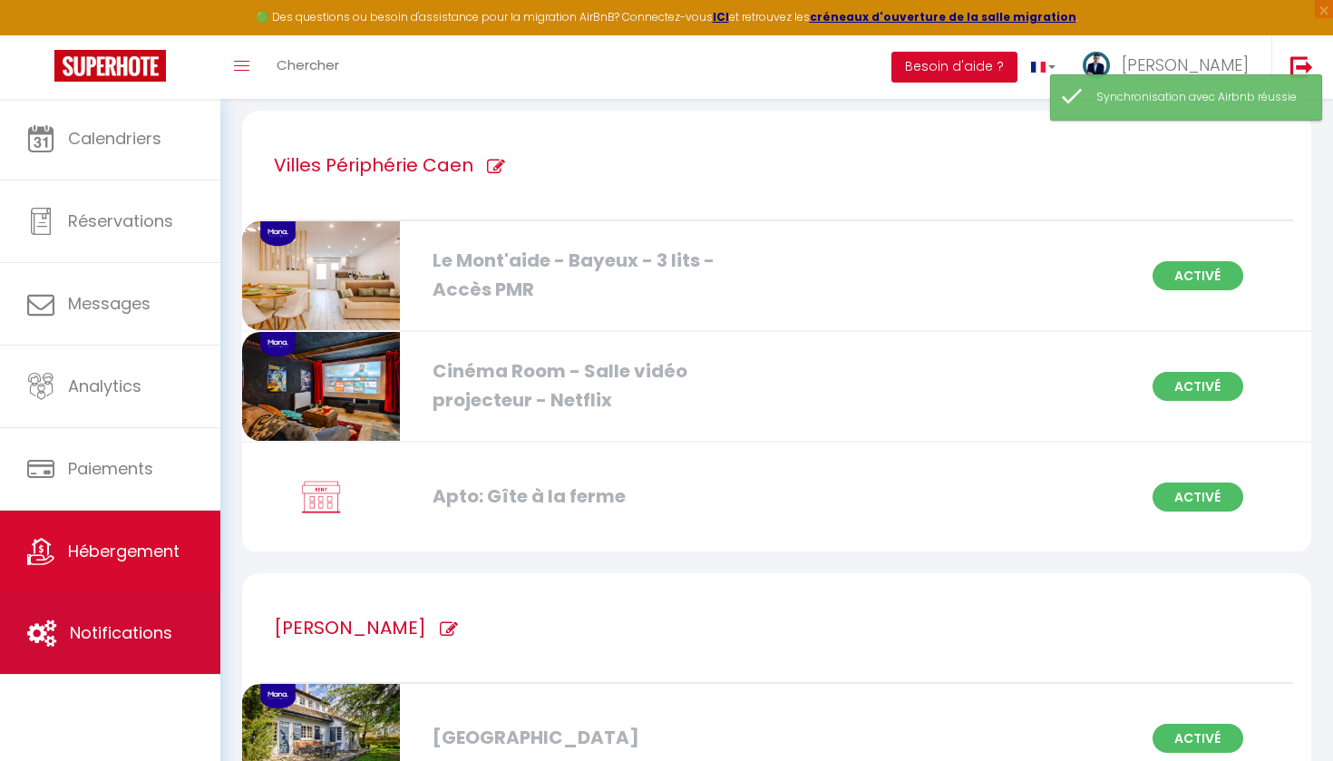
click at [123, 603] on link "Notifications" at bounding box center [110, 633] width 220 height 82
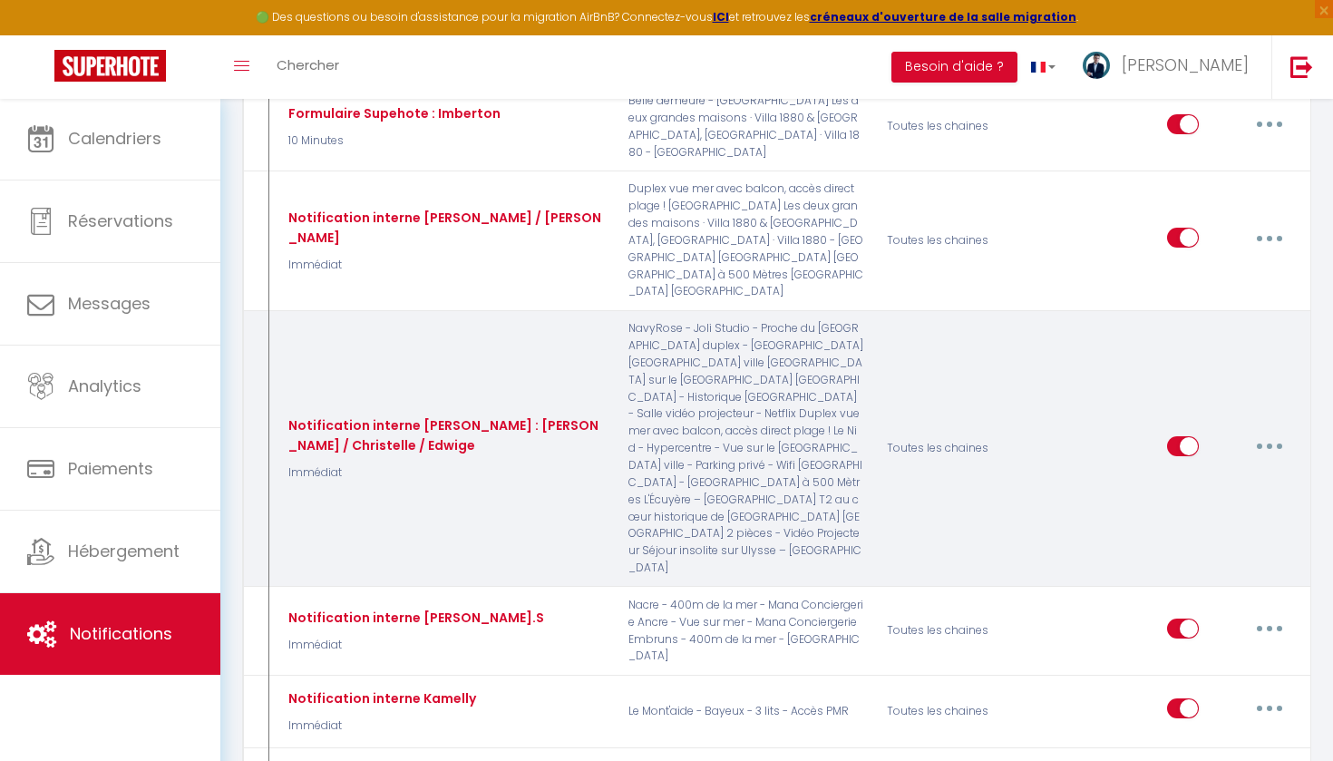
scroll to position [882, 0]
click at [1276, 443] on button "button" at bounding box center [1269, 446] width 51 height 29
click at [1196, 476] on link "Editer" at bounding box center [1222, 487] width 134 height 31
type input "Notification interne [PERSON_NAME] : [PERSON_NAME] / Christelle / Edwige"
select select "Immédiat"
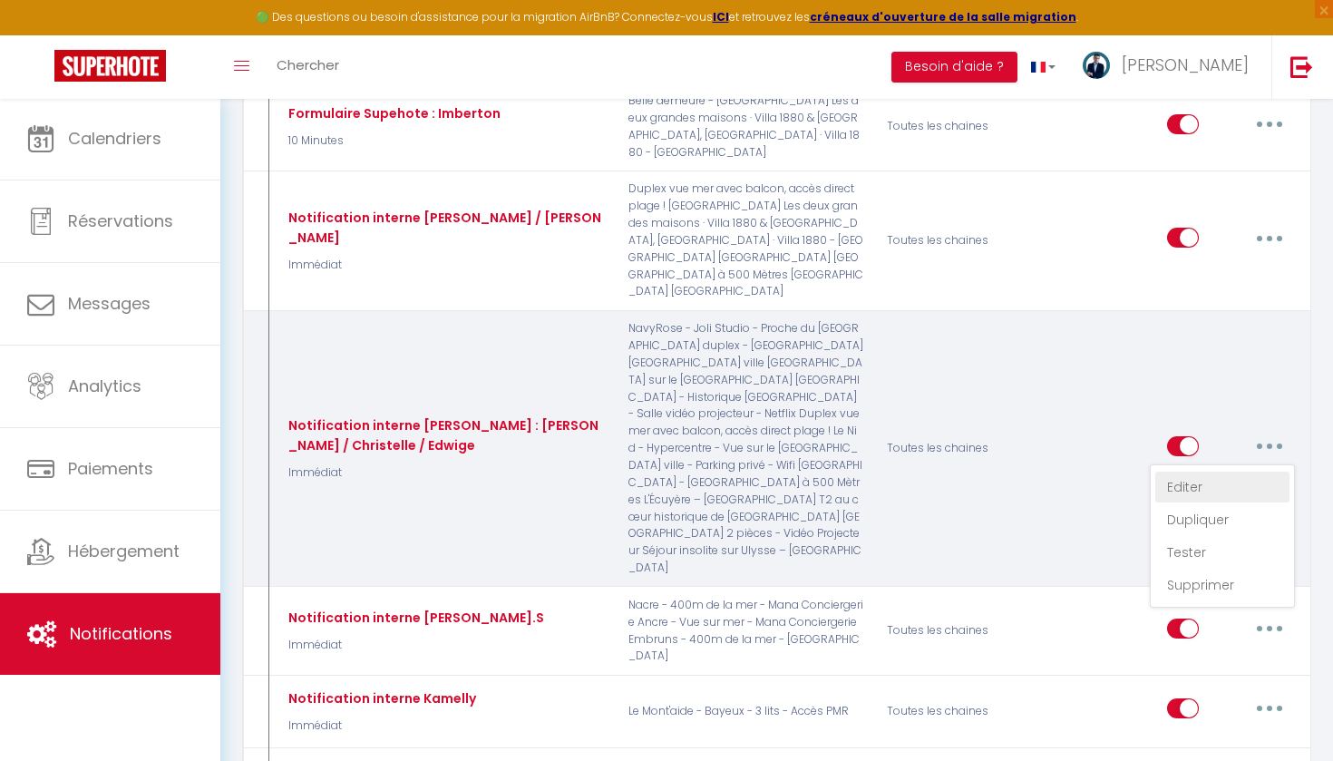
select select "if_booking_is_paid"
checkbox input "false"
checkbox input "true"
checkbox input "false"
radio input "true"
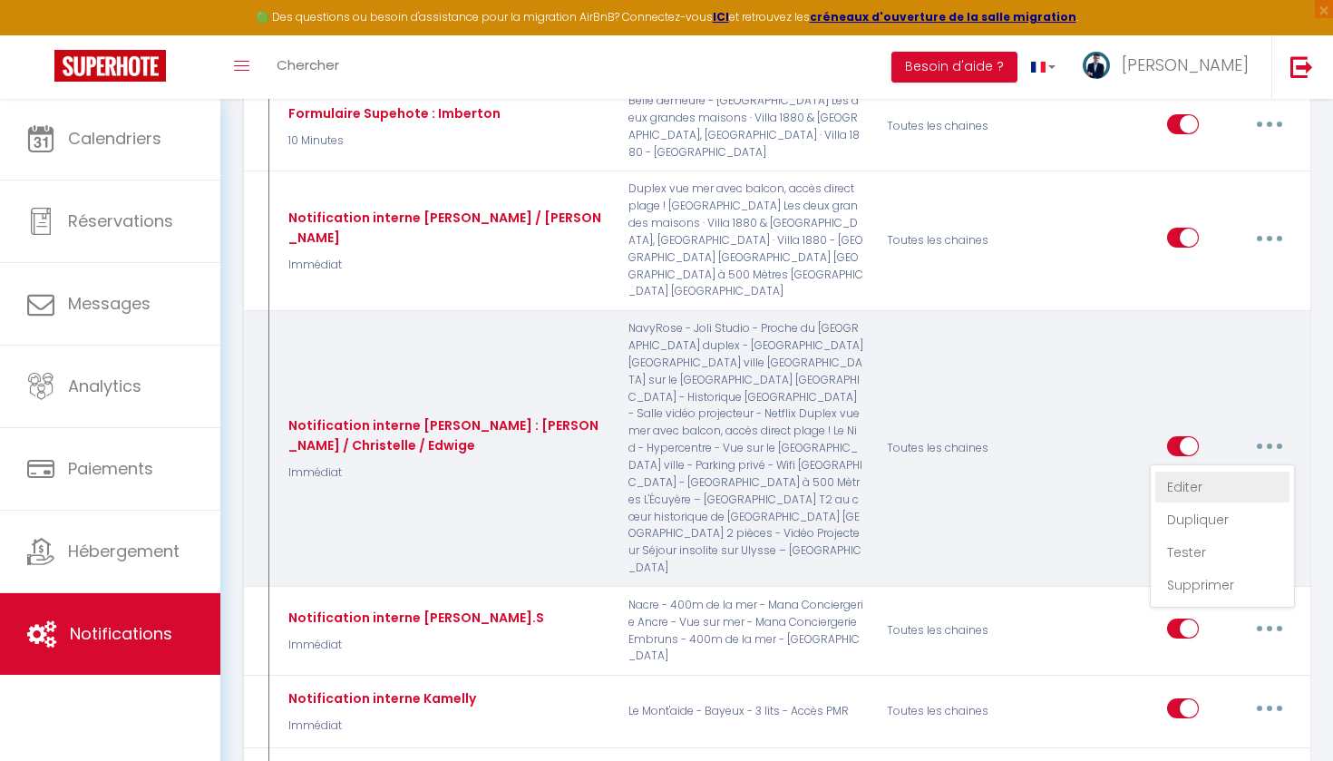
type input "Nouvelle réservation - [RENTAL:NAME] - [GUEST:NAME] - [CHECKING:DD-MM-YYYY] au …"
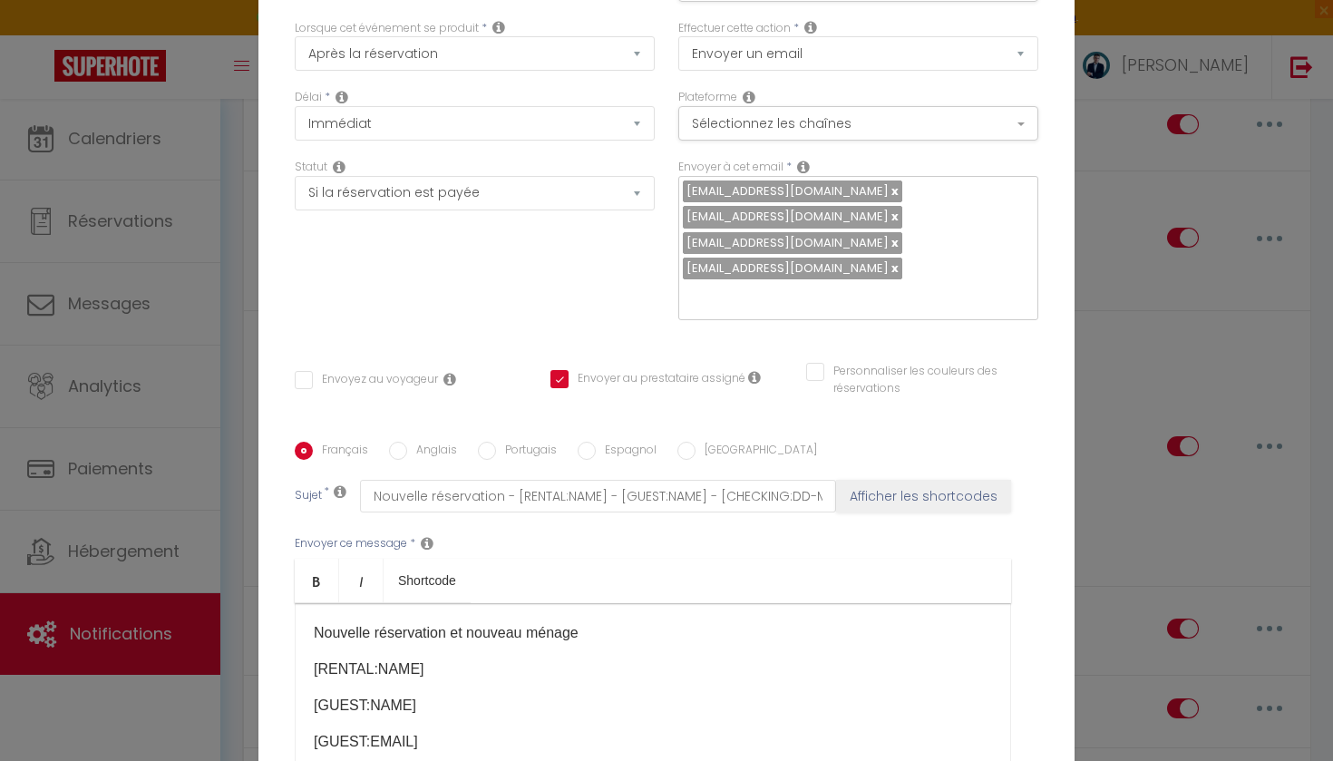
click at [647, 277] on div "Statut Aucun Si la réservation est payée Si réservation non payée Si la caution…" at bounding box center [475, 248] width 384 height 179
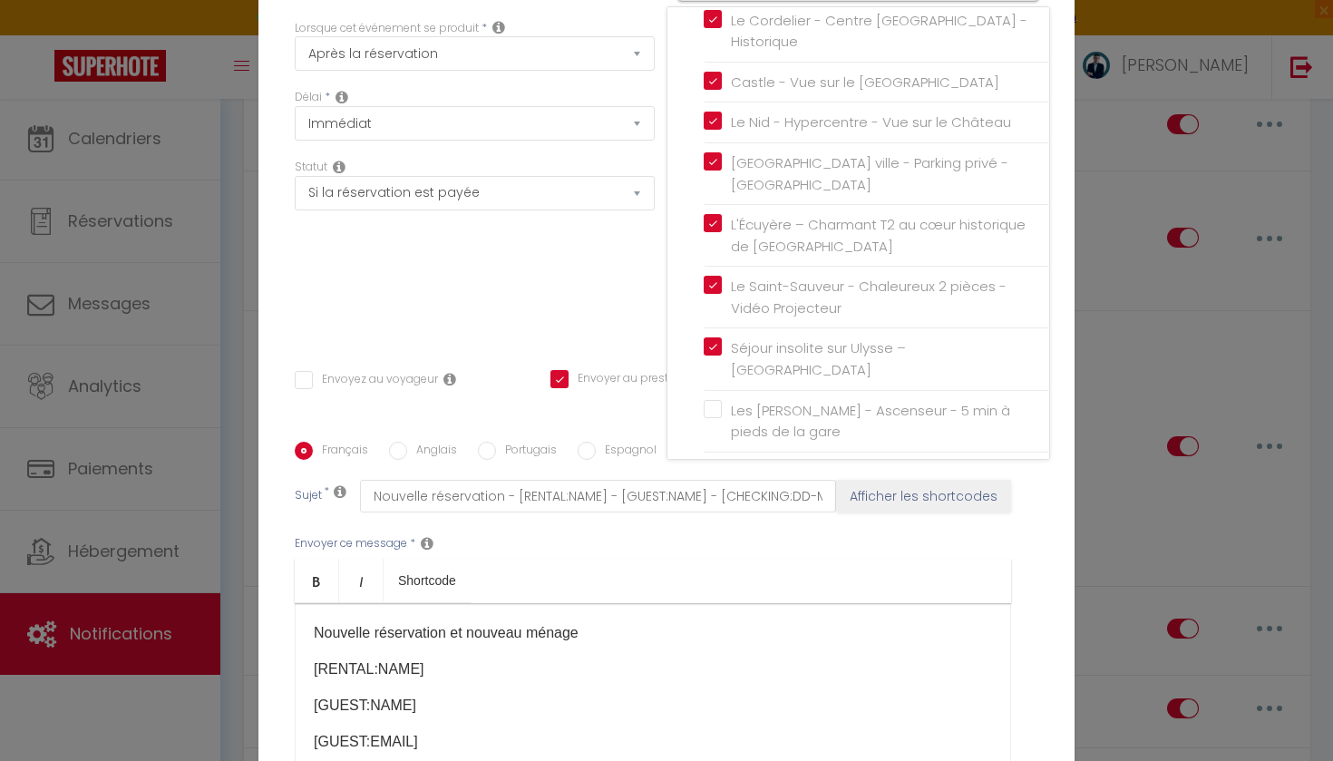
scroll to position [258, 0]
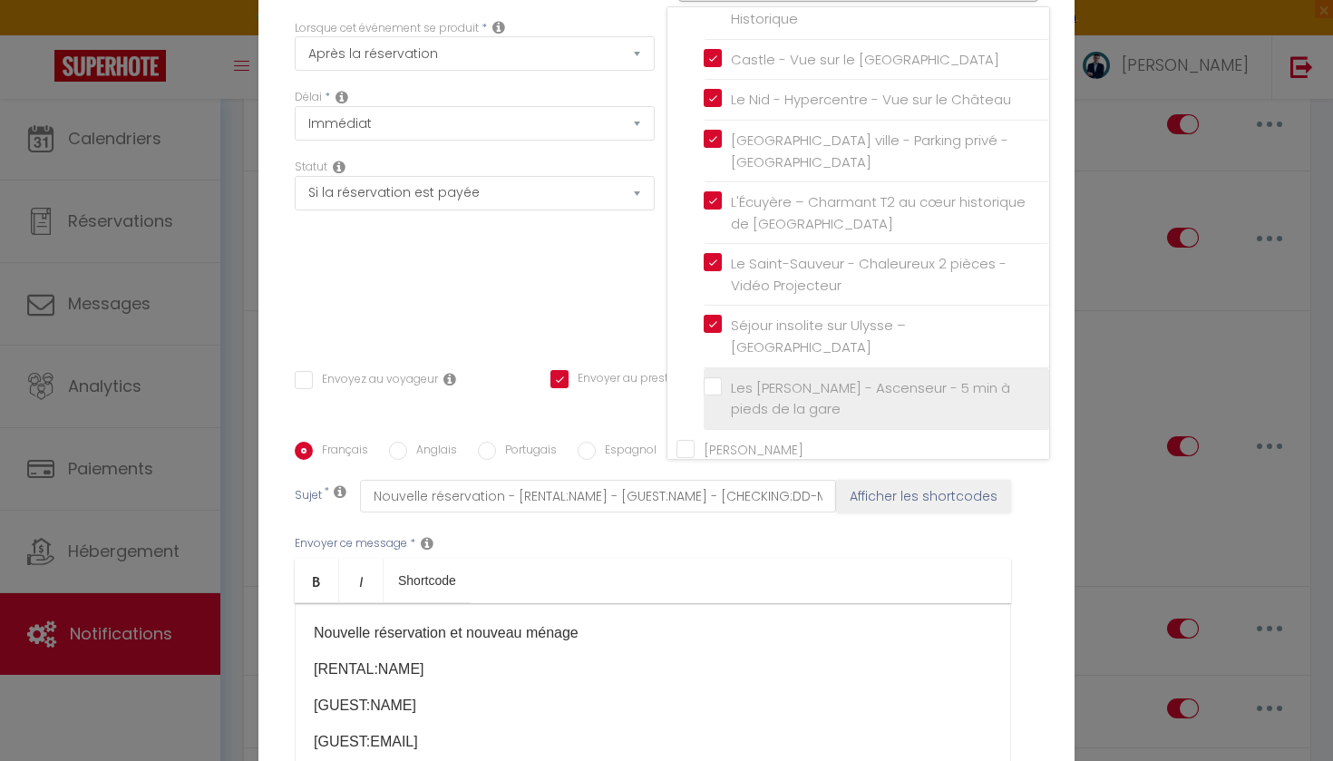
click at [713, 389] on input "Les [PERSON_NAME] - Ascenseur - 5 min à pieds de la gare" at bounding box center [877, 398] width 346 height 18
checkbox input "true"
checkbox input "false"
checkbox input "true"
checkbox input "false"
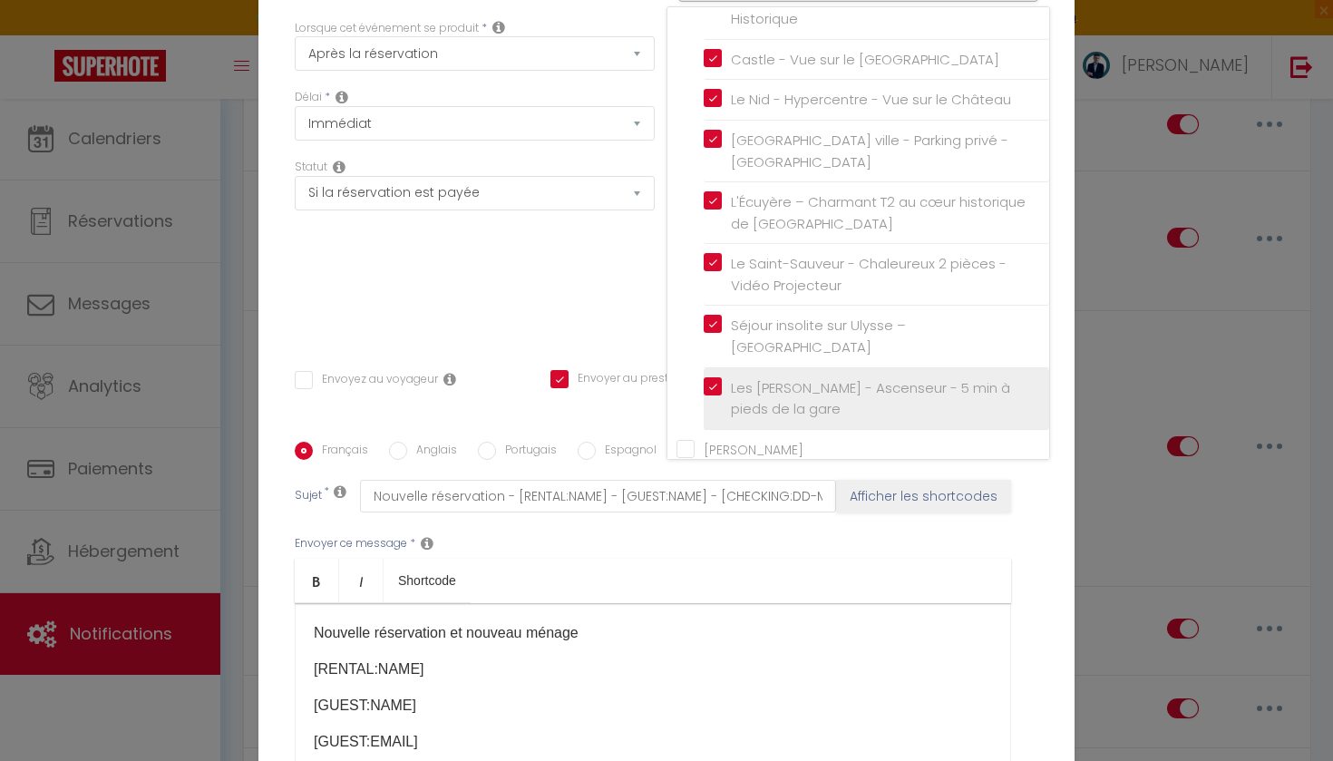
checkbox input "true"
checkbox input "false"
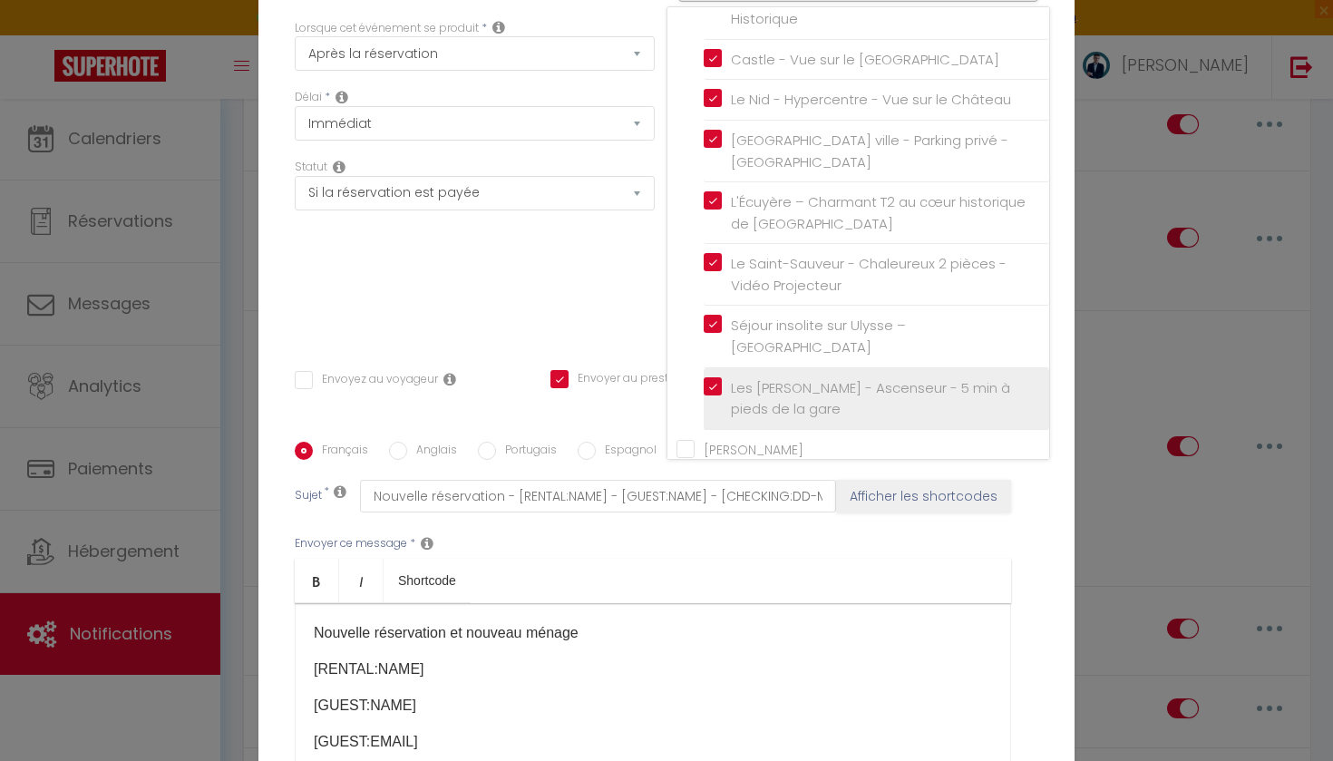
checkbox input "false"
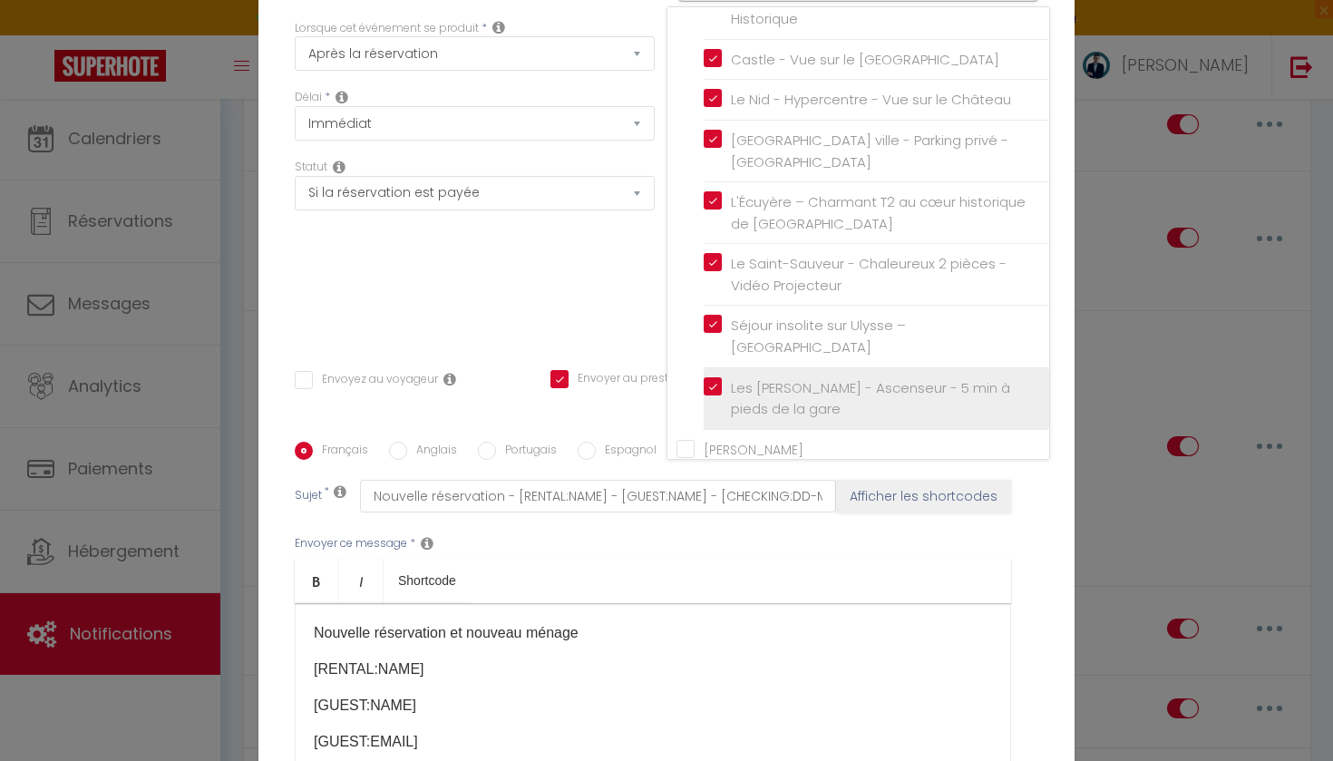
checkbox input "false"
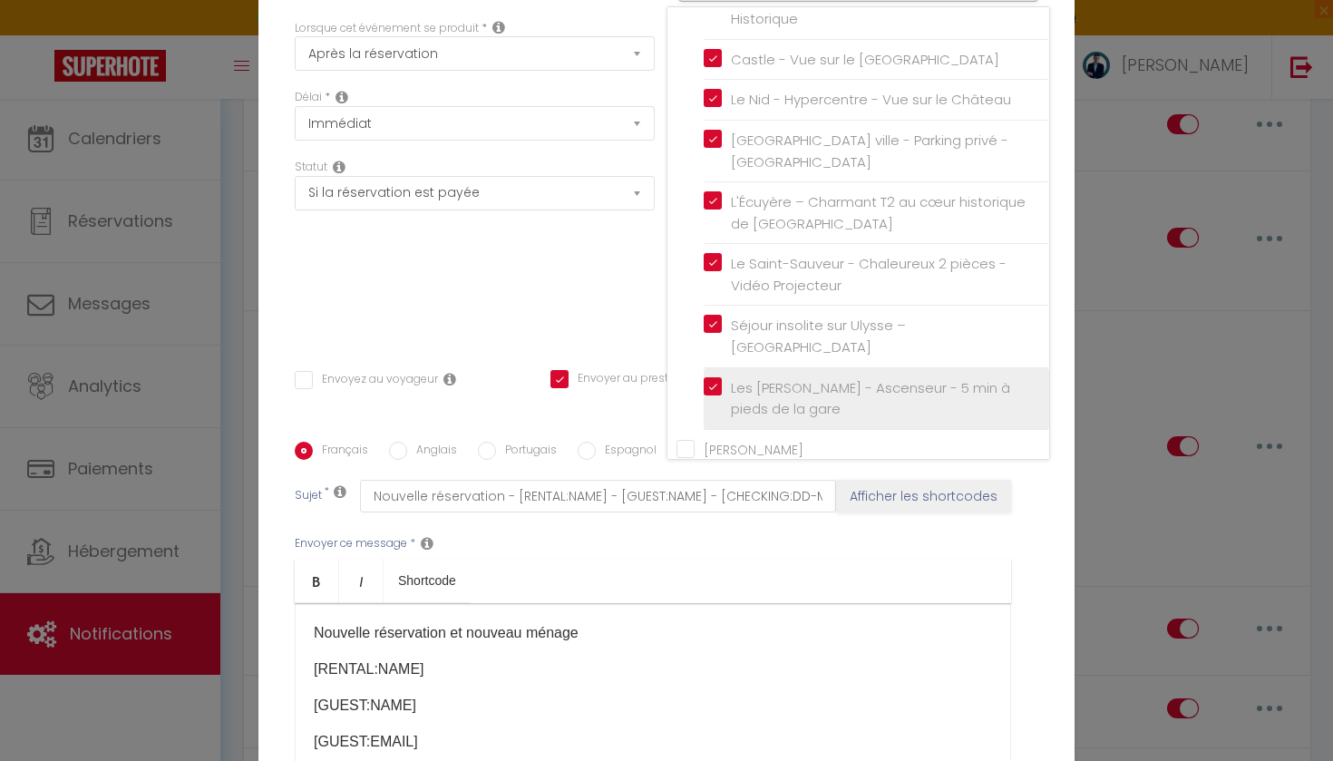
checkbox input "false"
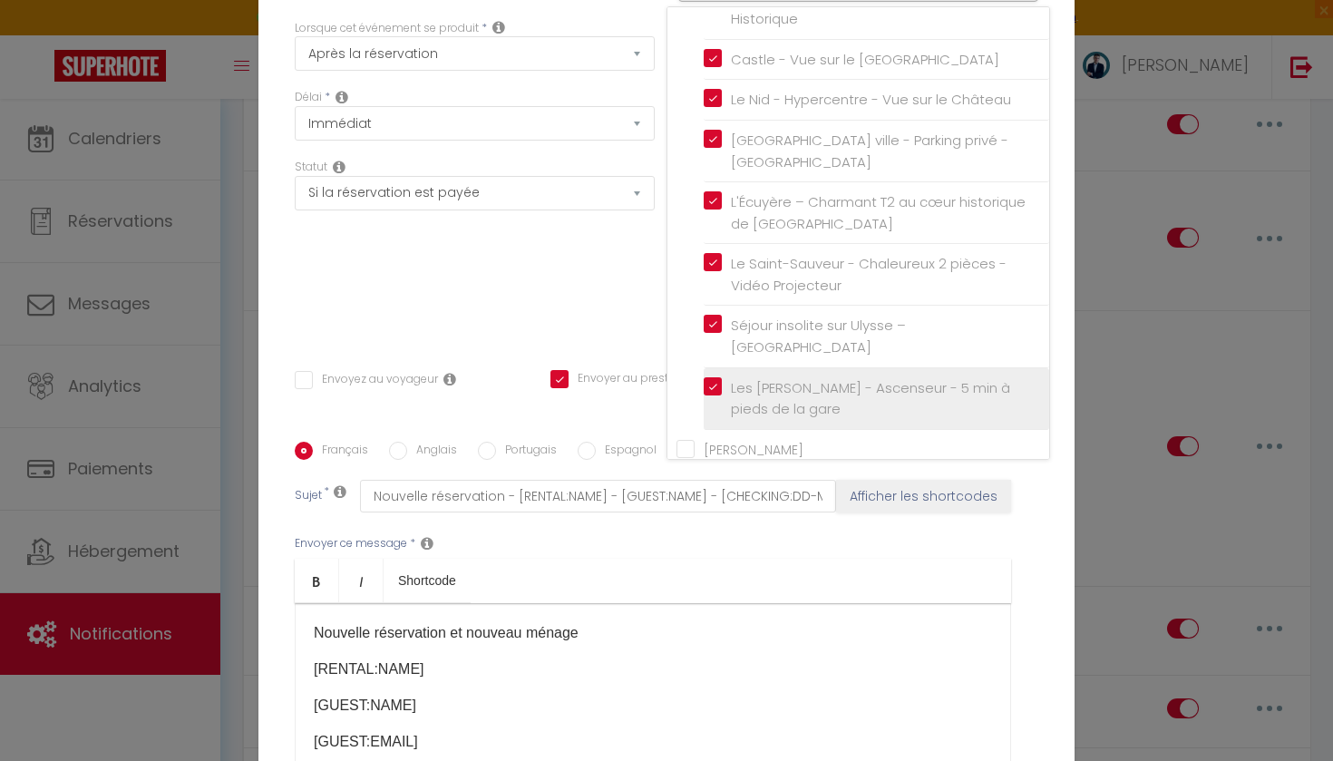
checkbox input "false"
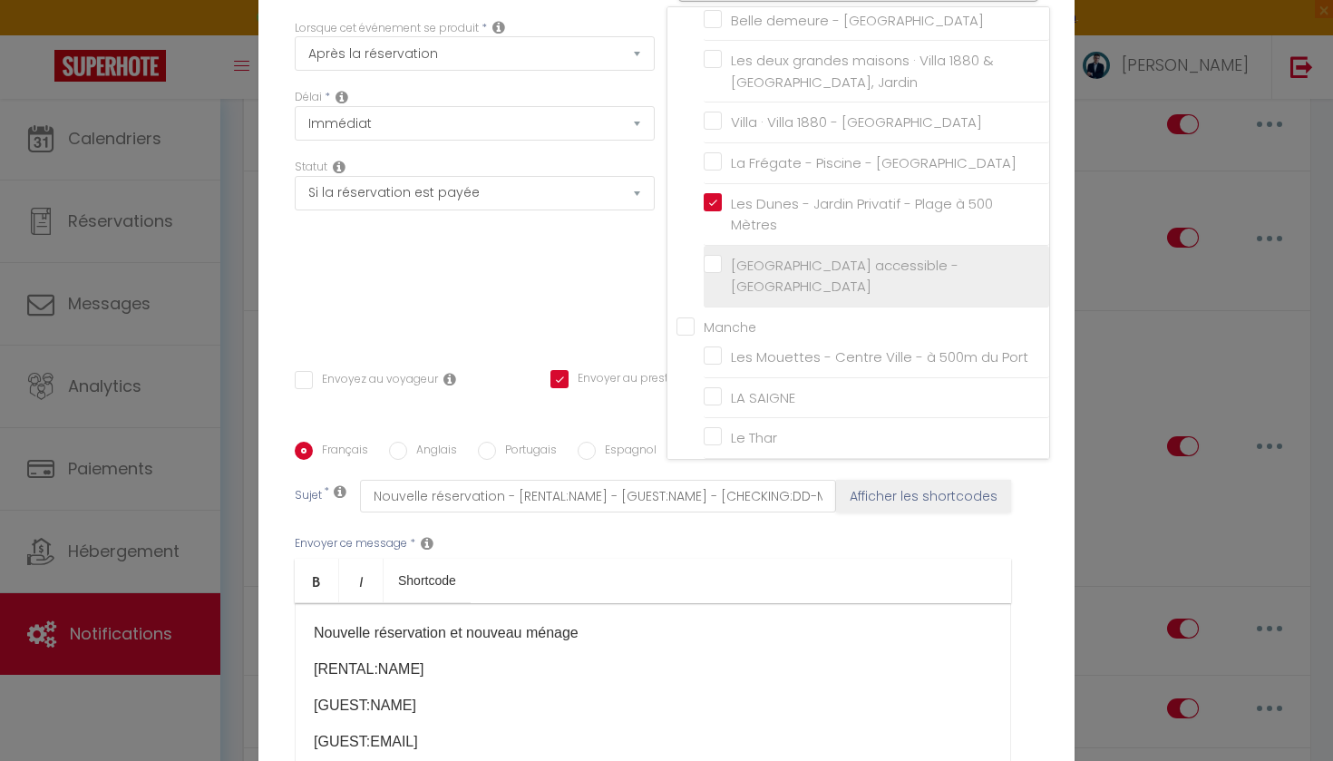
scroll to position [969, 0]
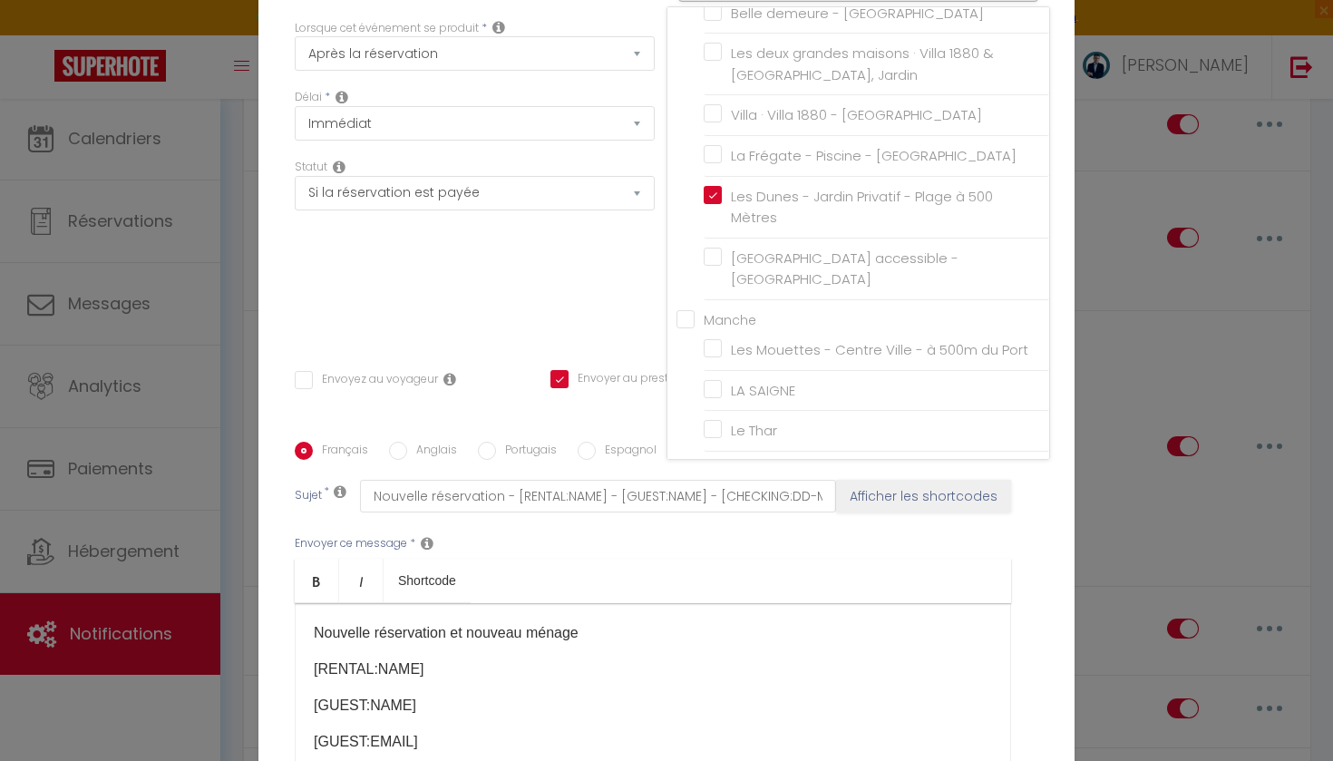
click at [599, 301] on div "Statut Aucun Si la réservation est payée Si réservation non payée Si la caution…" at bounding box center [475, 248] width 384 height 179
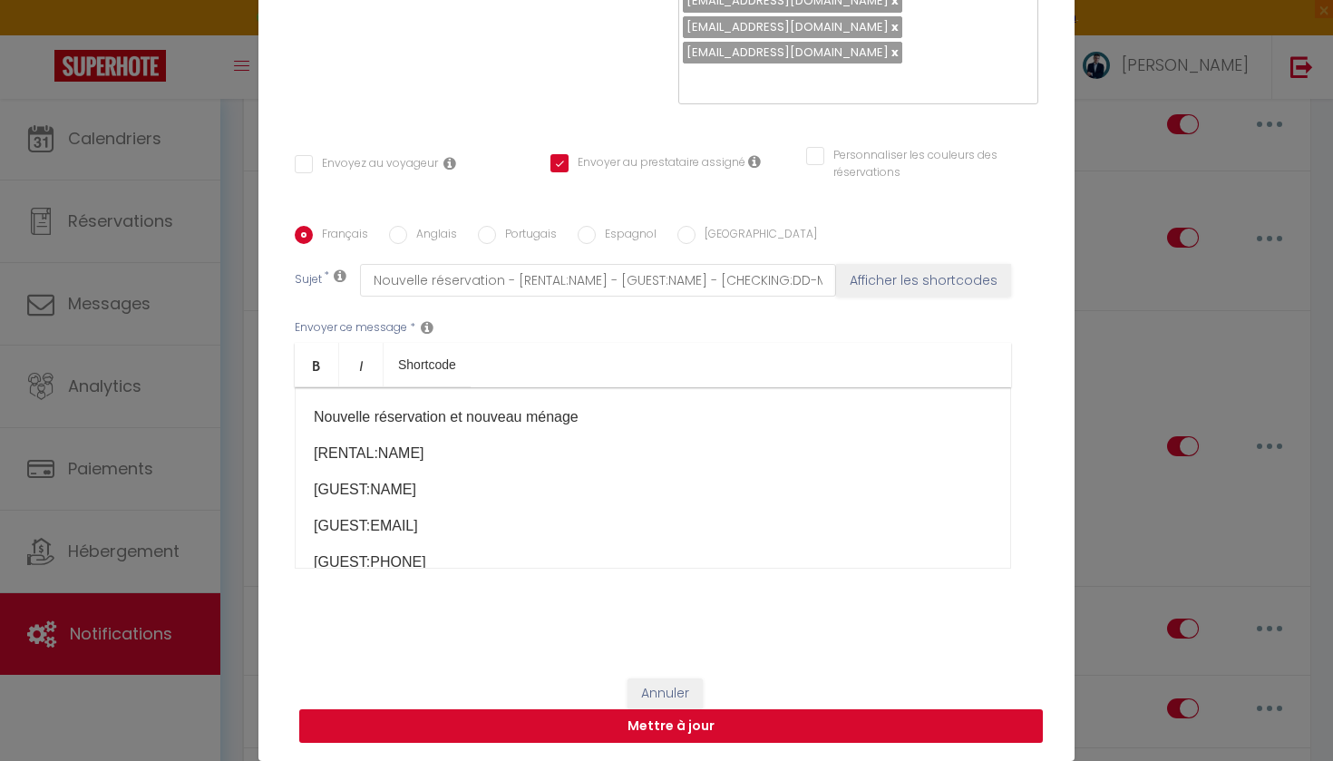
scroll to position [216, 0]
click at [706, 734] on button "Mettre à jour" at bounding box center [671, 726] width 744 height 34
checkbox input "false"
checkbox input "true"
checkbox input "false"
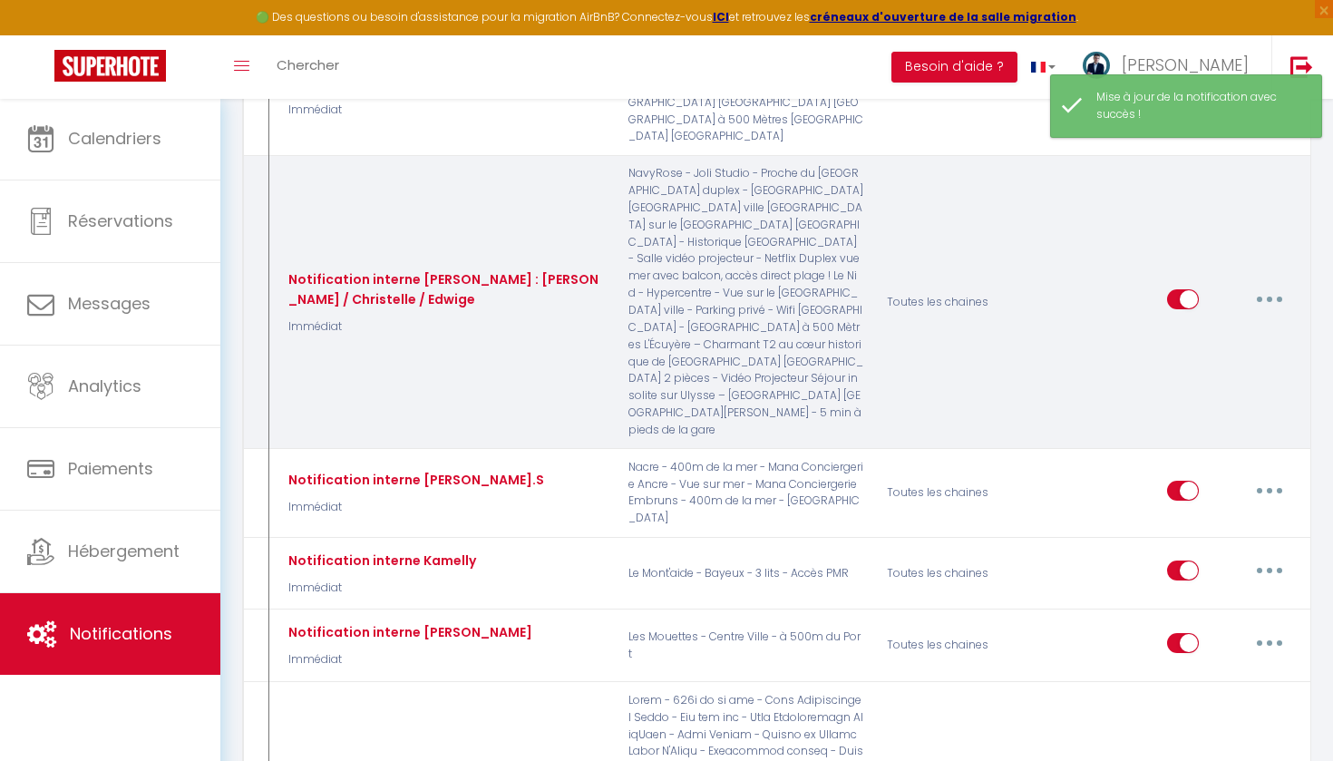
scroll to position [1072, 0]
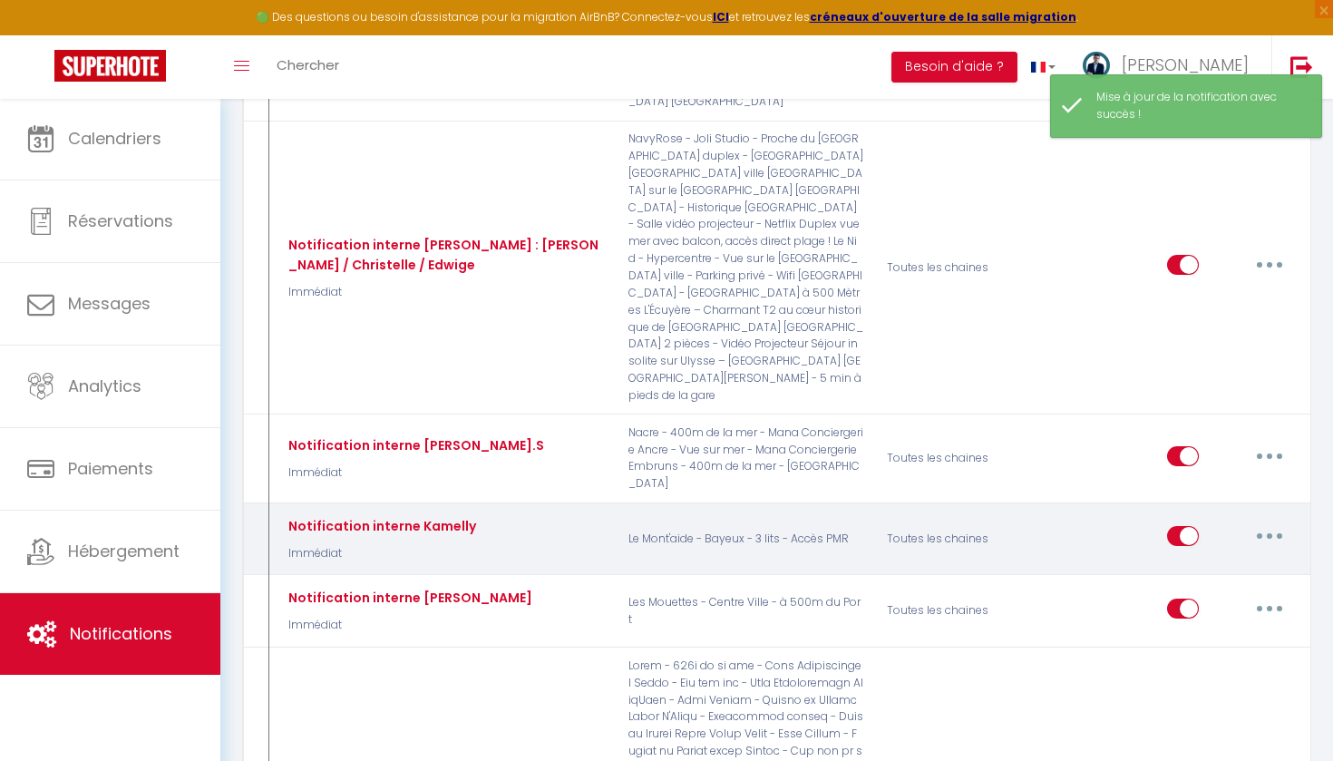
click at [1261, 521] on button "button" at bounding box center [1269, 535] width 51 height 29
click at [1170, 562] on link "Editer" at bounding box center [1222, 577] width 134 height 31
type input "Notification interne Kamelly"
select select "Immédiat"
select select "if_booking_is_paid"
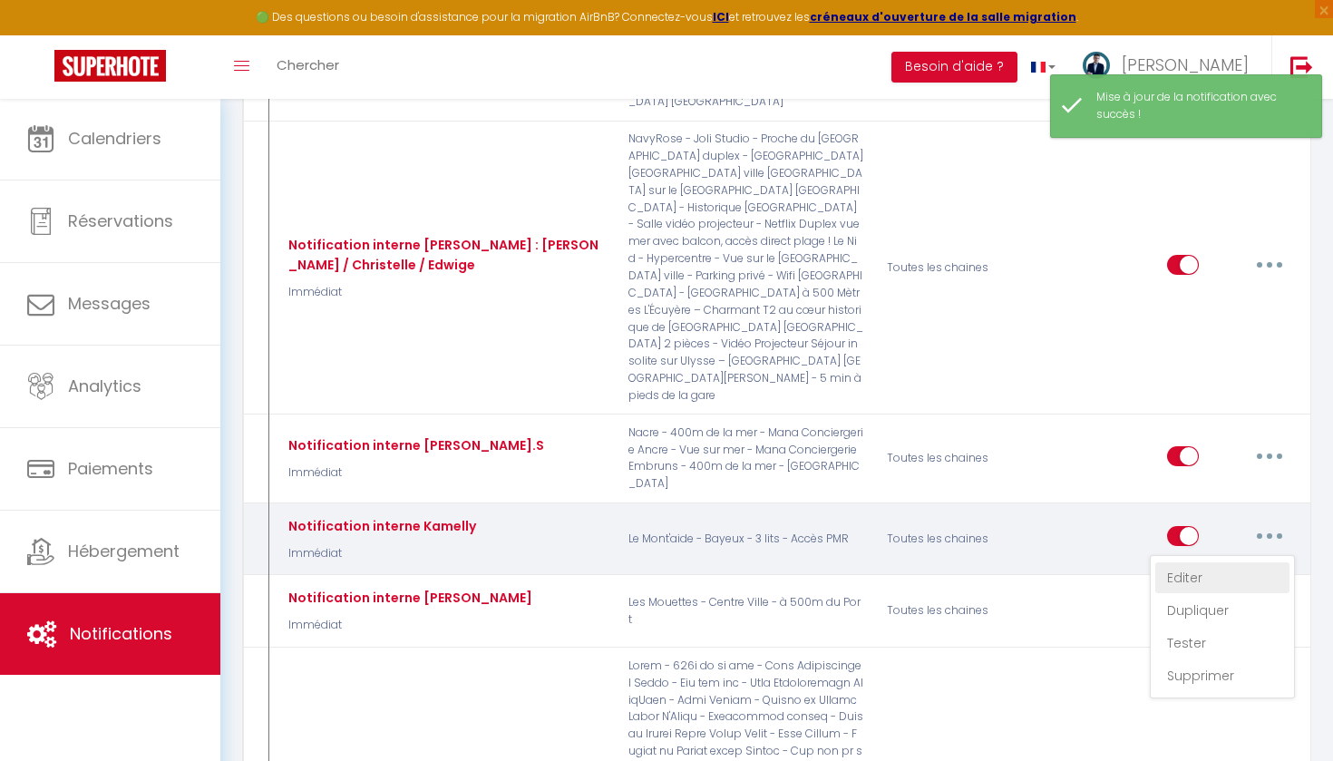
checkbox input "false"
checkbox input "true"
checkbox input "false"
radio input "true"
type input "Nouvelle réservation - [RENTAL:NAME] - [GUEST:NAME] - [CHECKING:DD-MM-YYYY] au …"
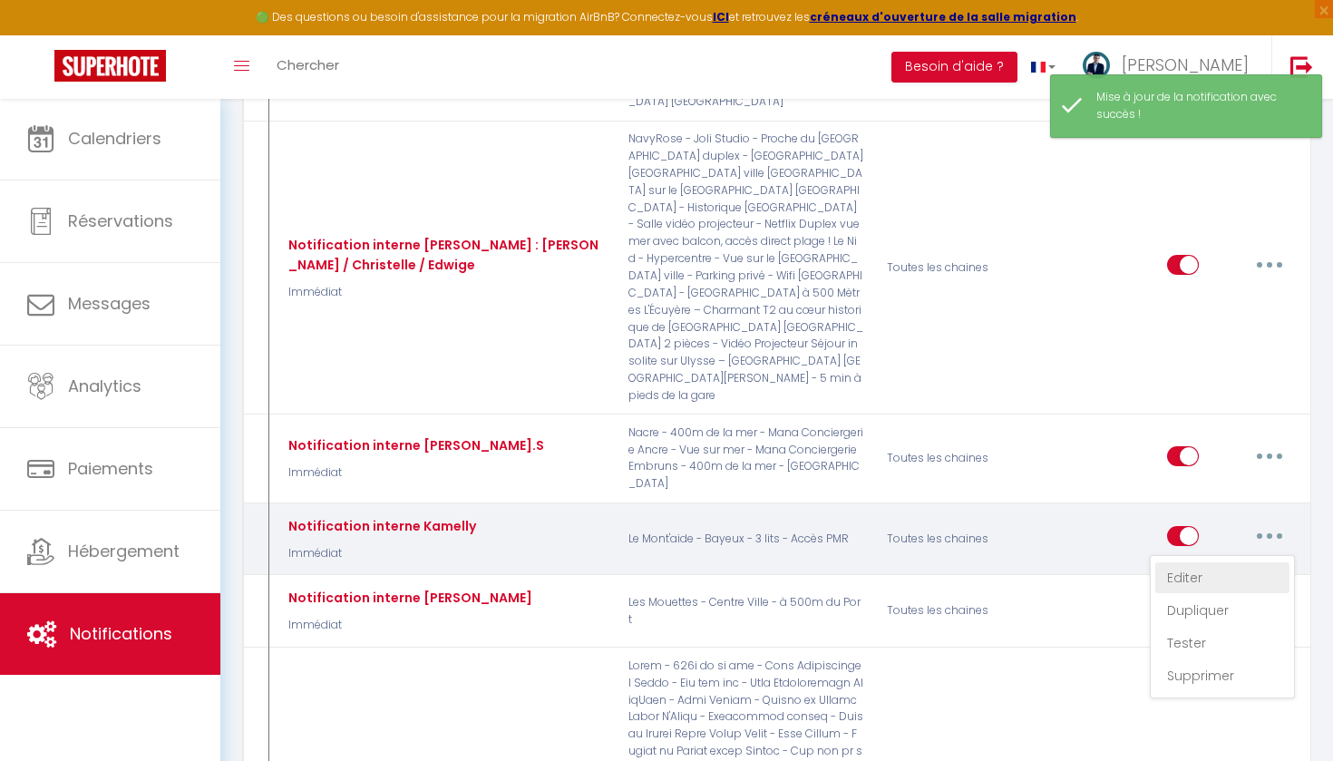
checkbox input "false"
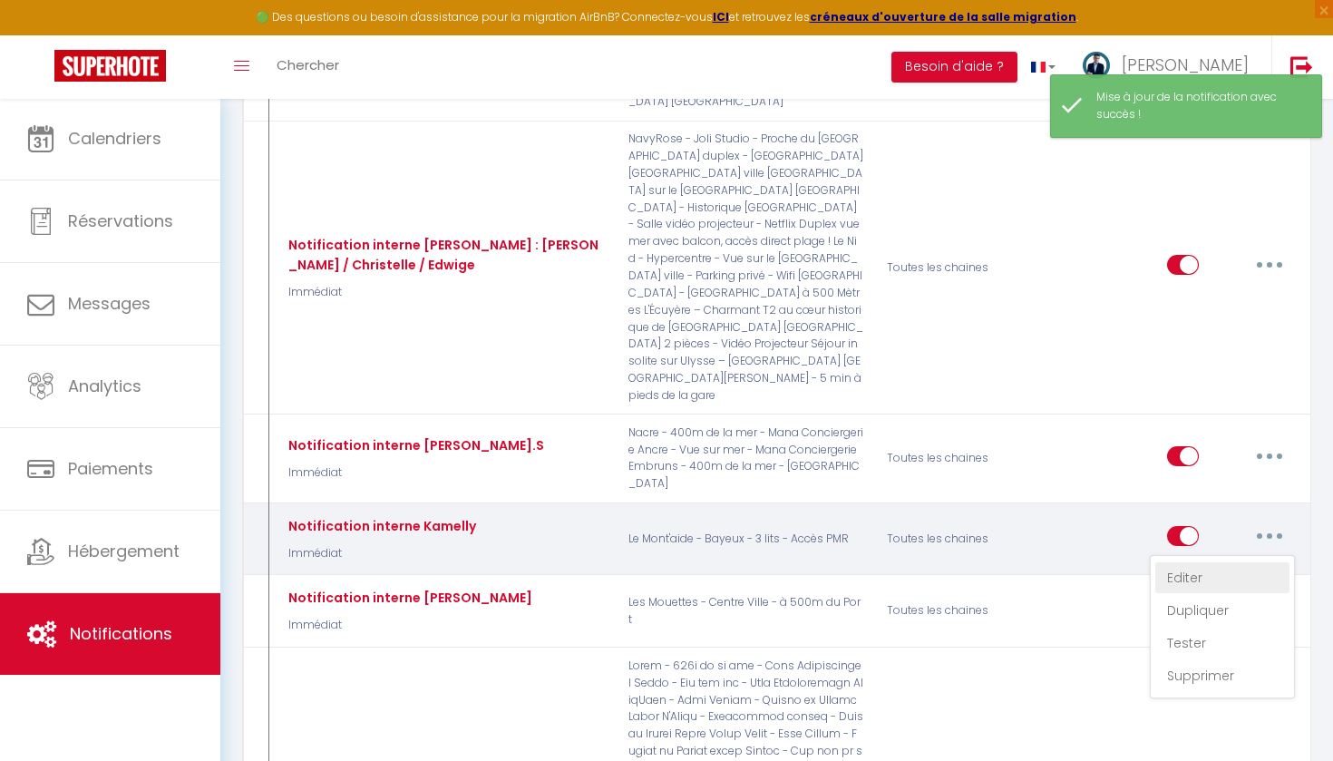
checkbox input "false"
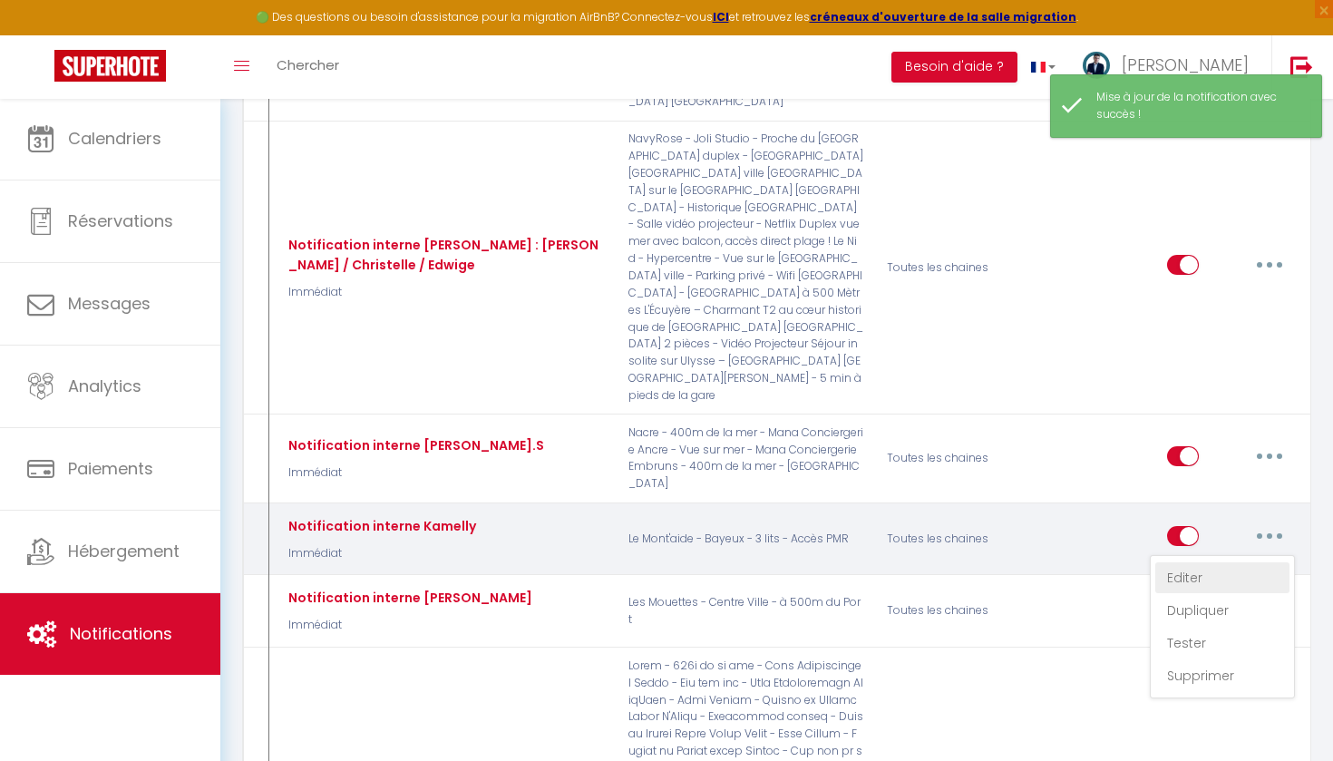
checkbox input "false"
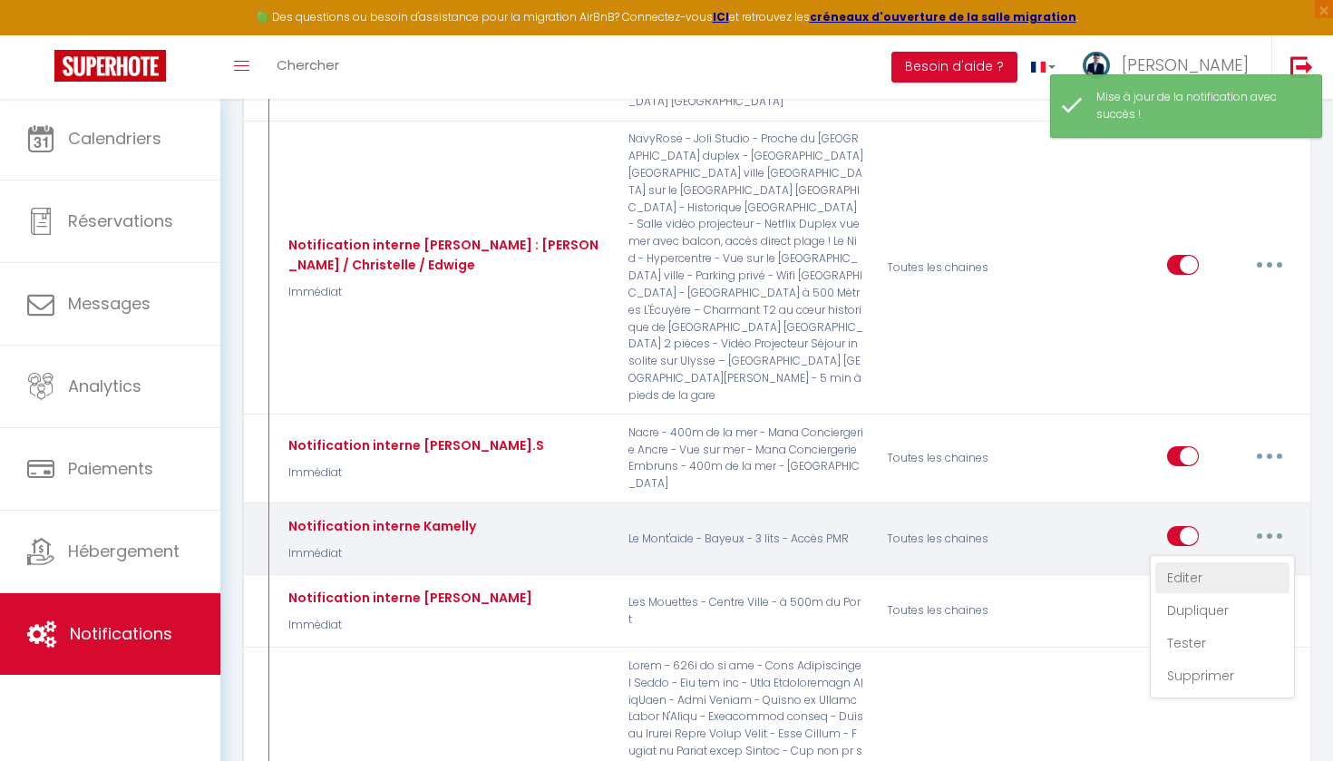
checkbox input "false"
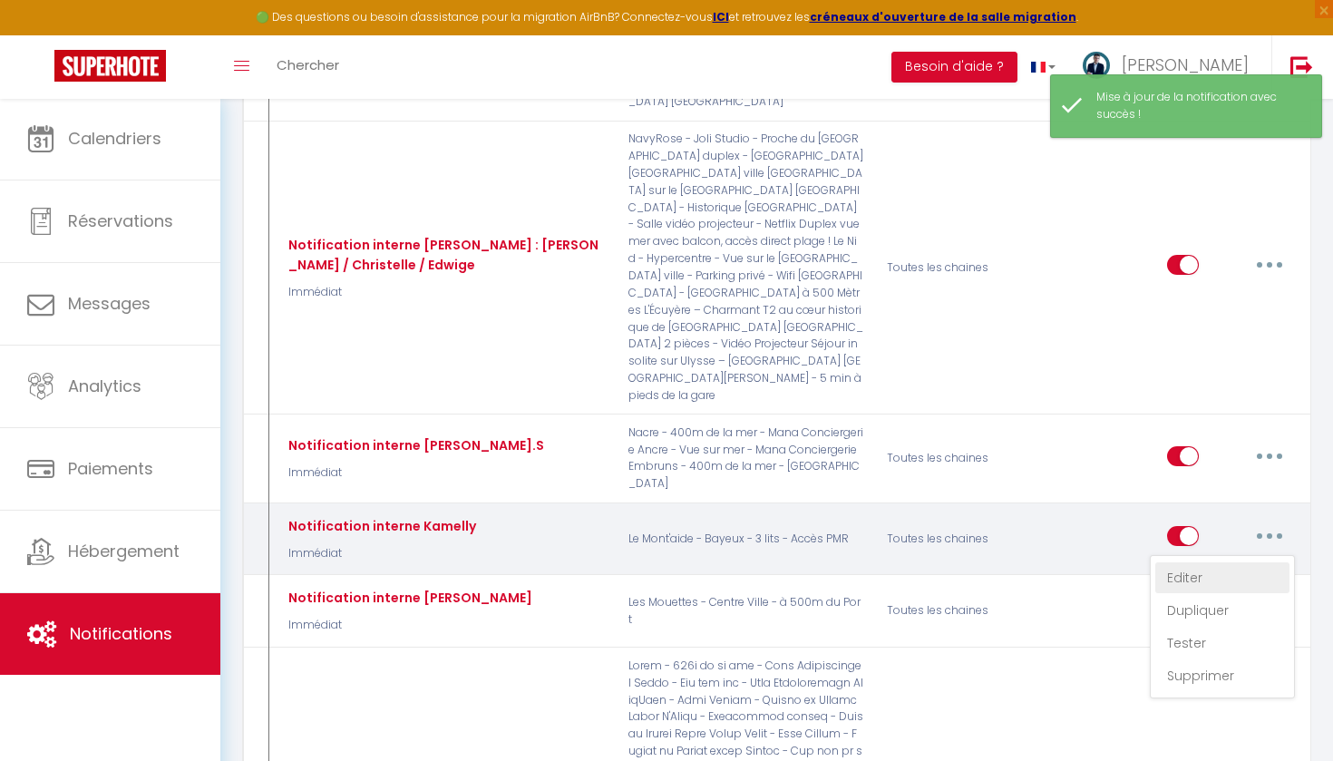
checkbox input "false"
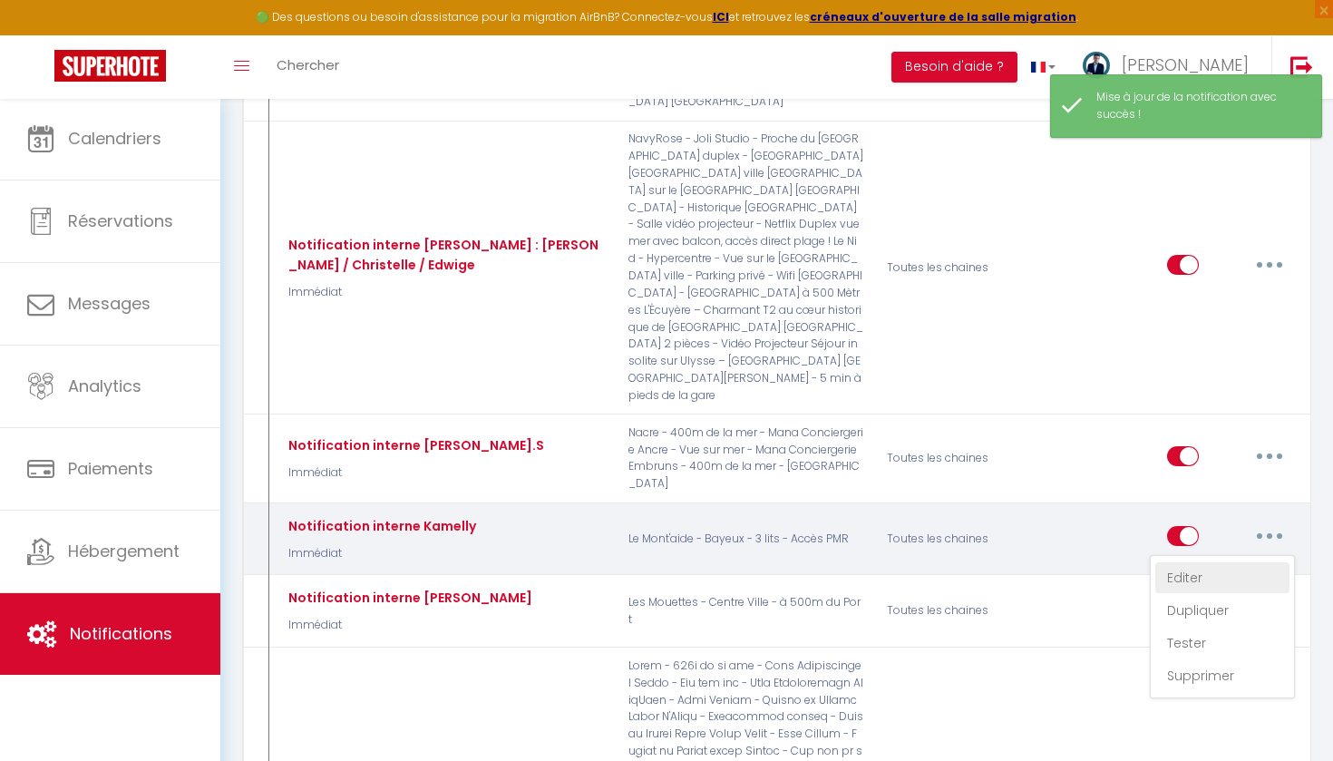
checkbox input "false"
checkbox input "true"
checkbox input "false"
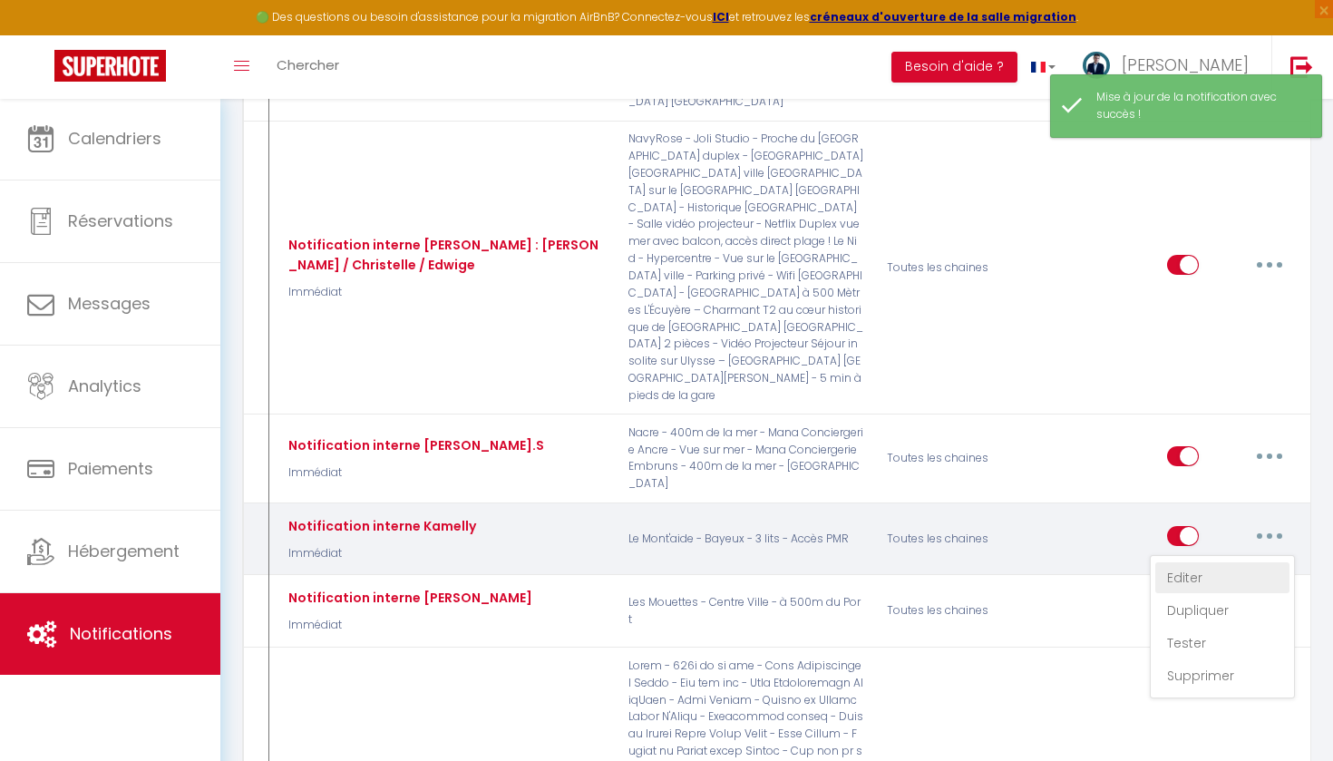
checkbox input "false"
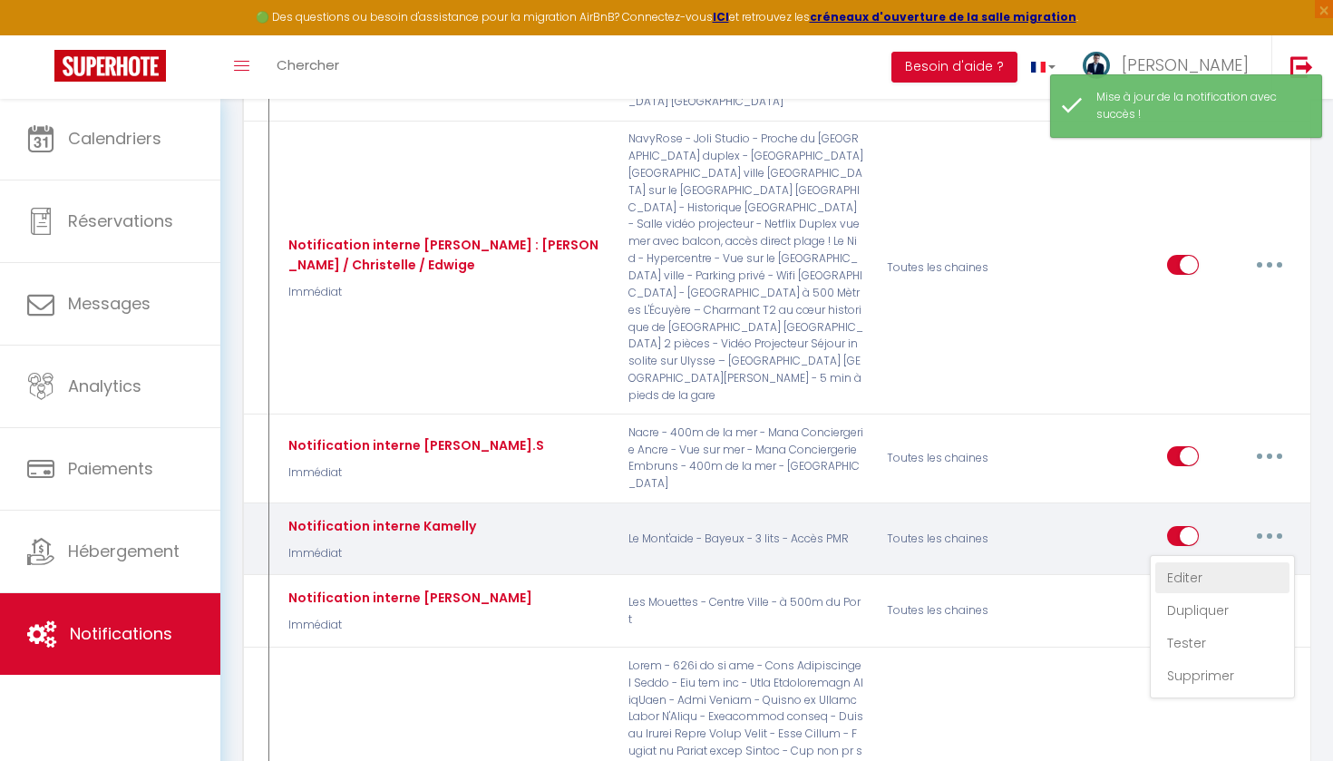
checkbox input "false"
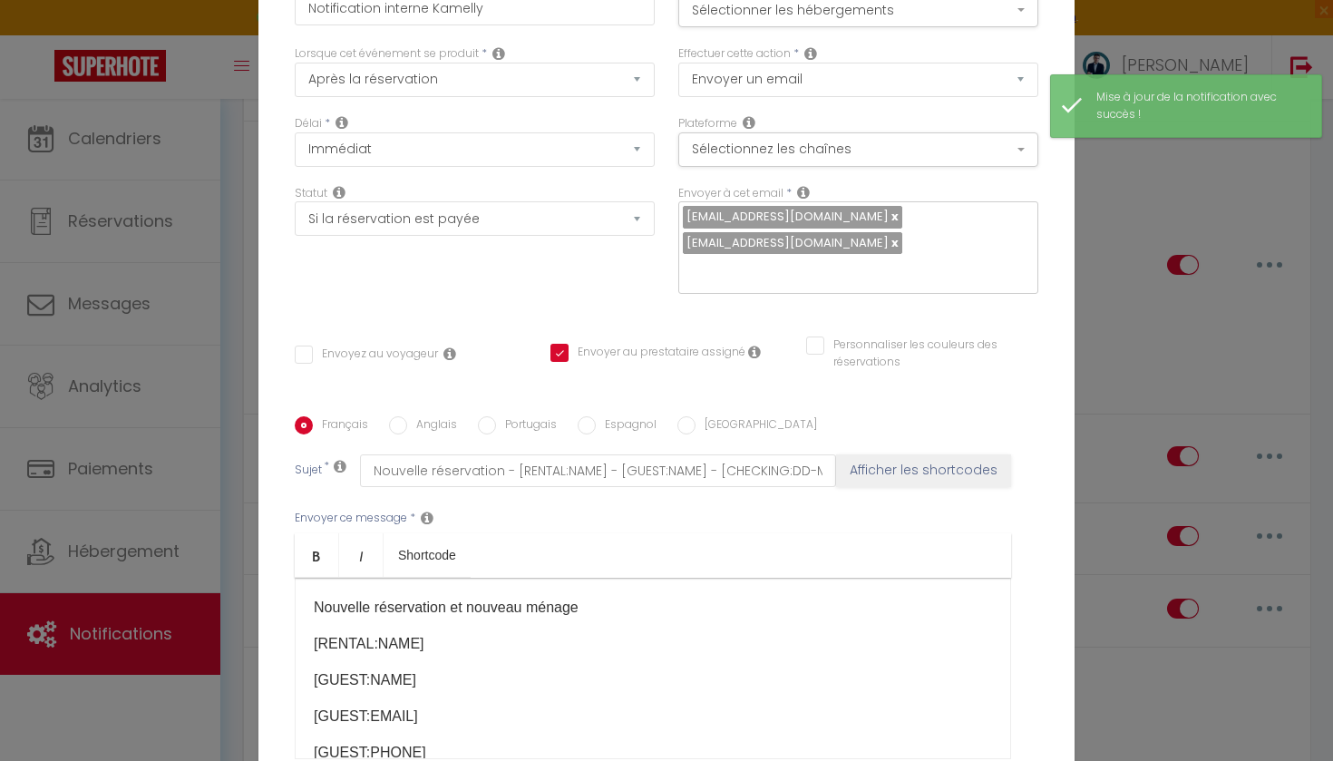
scroll to position [0, 0]
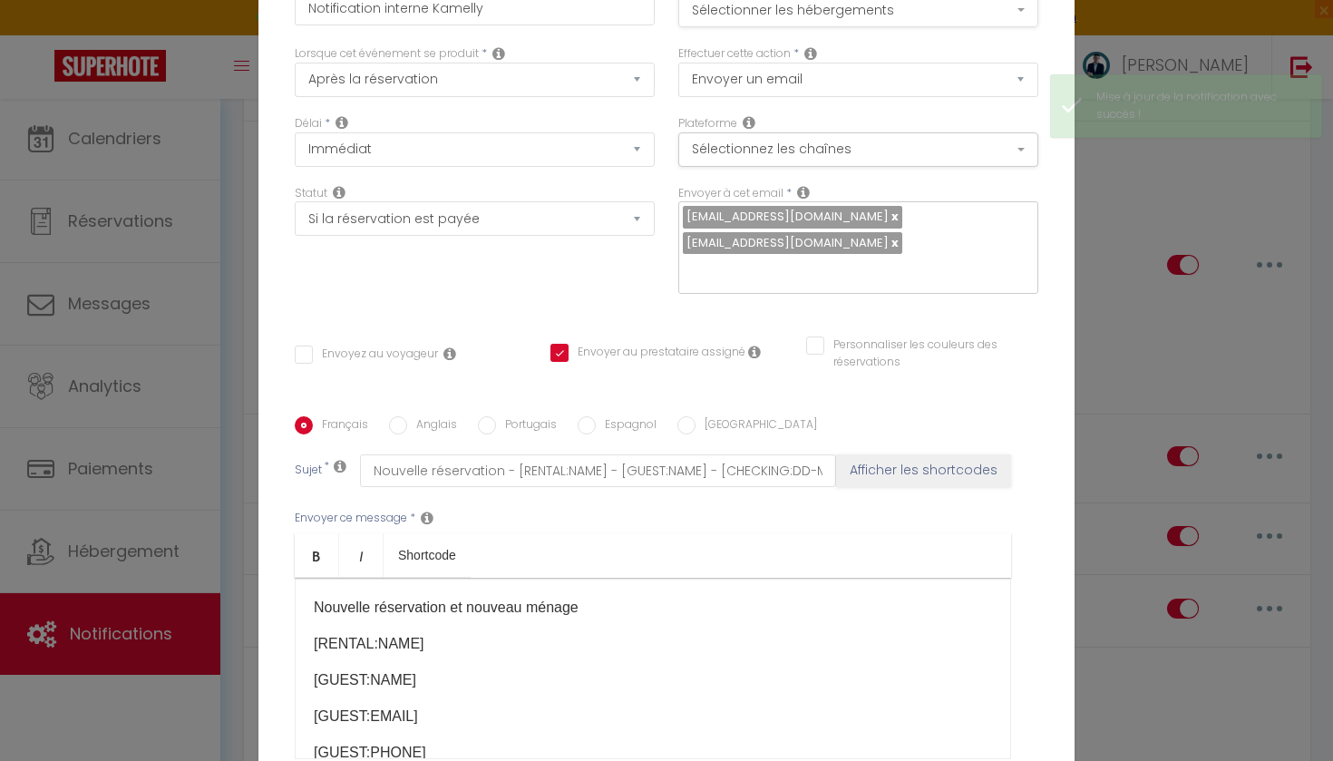
click at [781, 15] on button "Sélectionner les hébergements" at bounding box center [858, 10] width 360 height 34
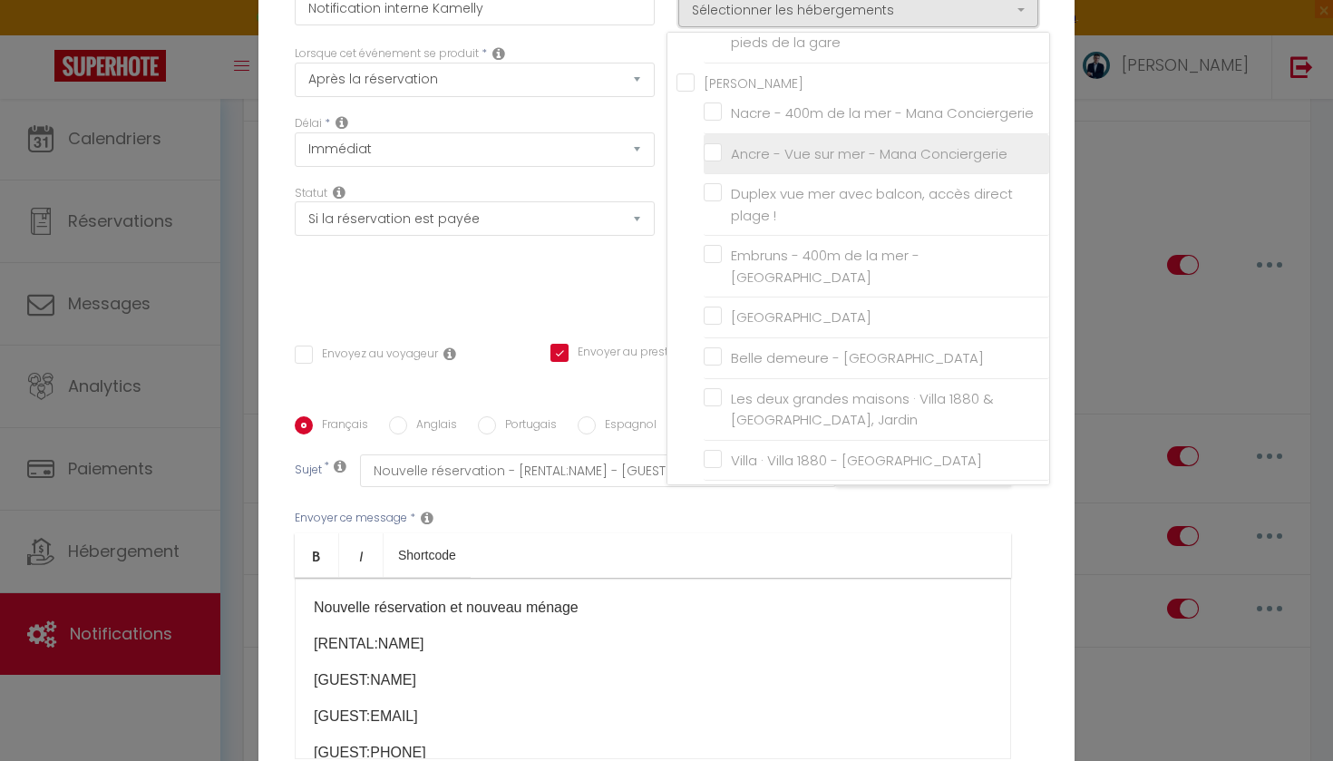
scroll to position [652, 0]
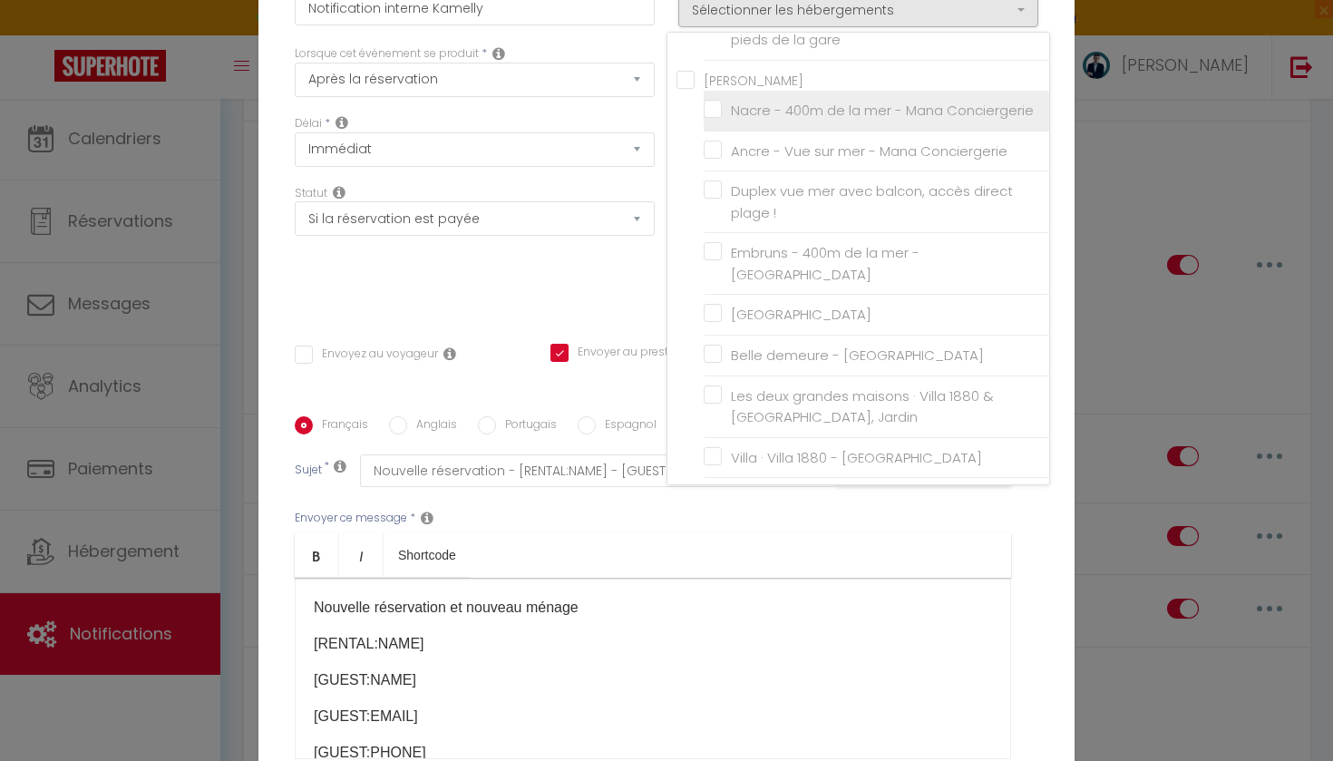
click at [713, 102] on input "Nacre - 400m de la mer - Mana Conciergerie" at bounding box center [877, 111] width 346 height 18
checkbox input "true"
checkbox input "false"
checkbox input "true"
checkbox input "false"
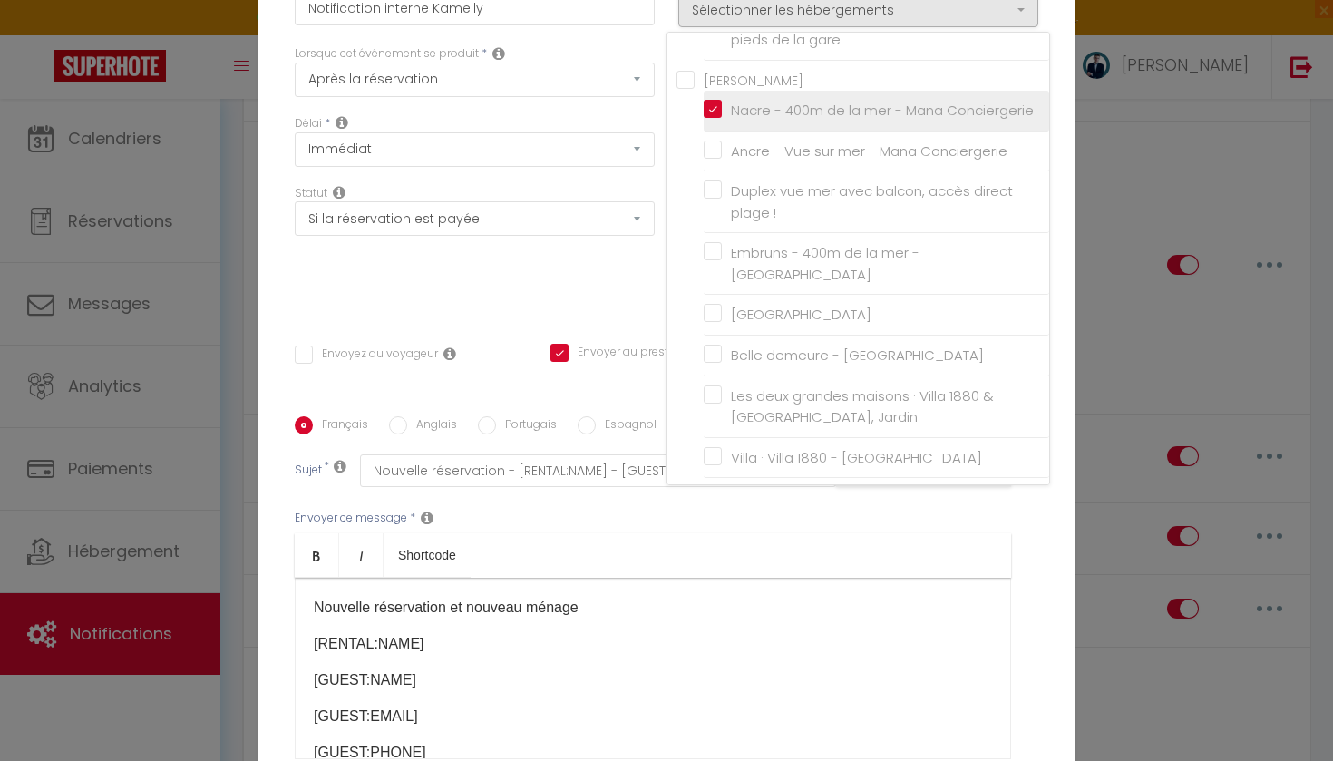
checkbox input "false"
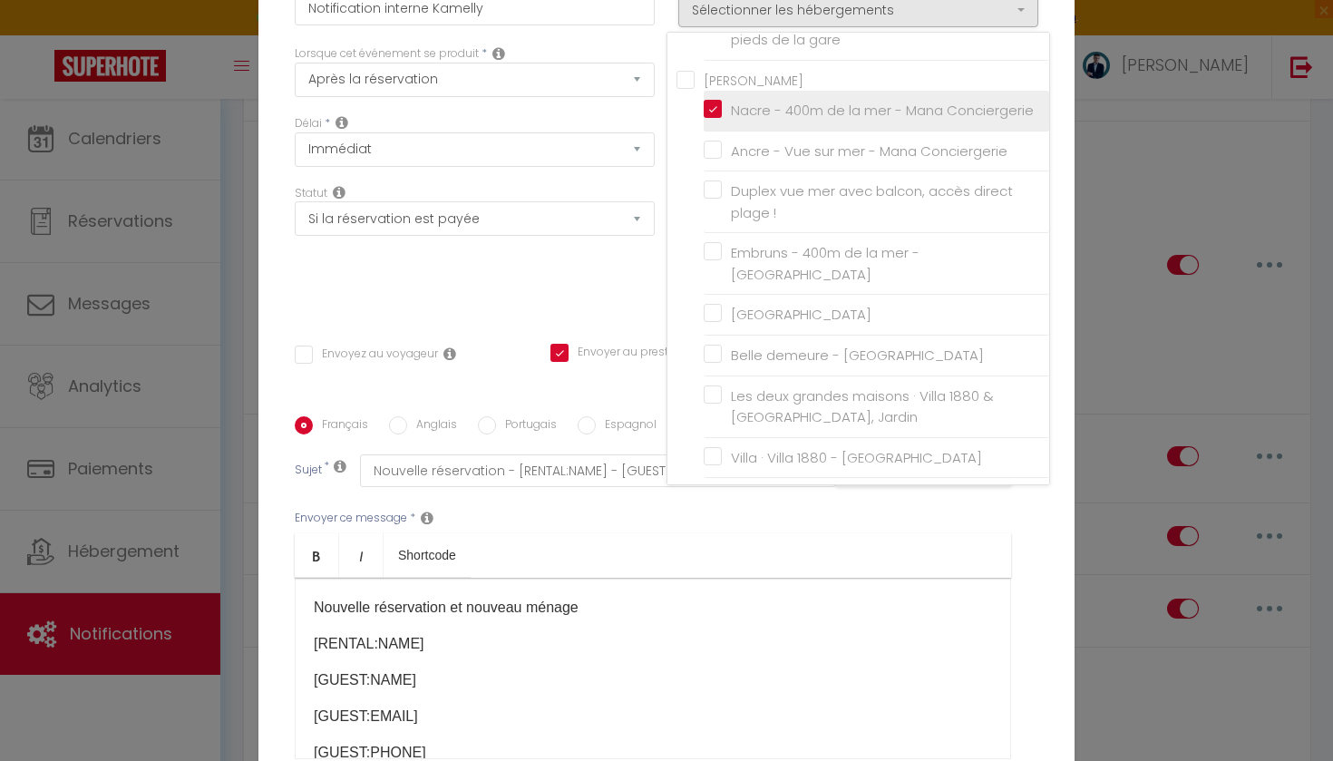
checkbox input "false"
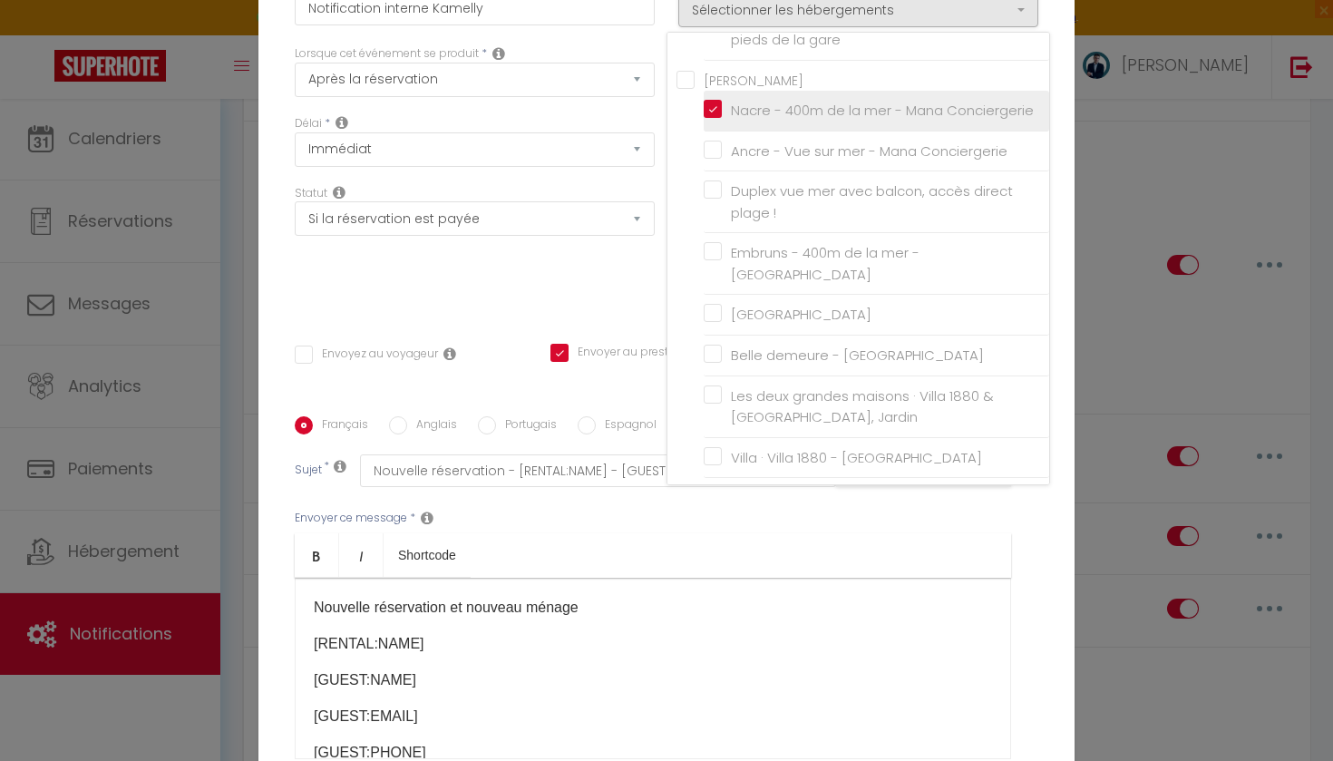
checkbox input "false"
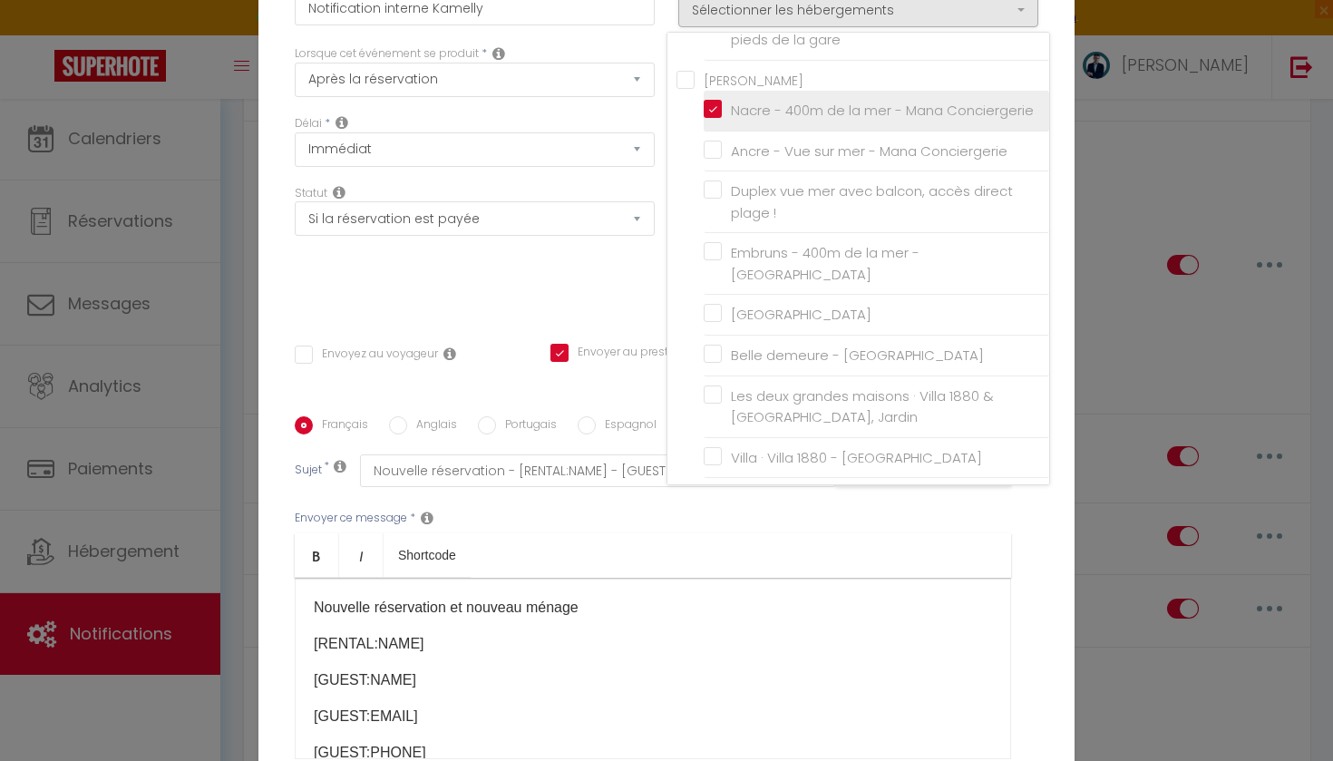
checkbox input "false"
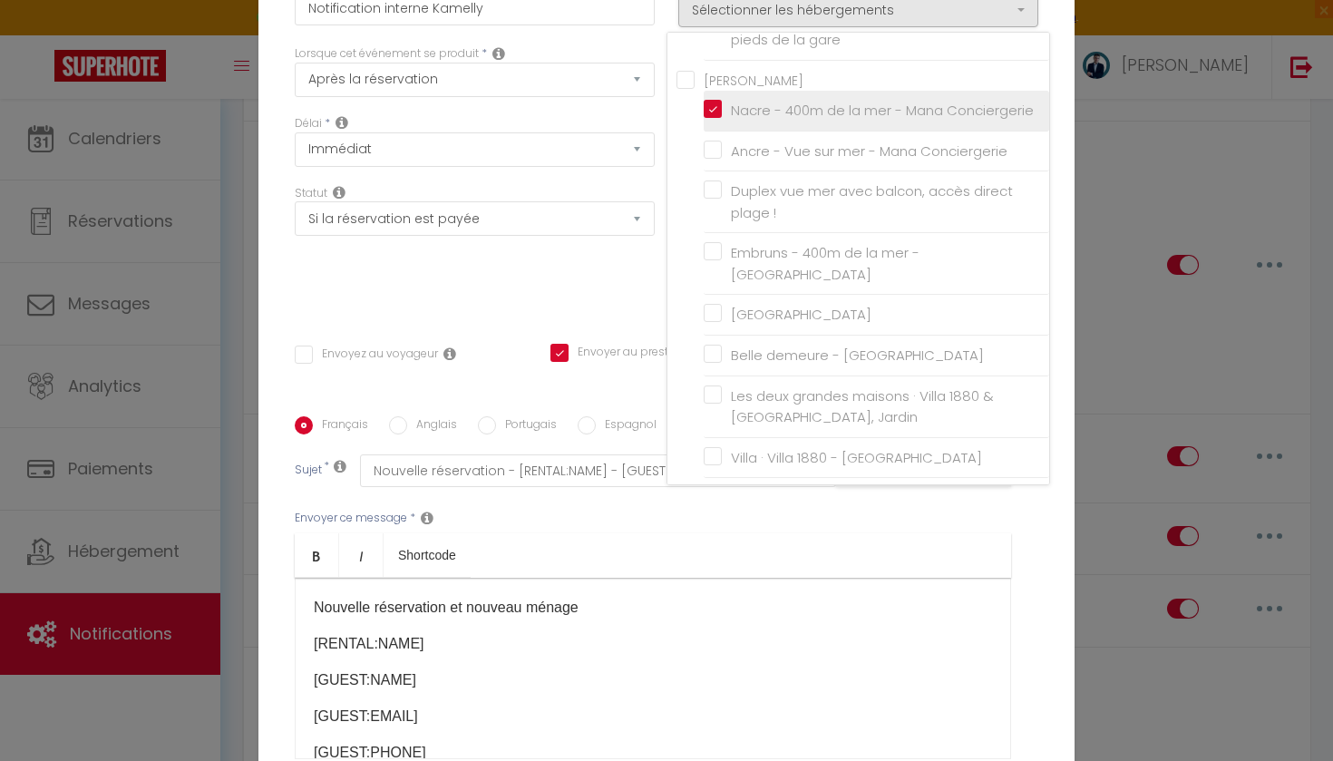
checkbox input "false"
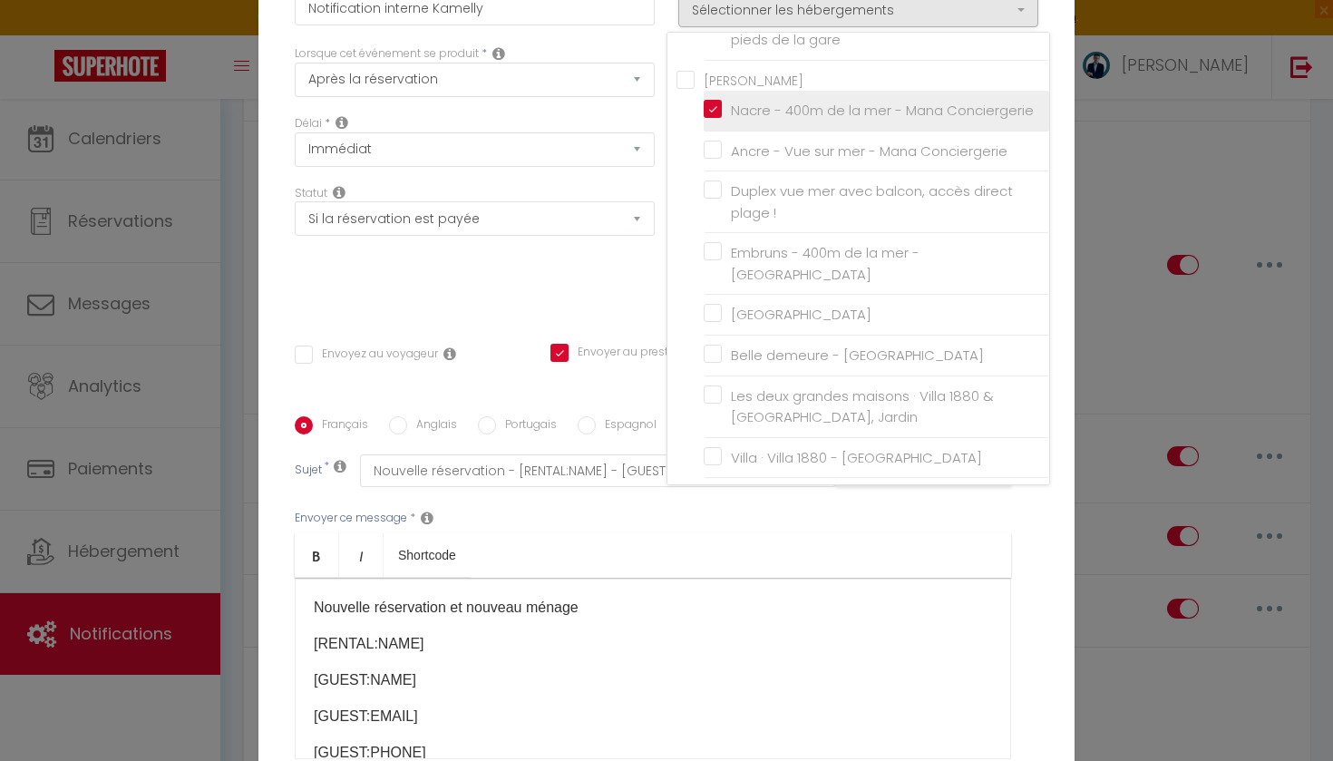
checkbox input "false"
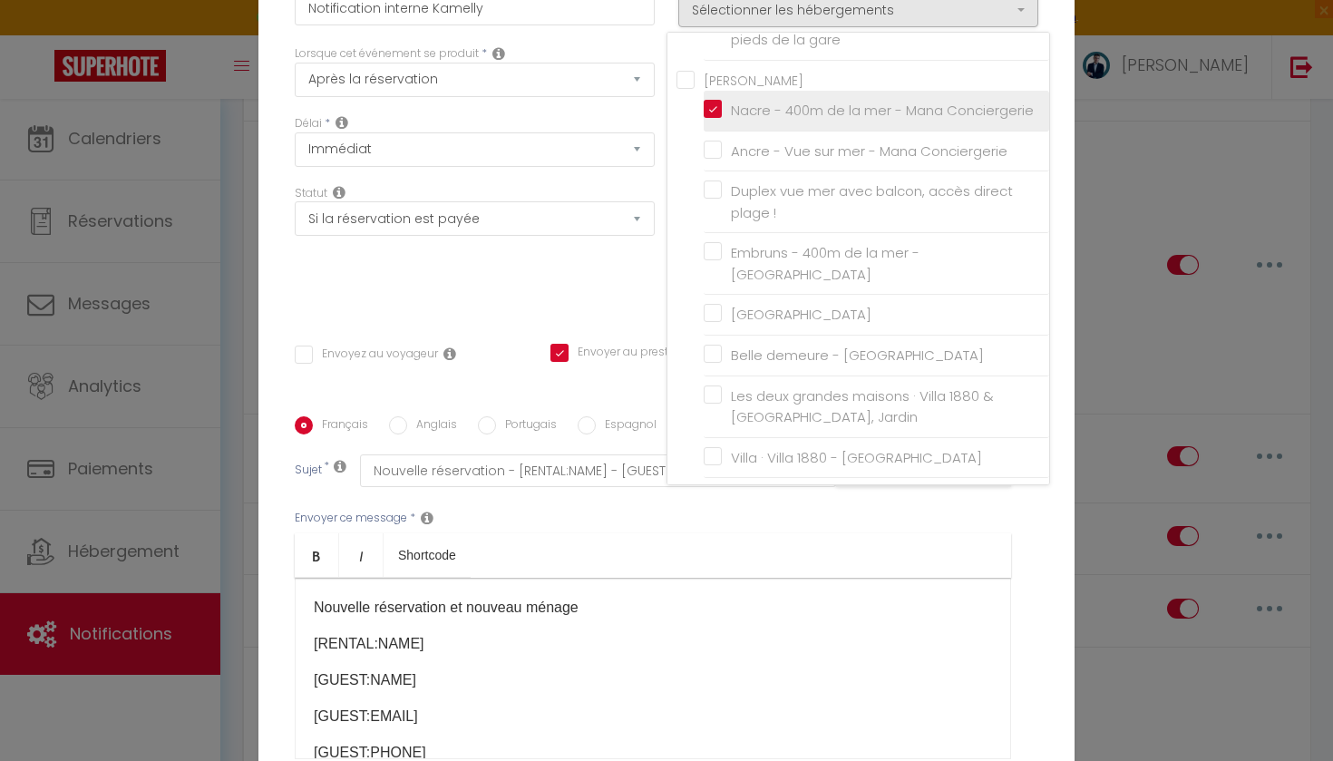
checkbox input "false"
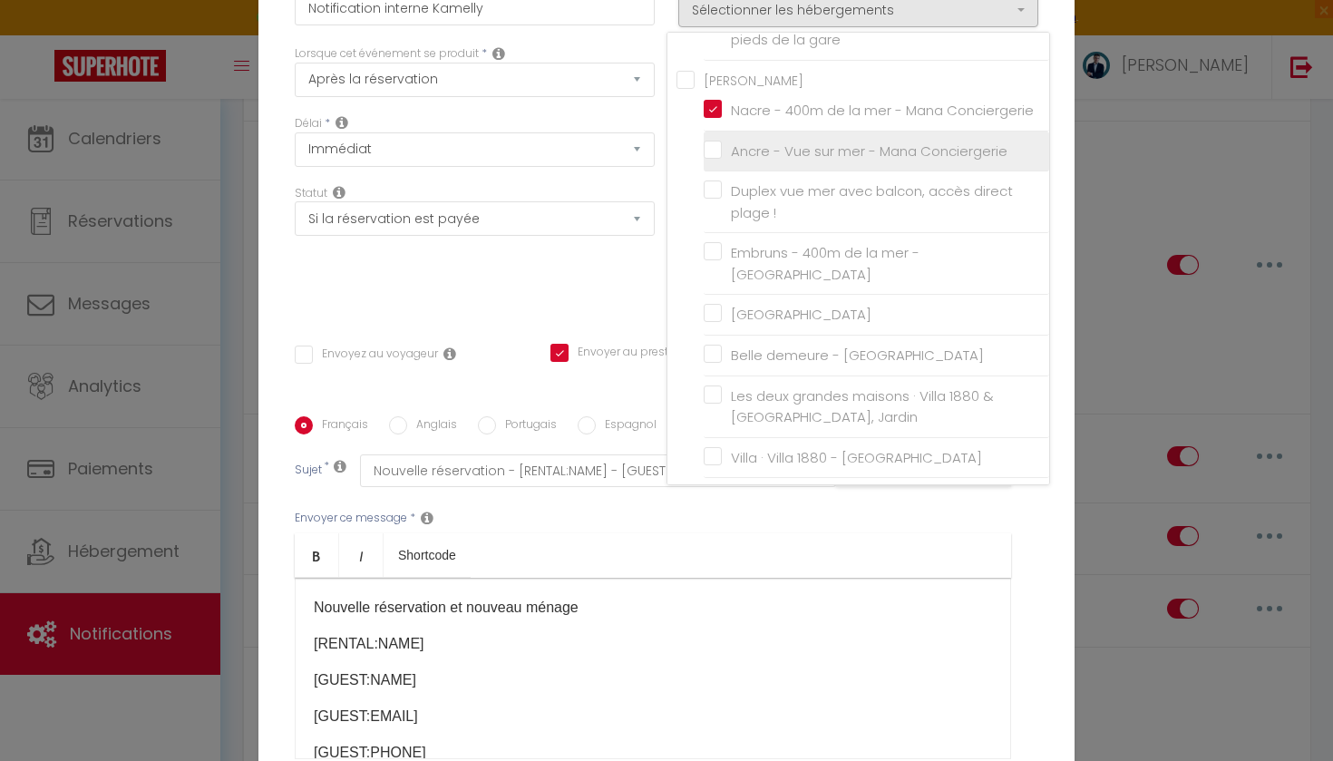
click at [713, 141] on input "Ancre - Vue sur mer - Mana Conciergerie" at bounding box center [877, 150] width 346 height 18
checkbox input "true"
checkbox input "false"
checkbox input "true"
checkbox input "false"
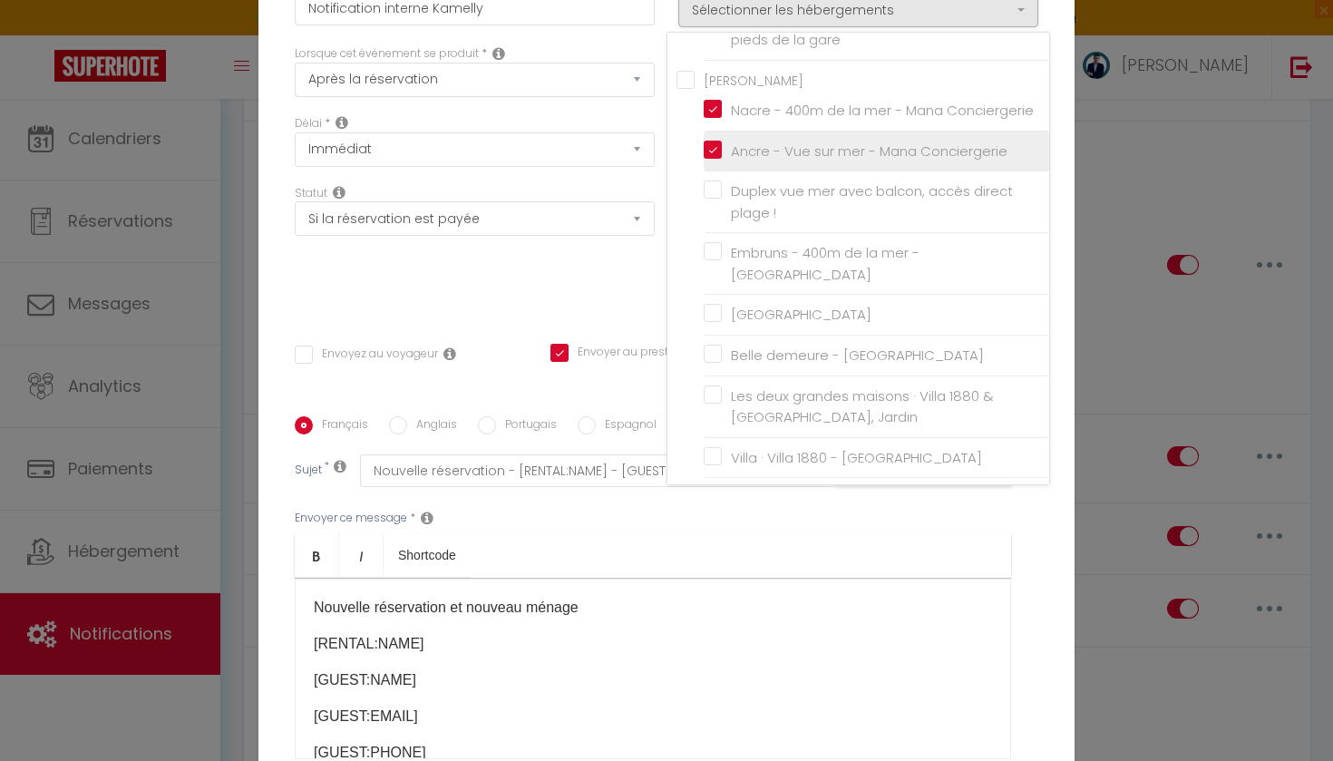
checkbox input "false"
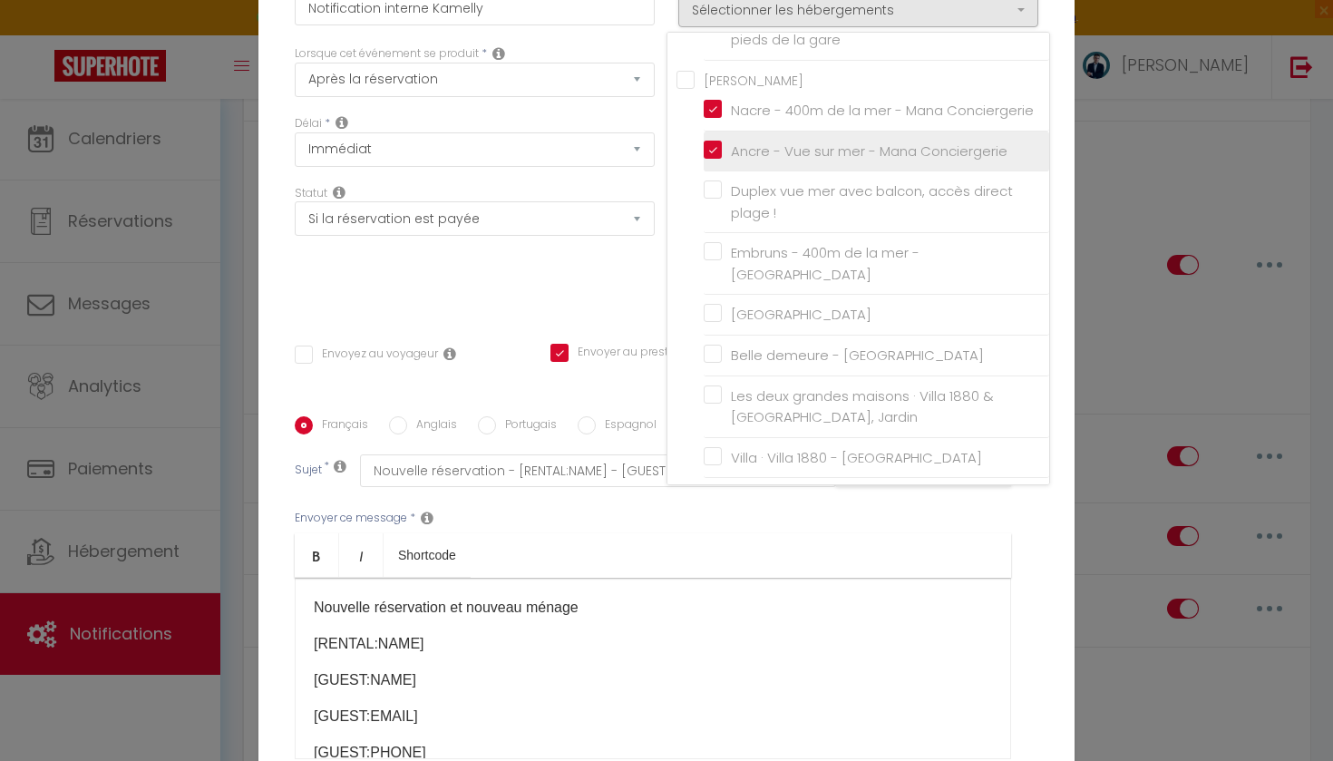
checkbox input "false"
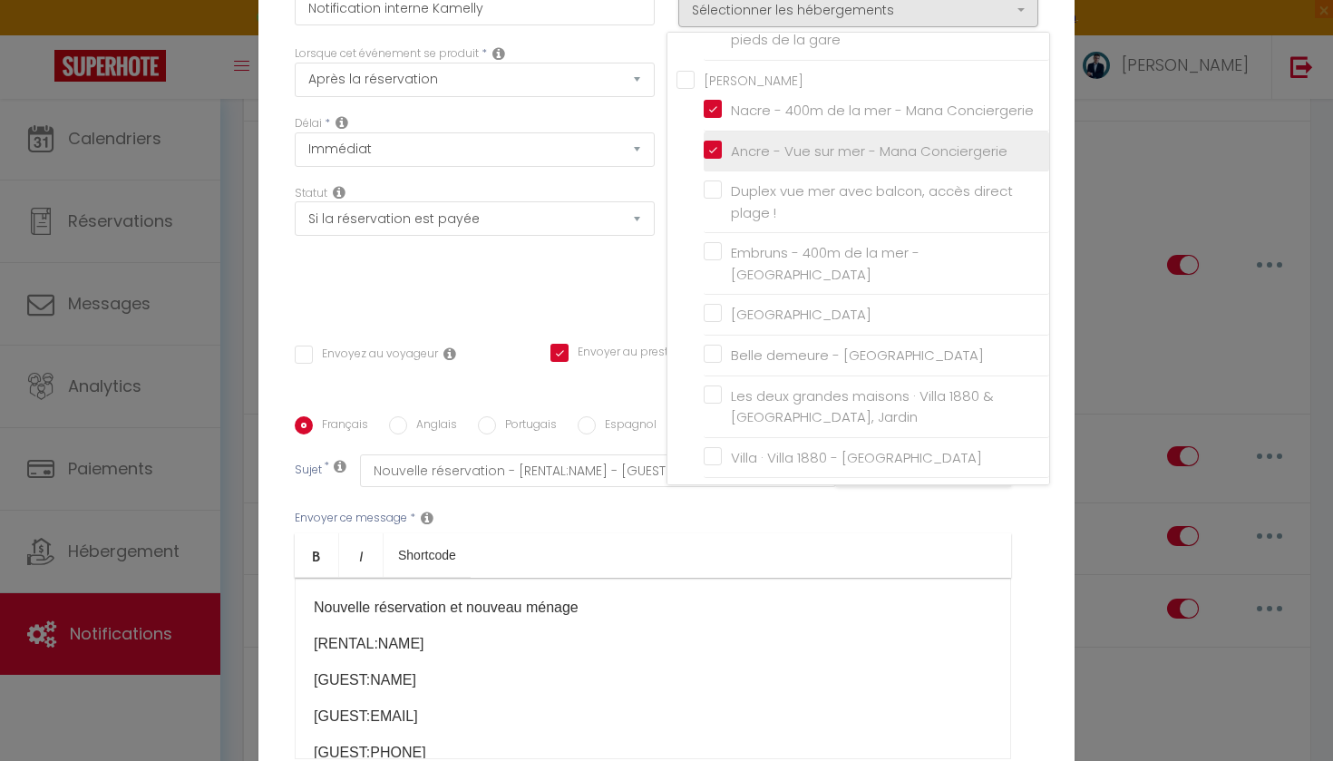
checkbox input "false"
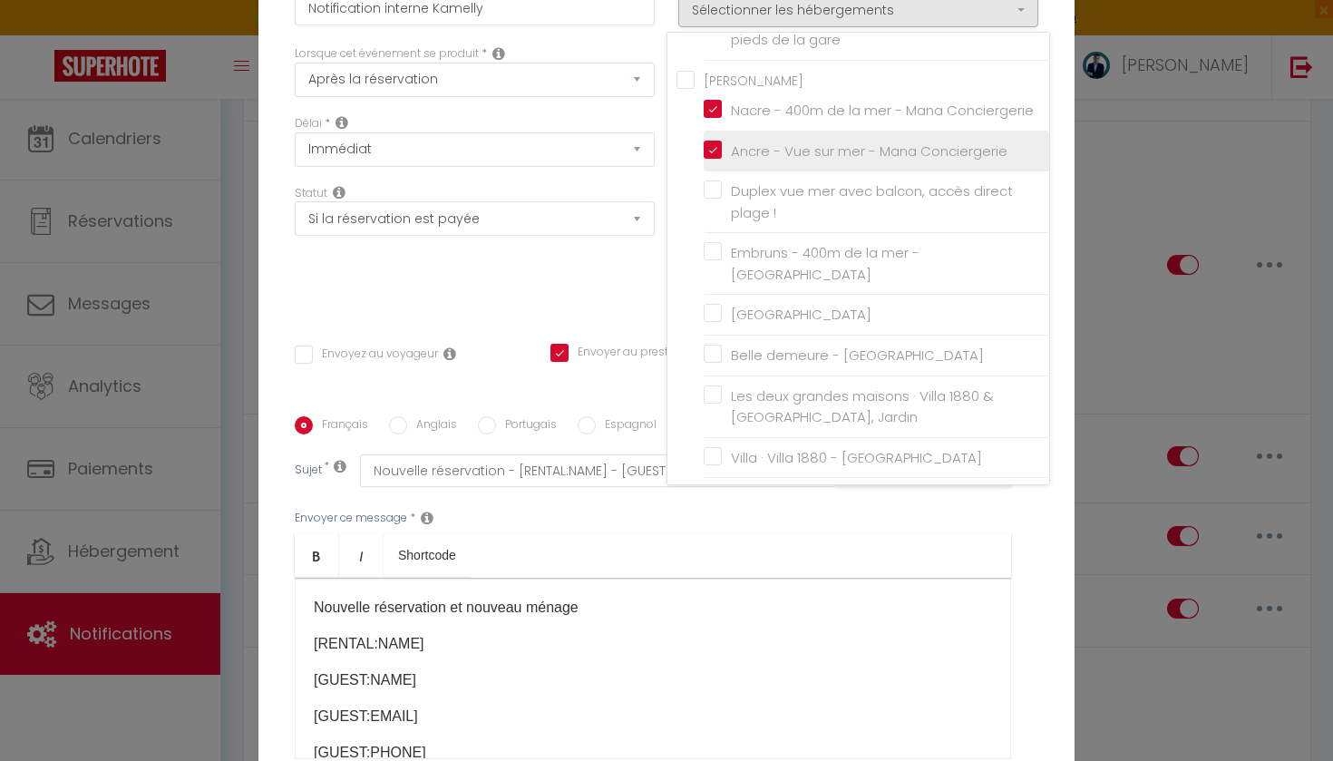
checkbox input "false"
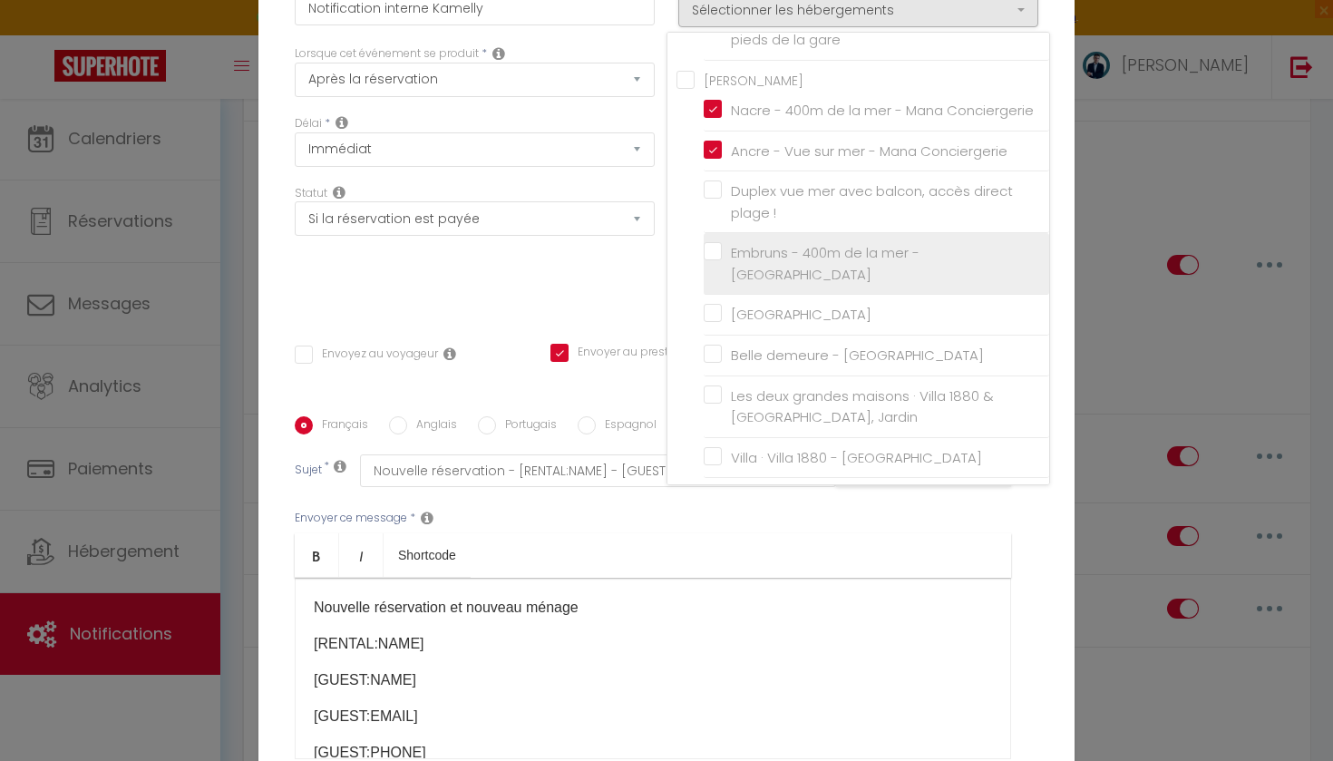
click at [716, 255] on input "Embruns - 400m de la mer - [GEOGRAPHIC_DATA]" at bounding box center [877, 264] width 346 height 18
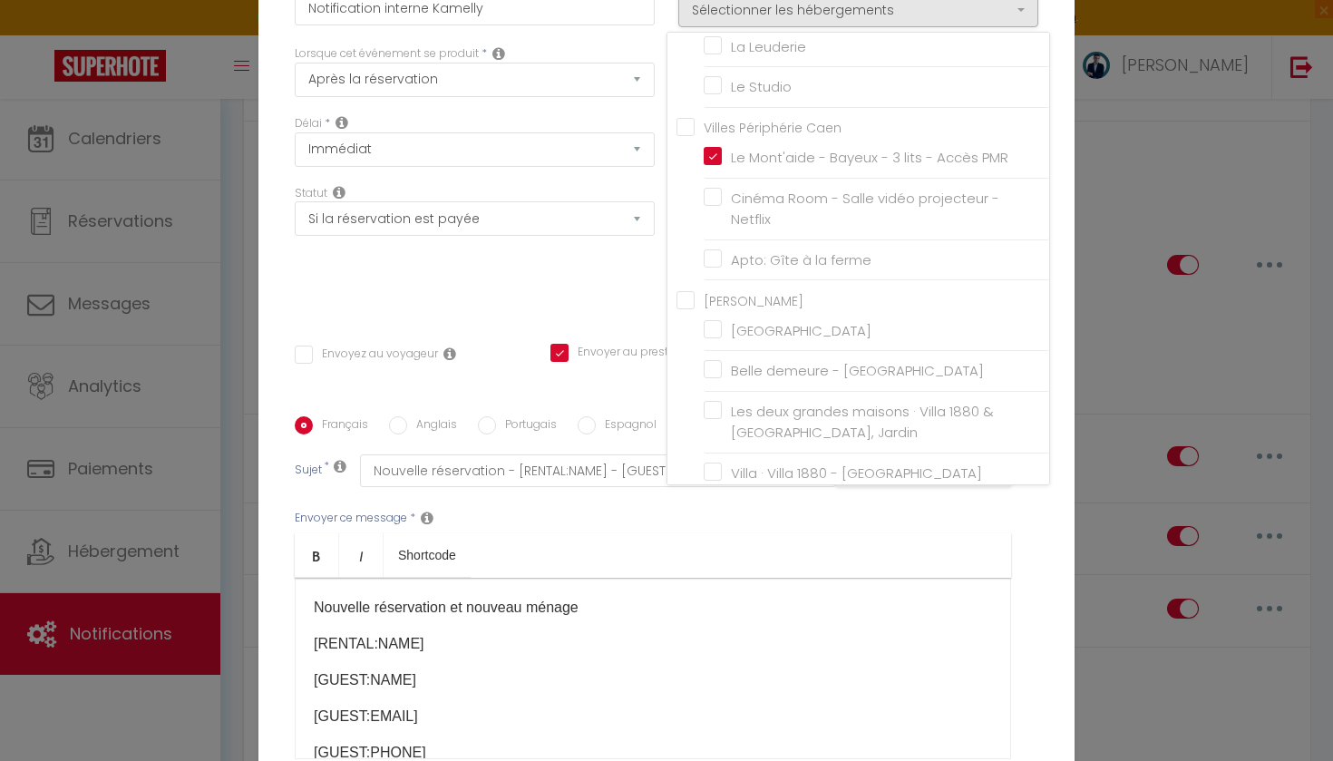
scroll to position [1431, 0]
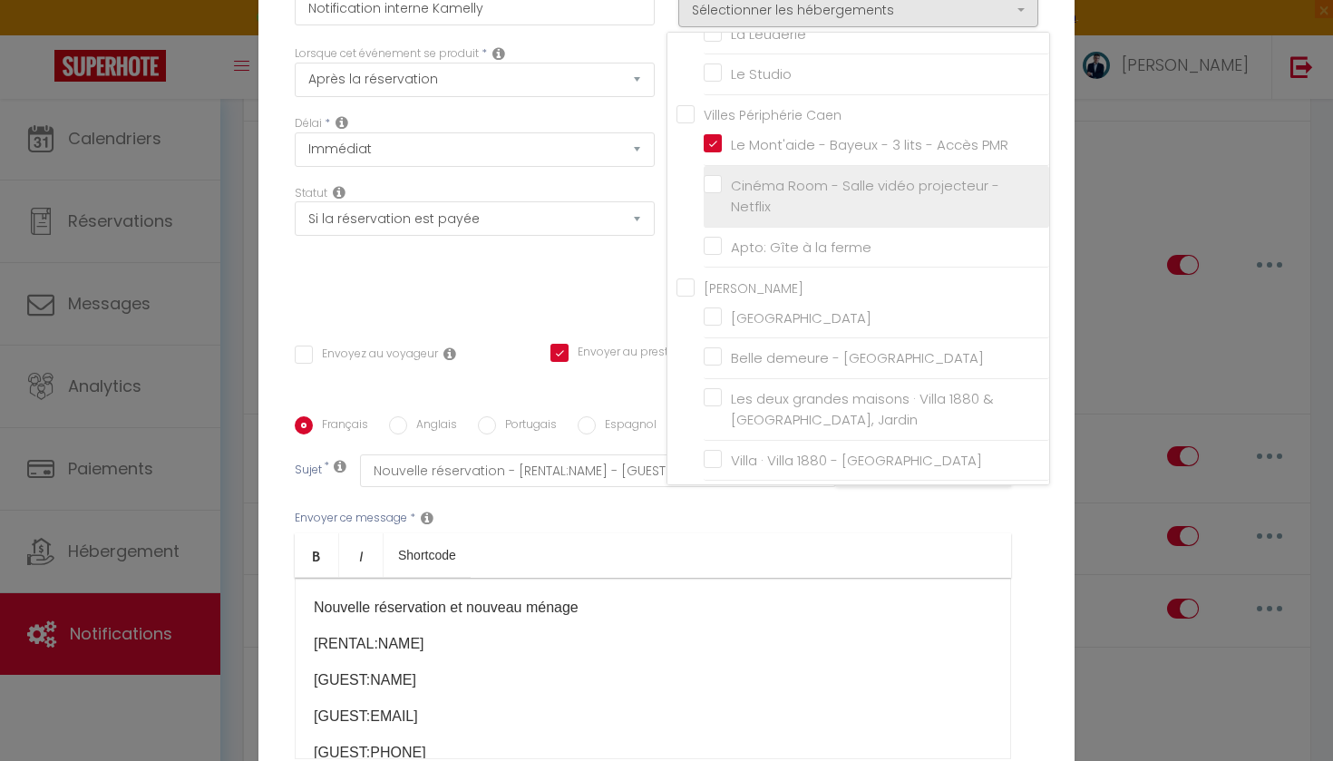
click at [722, 207] on label "Cinéma Room - Salle vidéo projecteur - Netflix" at bounding box center [880, 196] width 316 height 43
click at [713, 205] on input "Cinéma Room - Salle vidéo projecteur - Netflix" at bounding box center [877, 196] width 346 height 18
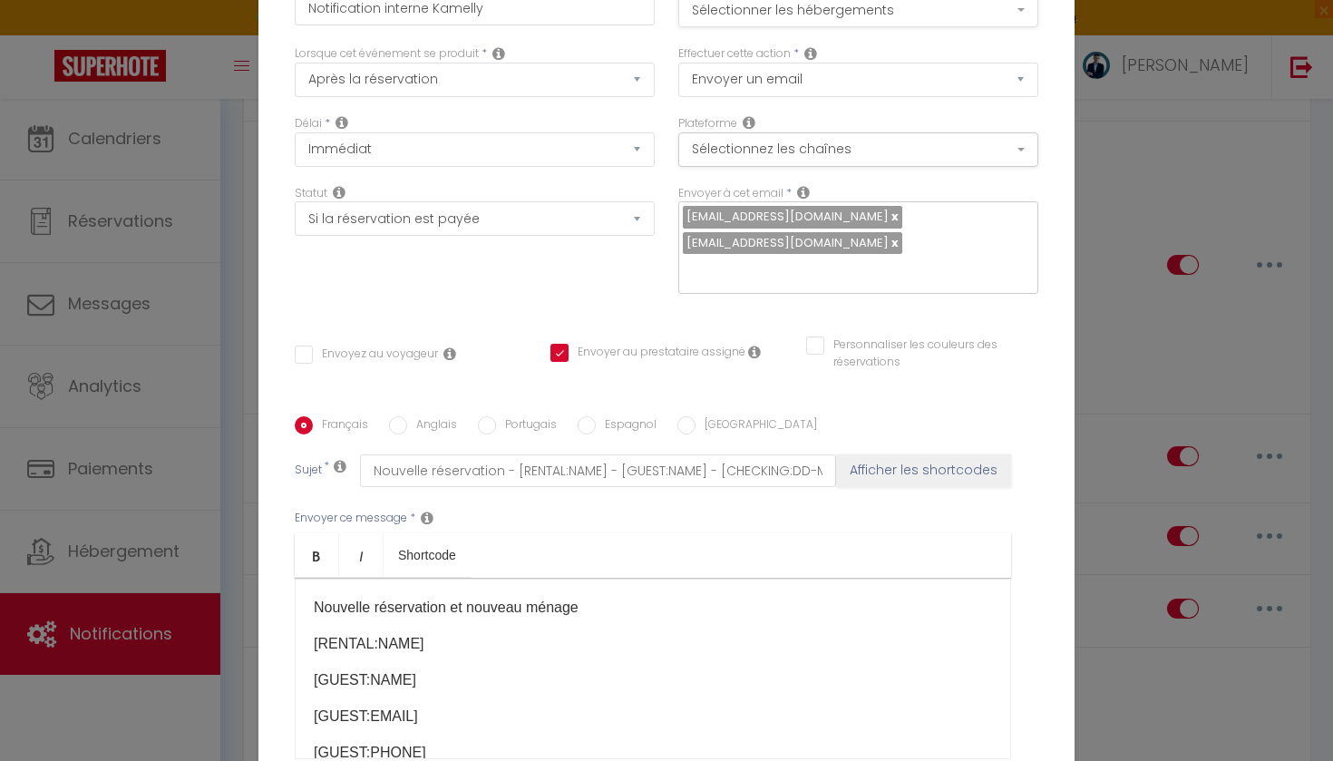
click at [748, 22] on button "Sélectionner les hébergements" at bounding box center [858, 10] width 360 height 34
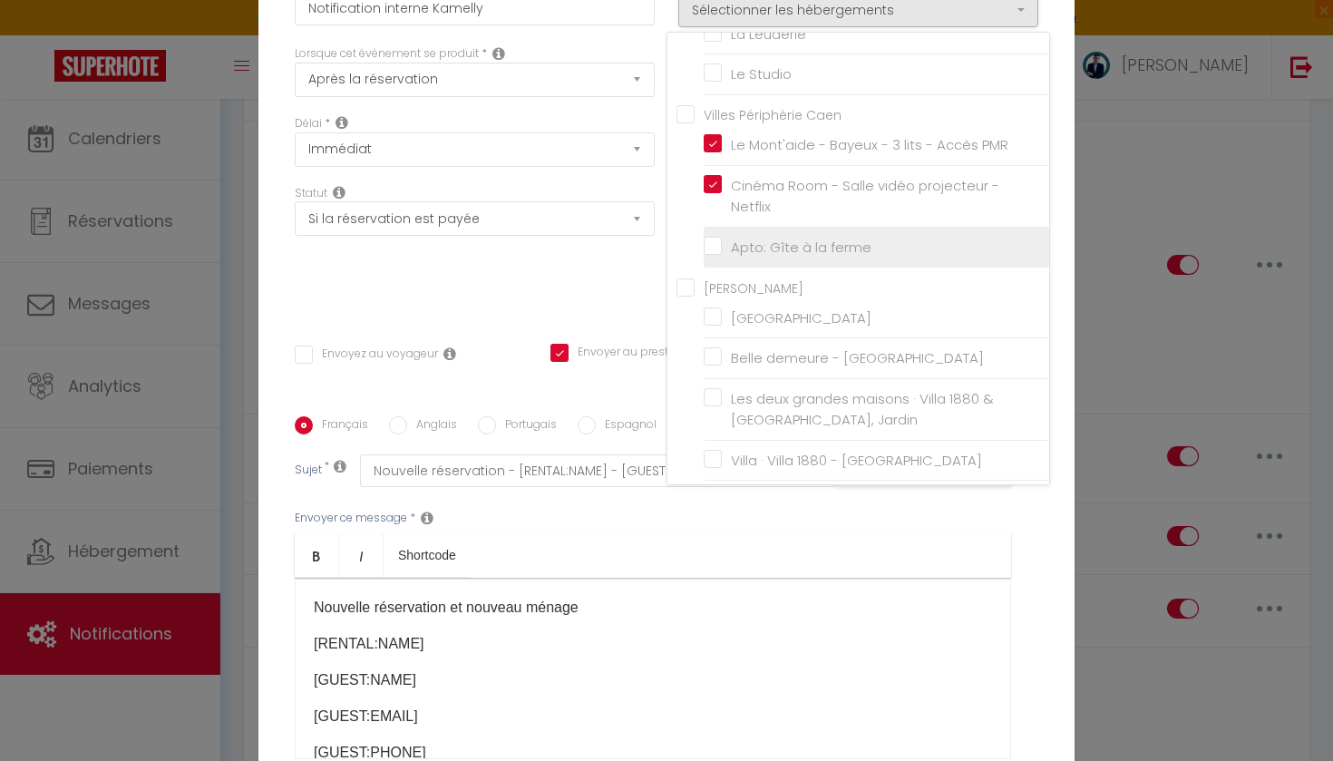
click at [711, 257] on input "Apto: Gîte à la ferme" at bounding box center [877, 247] width 346 height 18
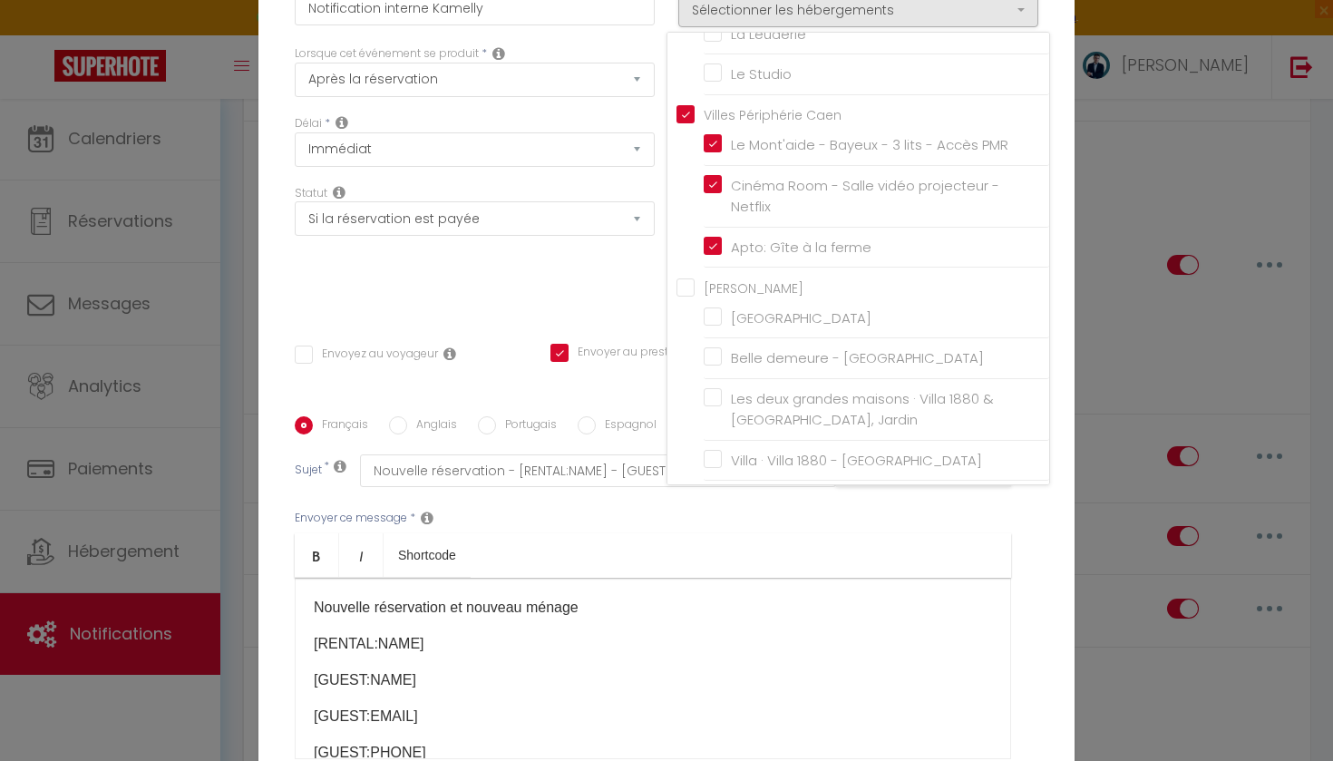
click at [596, 266] on div "Statut Aucun Si la réservation est payée Si réservation non payée Si la caution…" at bounding box center [475, 249] width 384 height 128
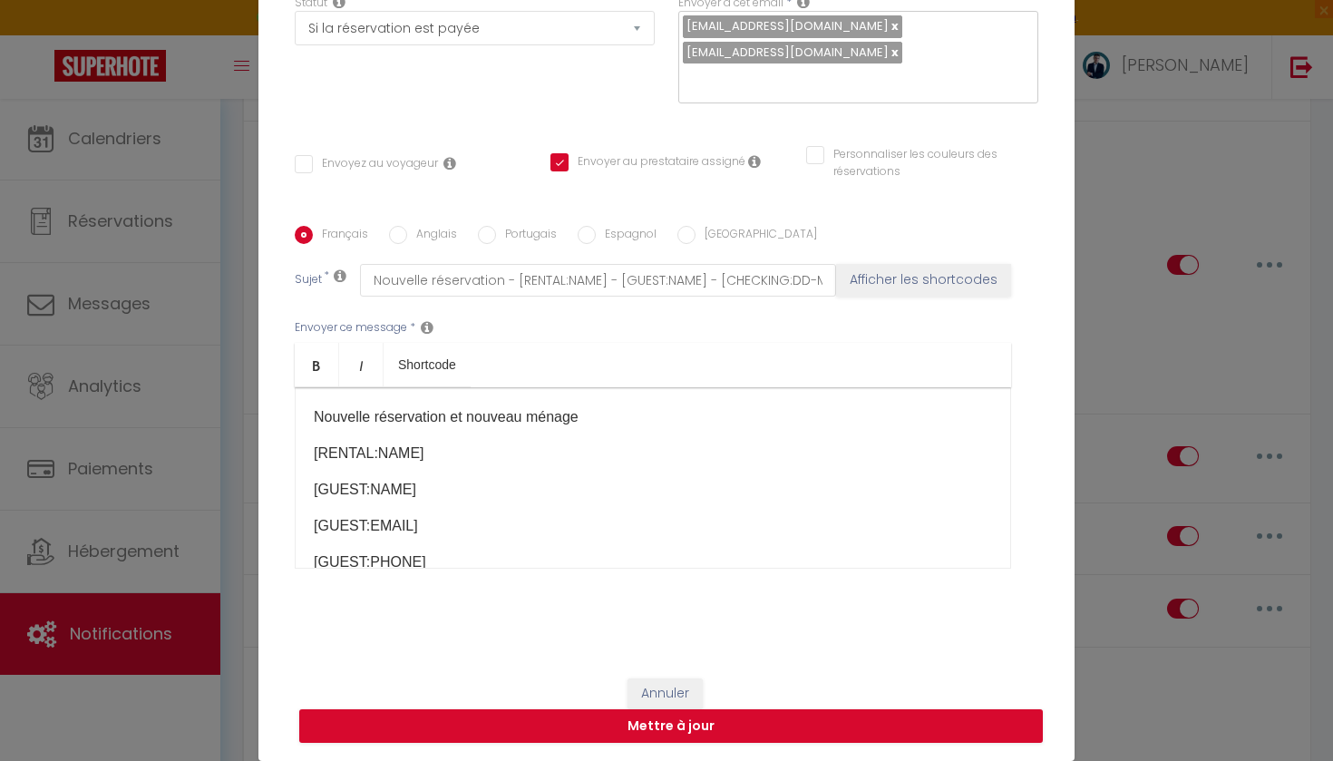
scroll to position [190, 0]
click at [657, 732] on button "Mettre à jour" at bounding box center [671, 726] width 744 height 34
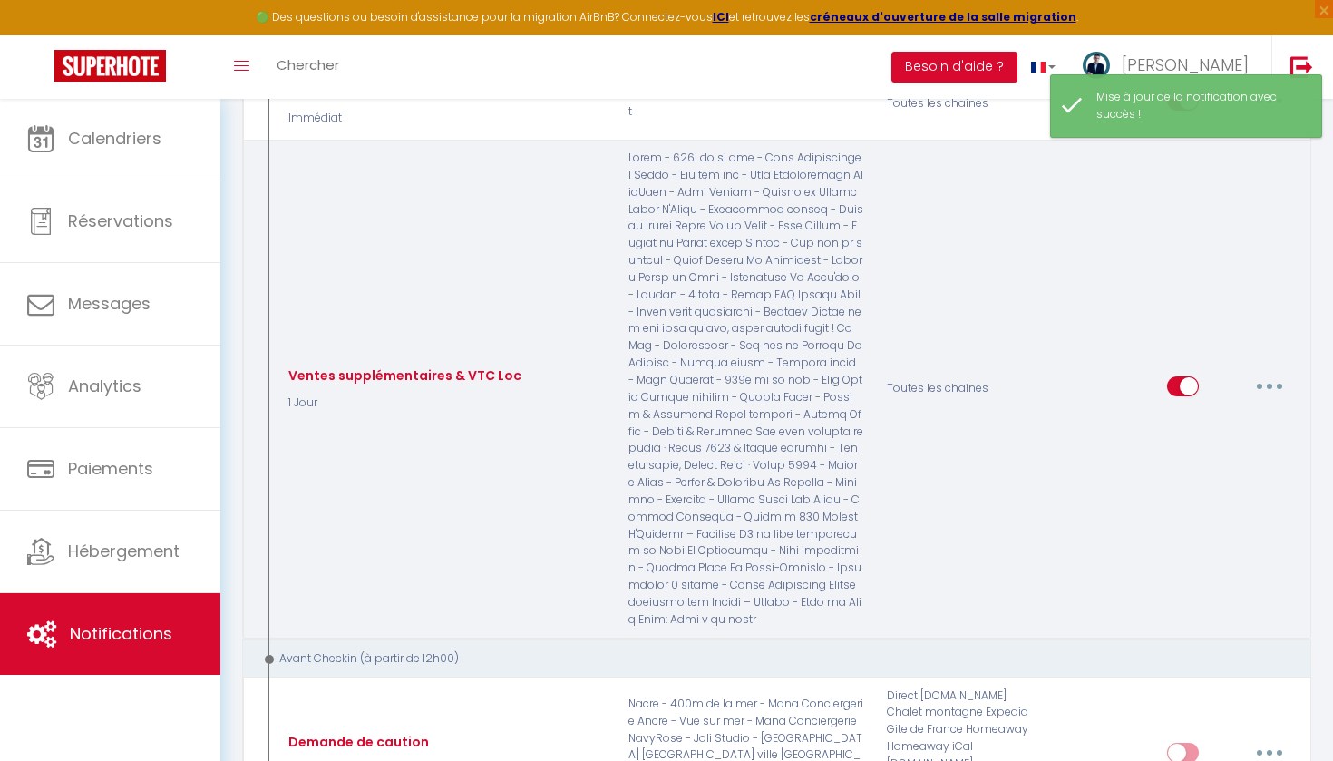
scroll to position [1637, 0]
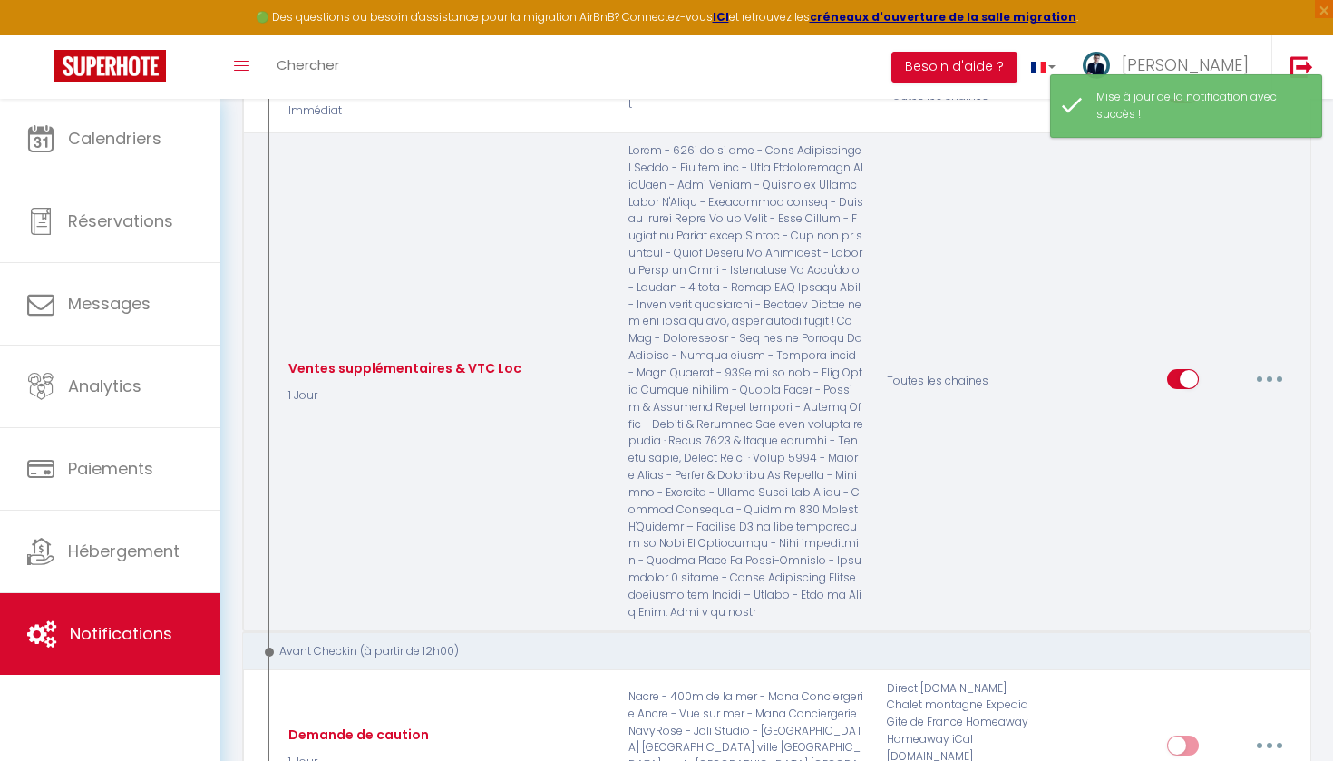
click at [1261, 365] on button "button" at bounding box center [1269, 379] width 51 height 29
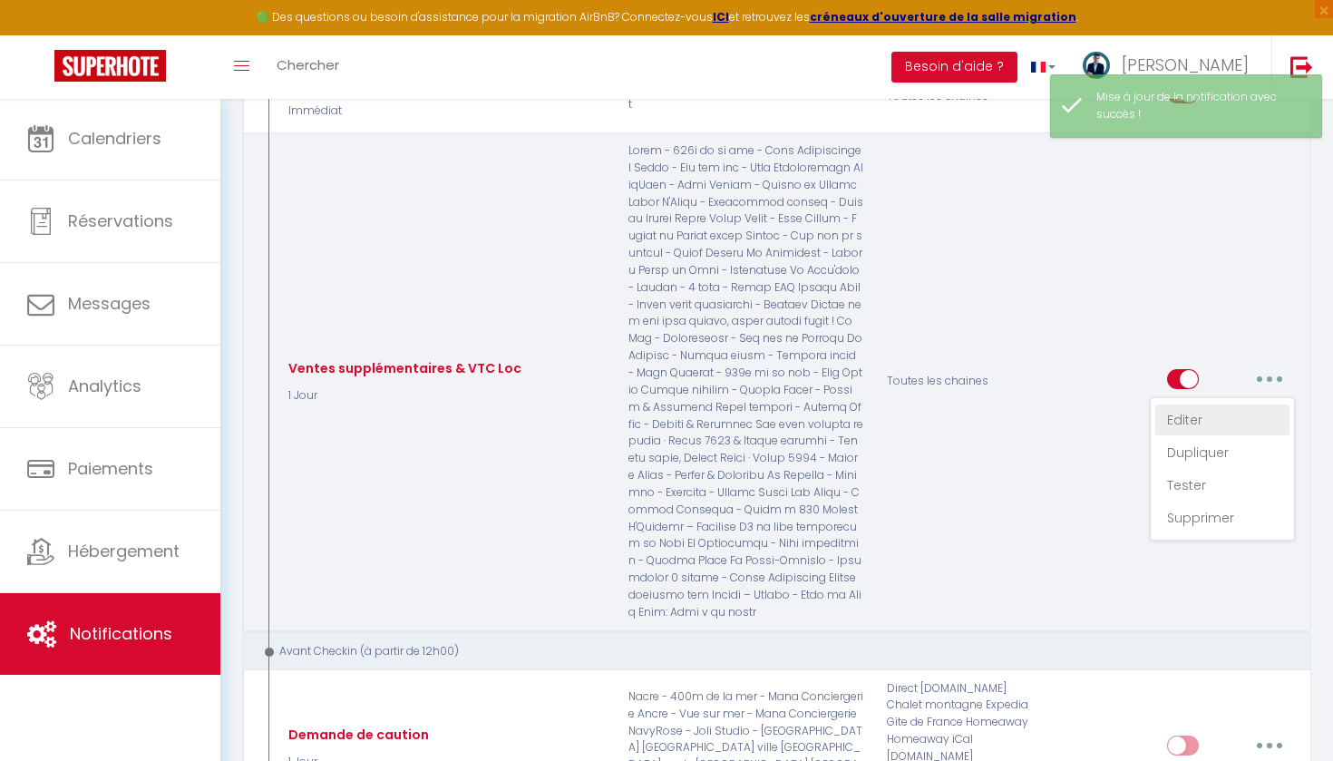
click at [1212, 404] on link "Editer" at bounding box center [1222, 419] width 134 height 31
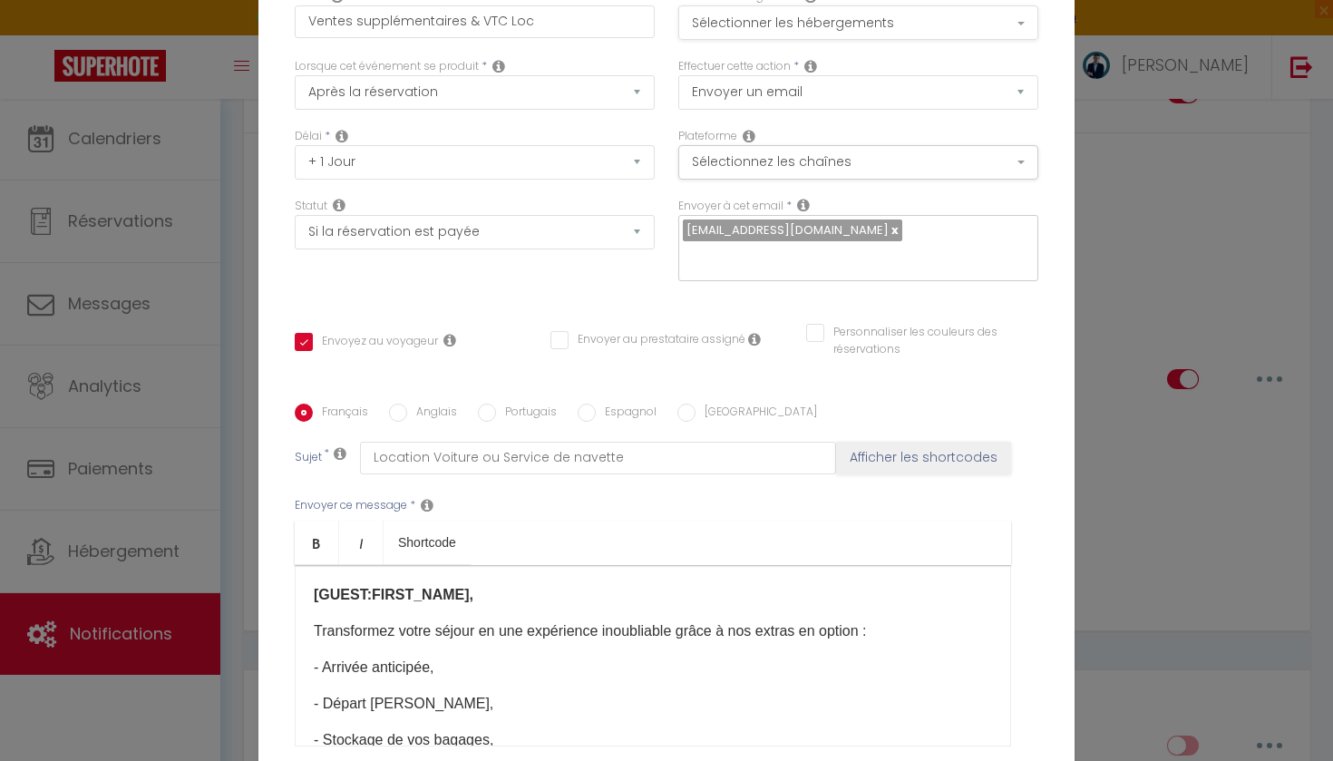
scroll to position [0, 0]
click at [729, 25] on button "Sélectionner les hébergements" at bounding box center [858, 22] width 360 height 34
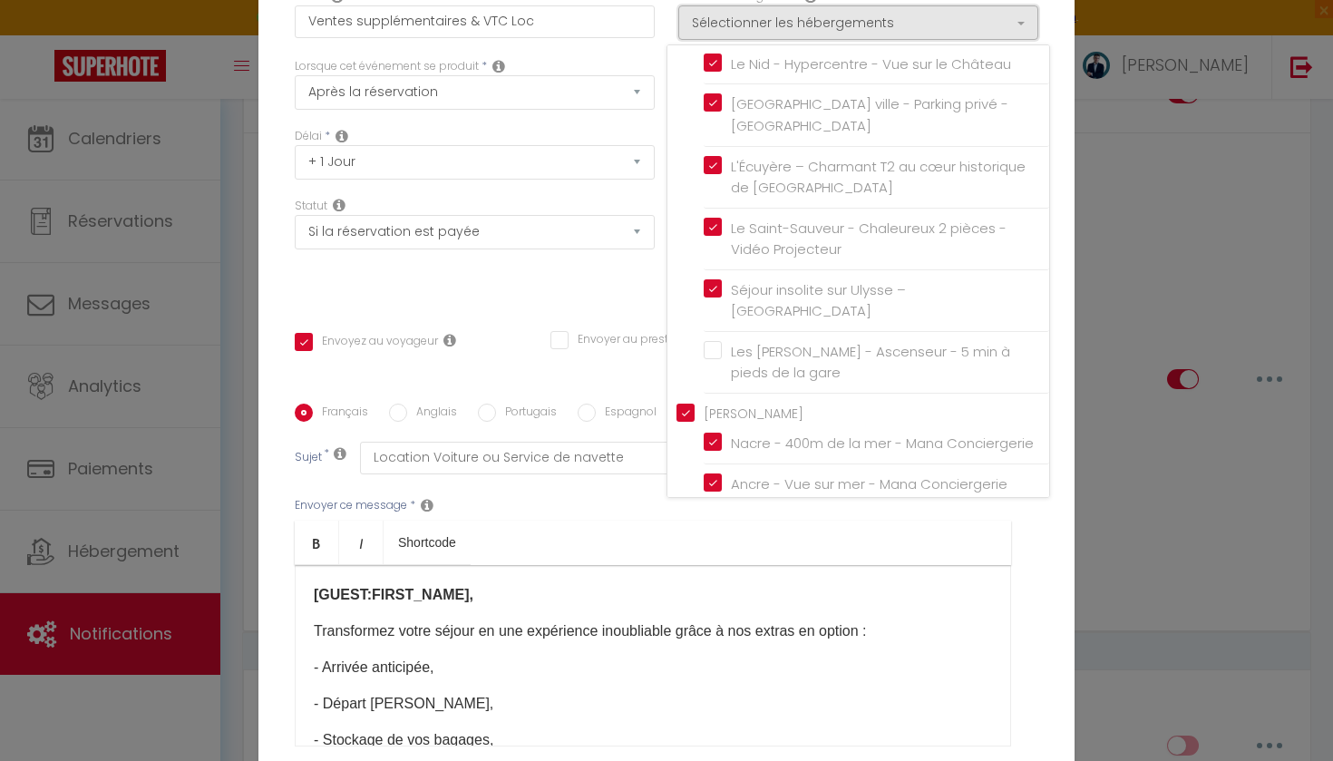
scroll to position [426, 0]
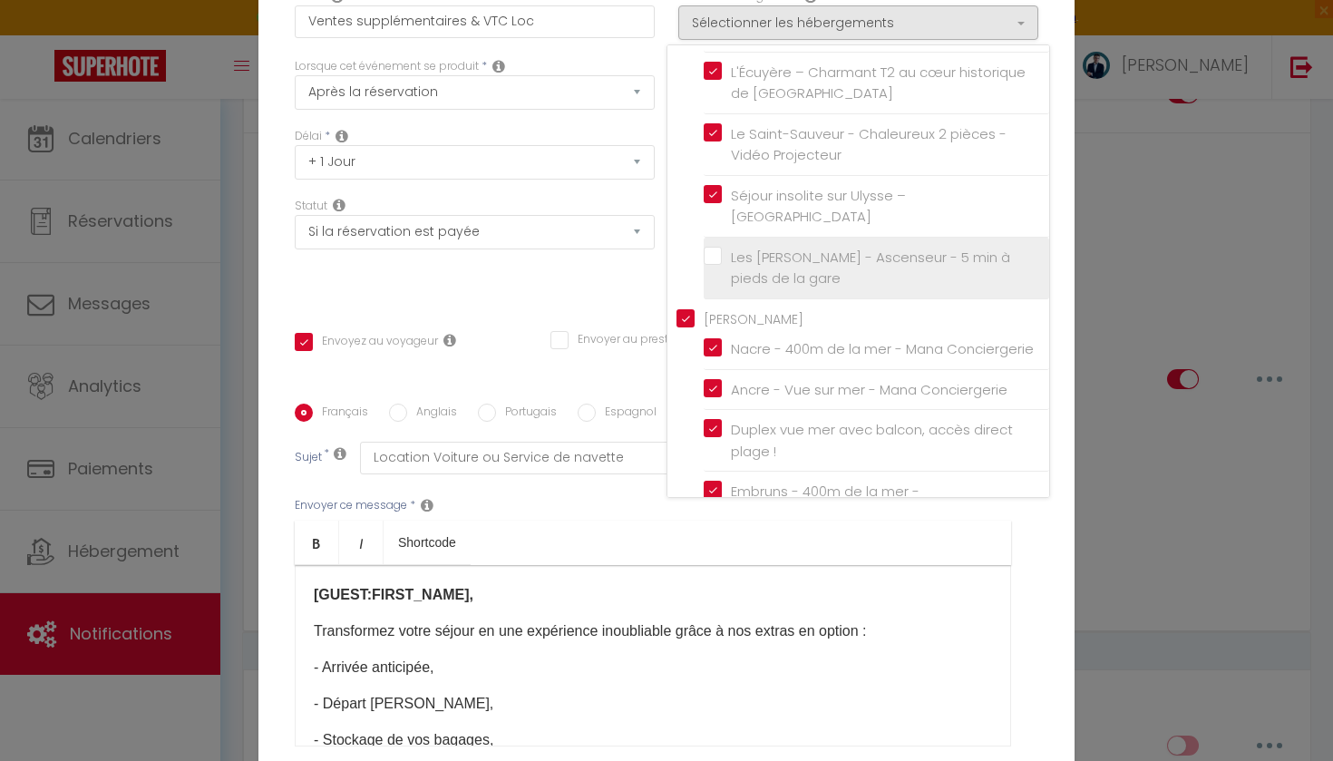
click at [722, 248] on label "Les [PERSON_NAME] - Ascenseur - 5 min à pieds de la gare" at bounding box center [880, 268] width 316 height 43
click at [712, 258] on input "Les [PERSON_NAME] - Ascenseur - 5 min à pieds de la gare" at bounding box center [877, 267] width 346 height 18
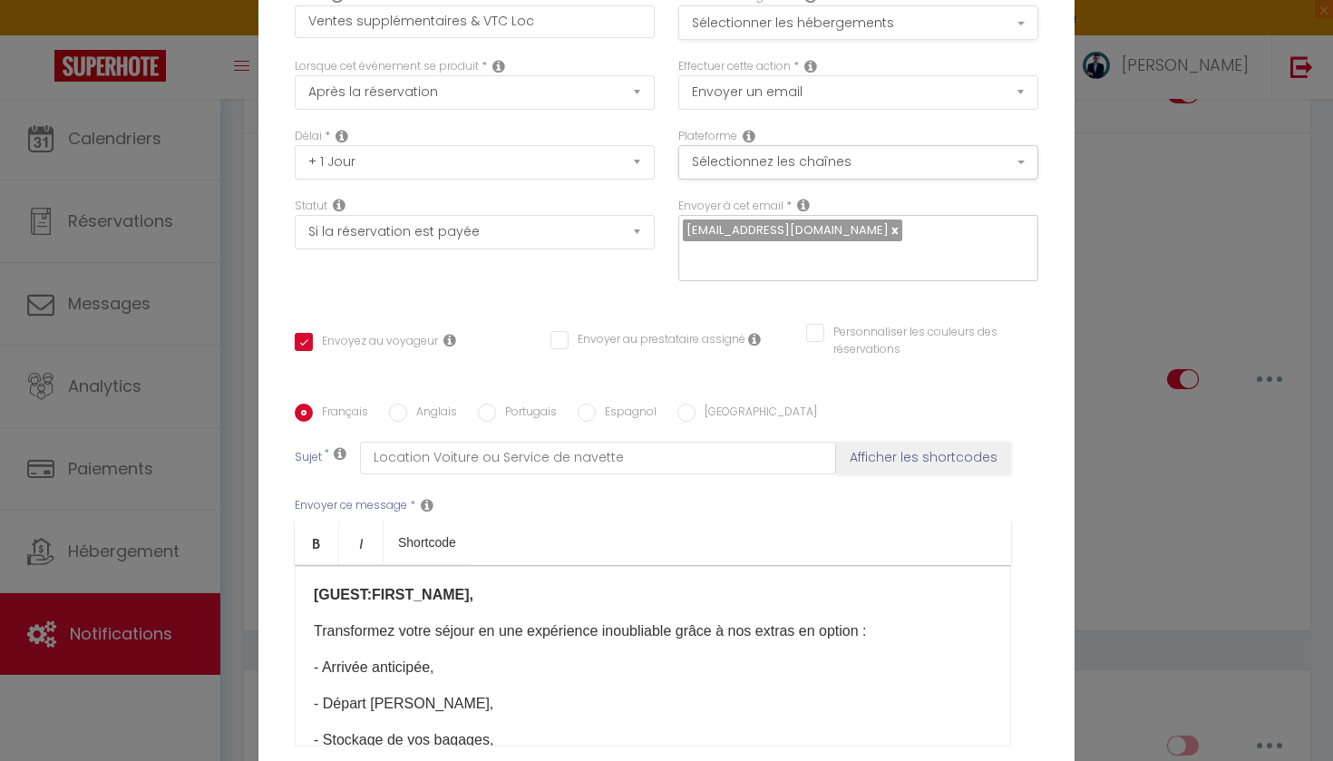
click at [816, 12] on button "Sélectionner les hébergements" at bounding box center [858, 22] width 360 height 34
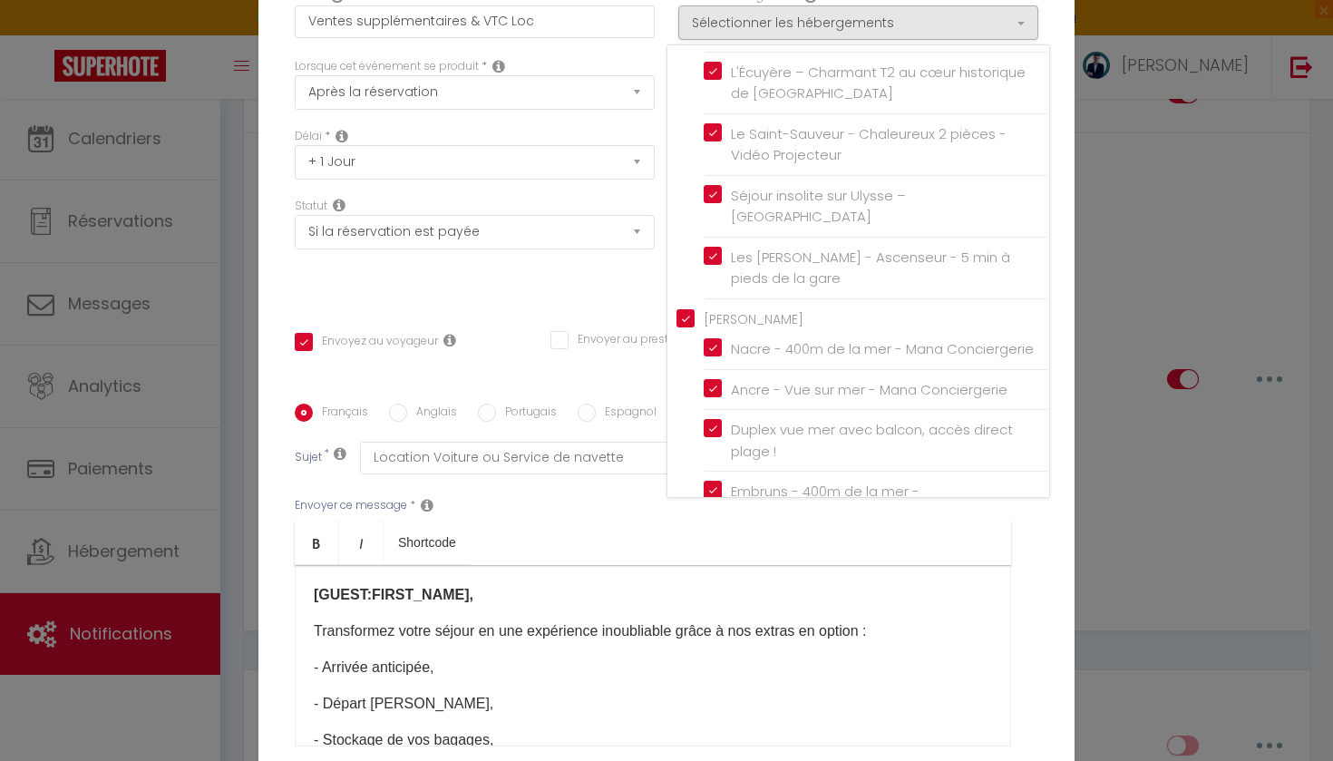
click at [614, 272] on div "Statut Aucun Si la réservation est payée Si réservation non payée Si la caution…" at bounding box center [475, 249] width 384 height 102
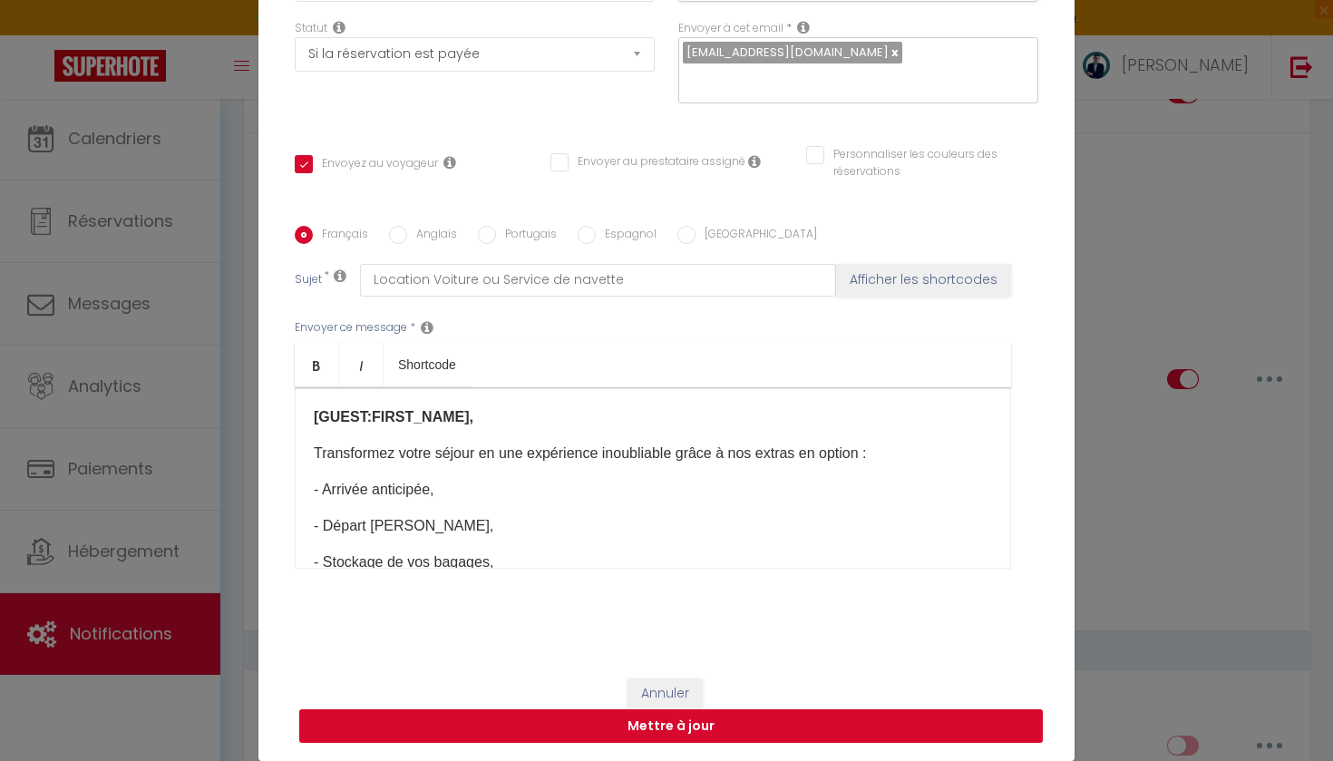
scroll to position [178, 0]
click at [725, 728] on button "Mettre à jour" at bounding box center [671, 726] width 744 height 34
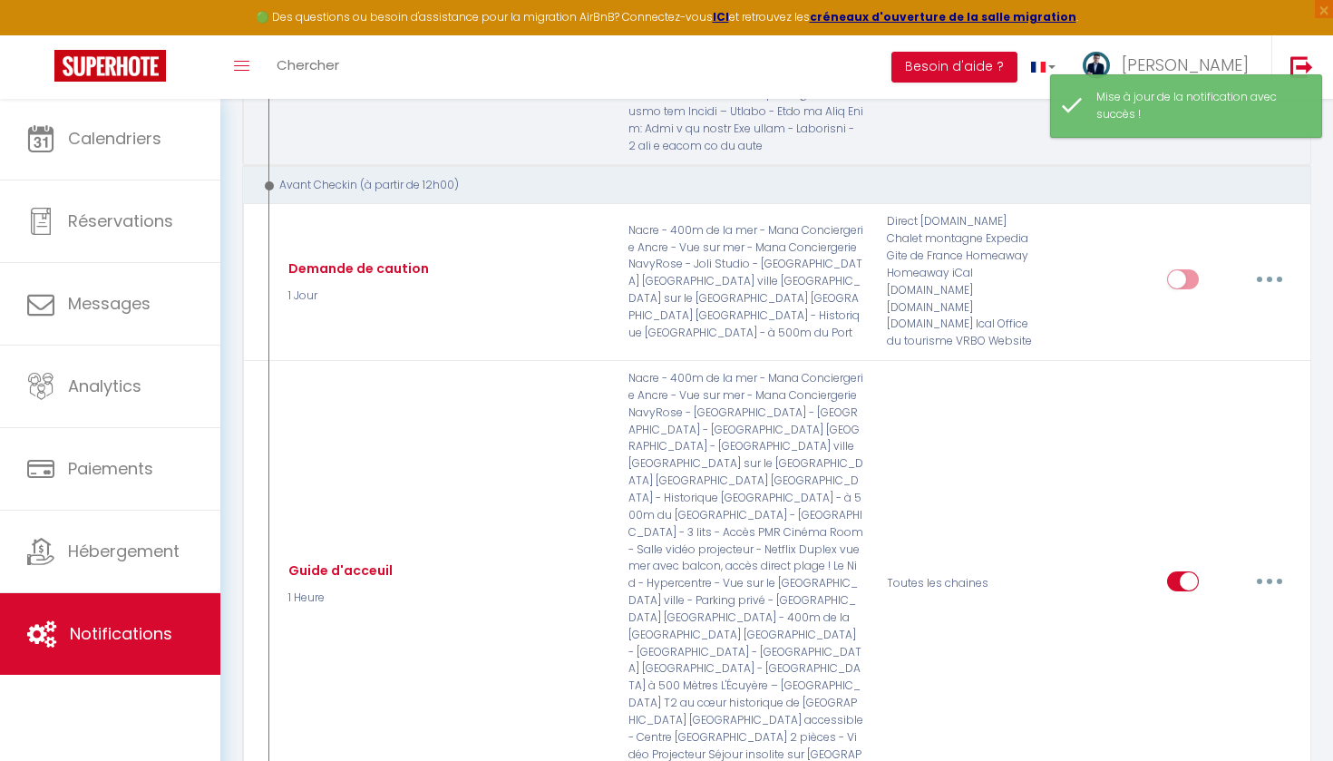
scroll to position [2128, 0]
